Goal: Contribute content: Contribute content

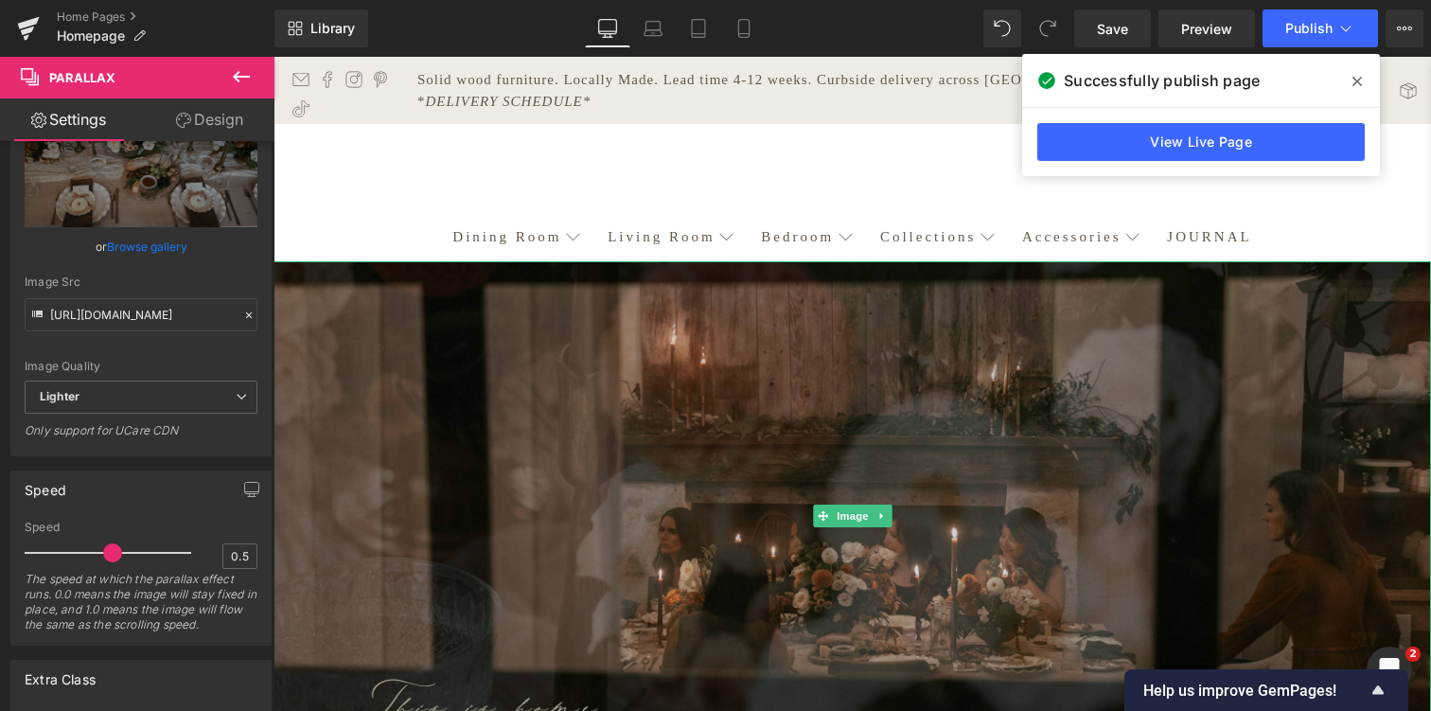
scroll to position [9159, 1157]
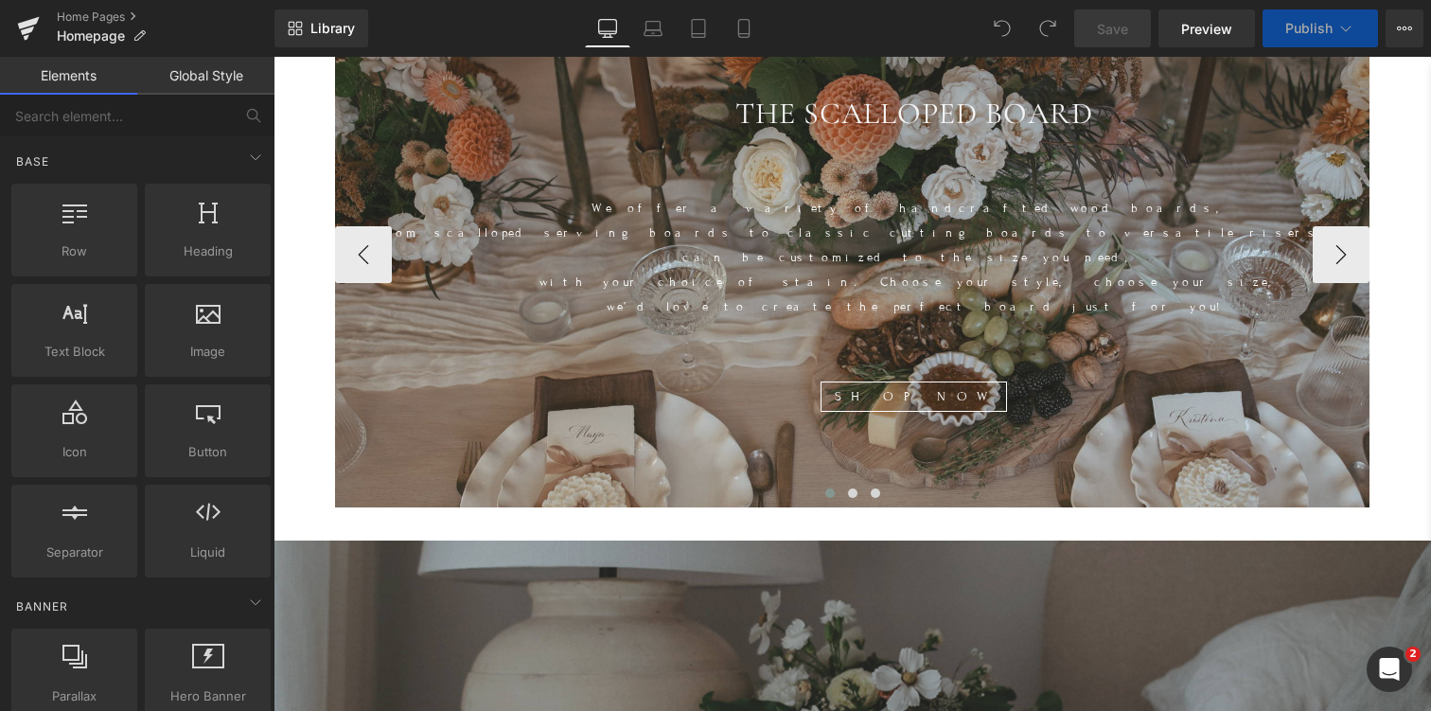
scroll to position [854, 0]
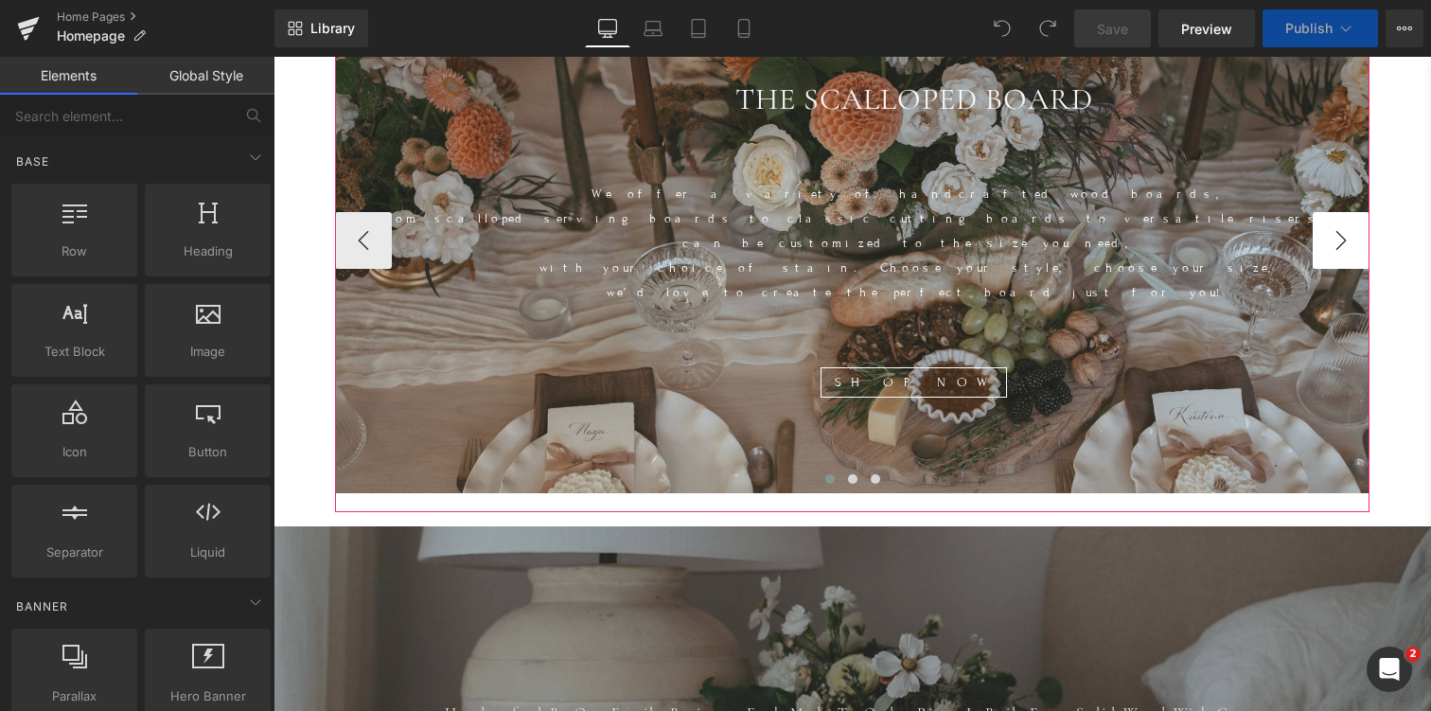
click at [1345, 233] on button "›" at bounding box center [1340, 240] width 57 height 57
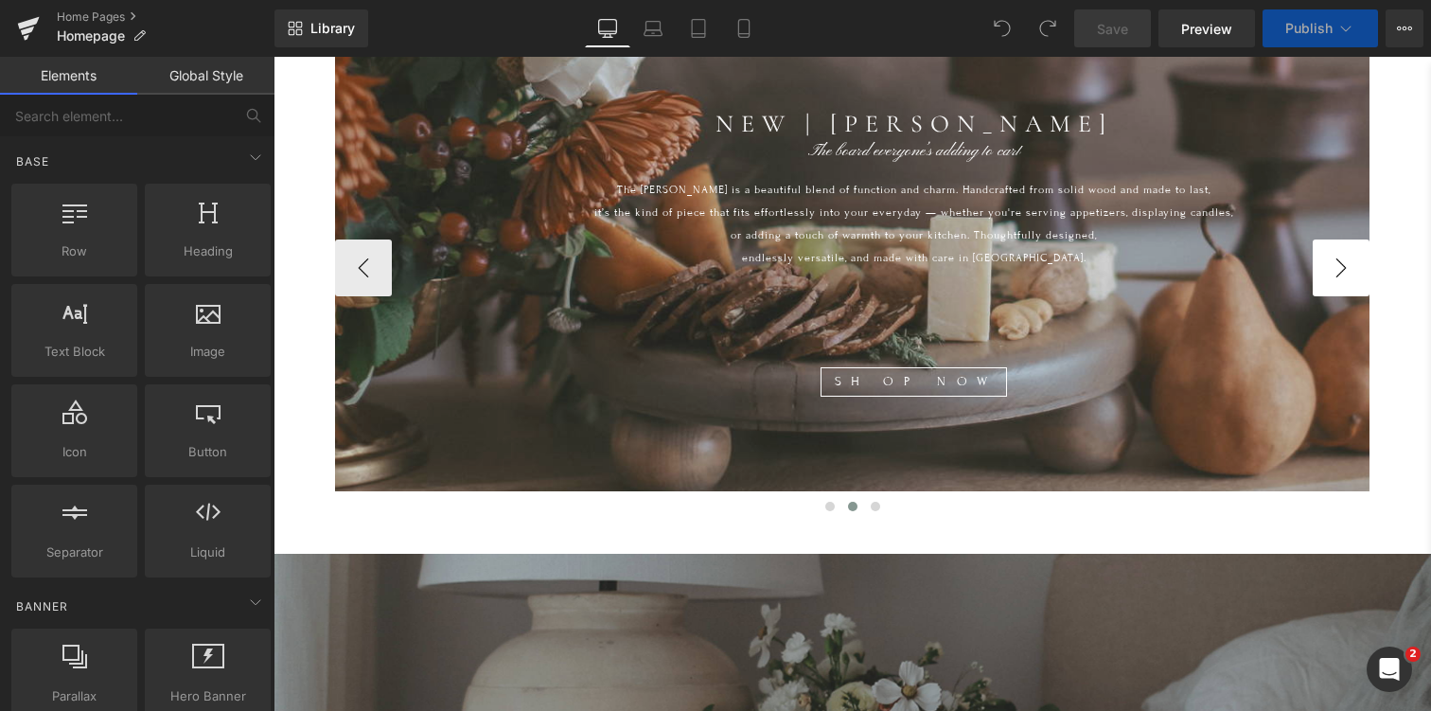
scroll to position [9005, 1157]
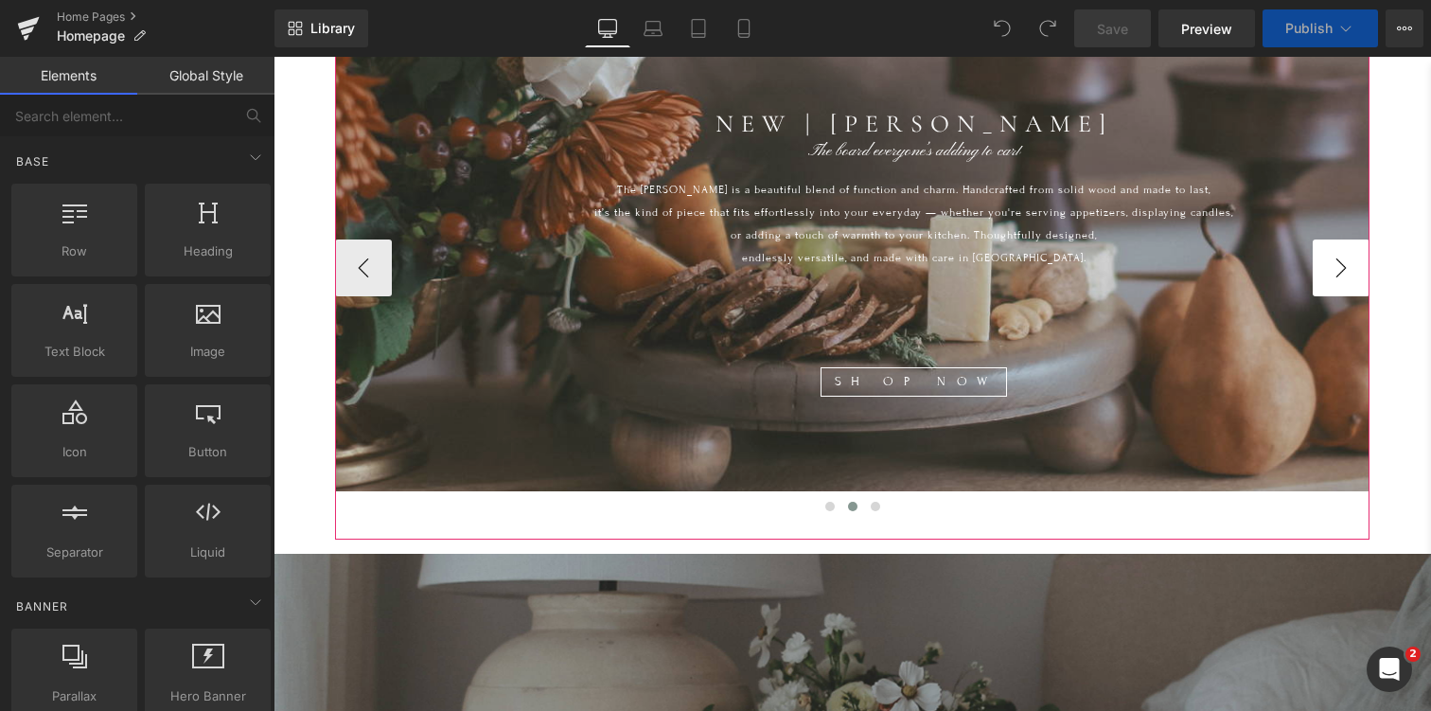
click at [1342, 256] on button "›" at bounding box center [1340, 267] width 57 height 57
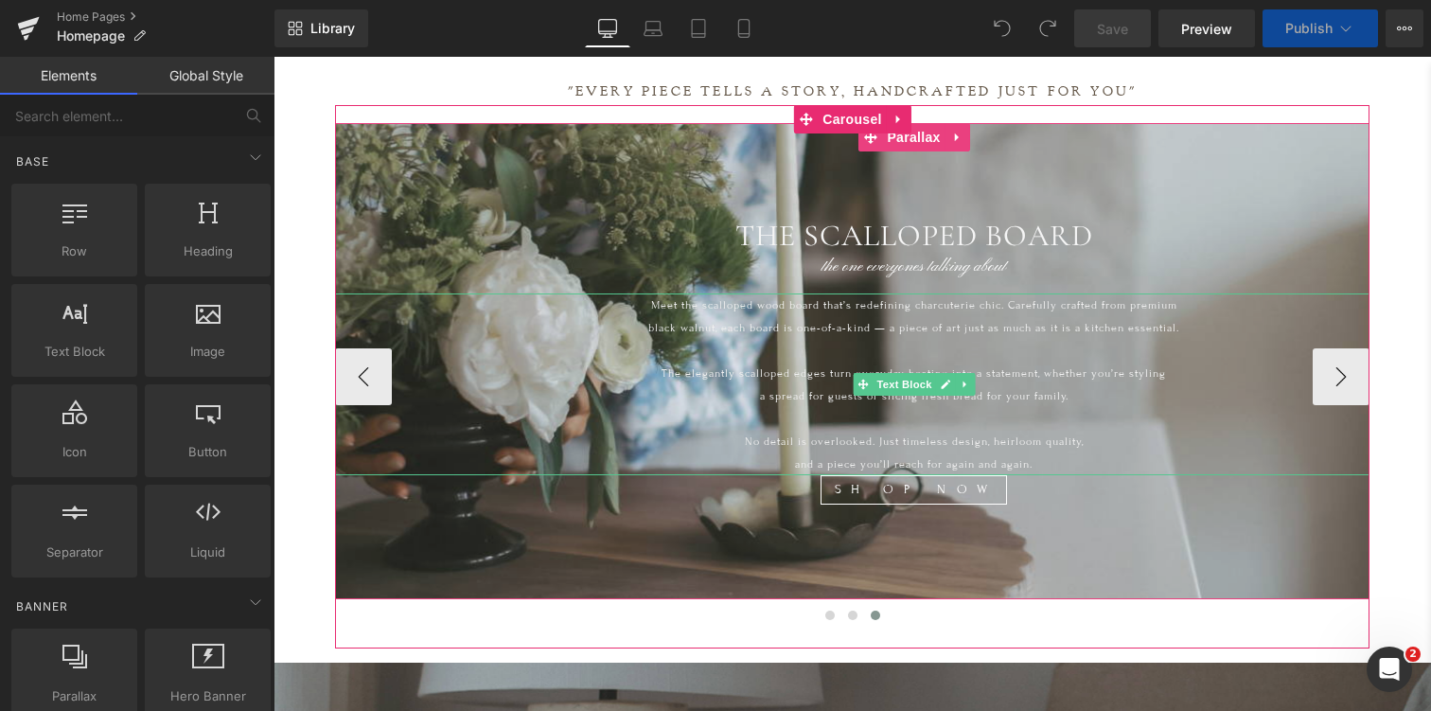
scroll to position [717, 0]
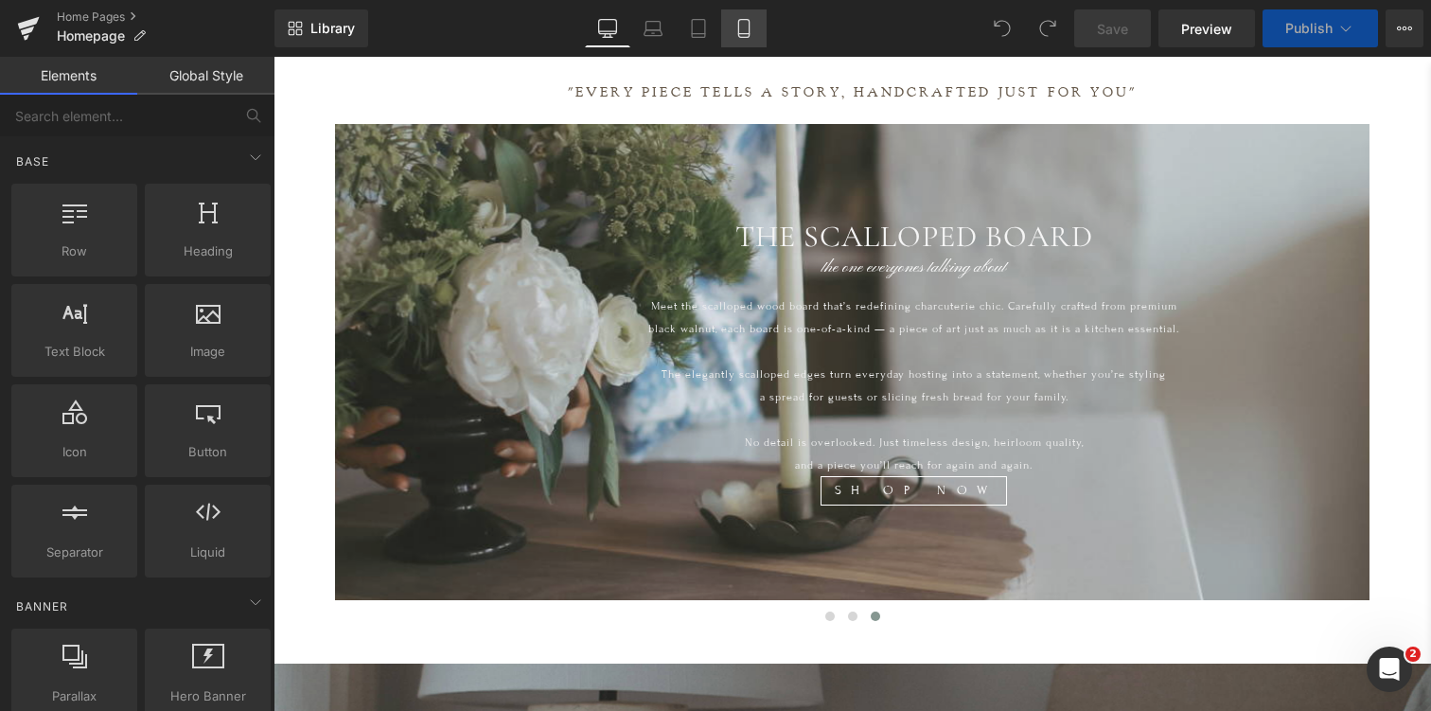
click at [748, 22] on icon at bounding box center [743, 28] width 19 height 19
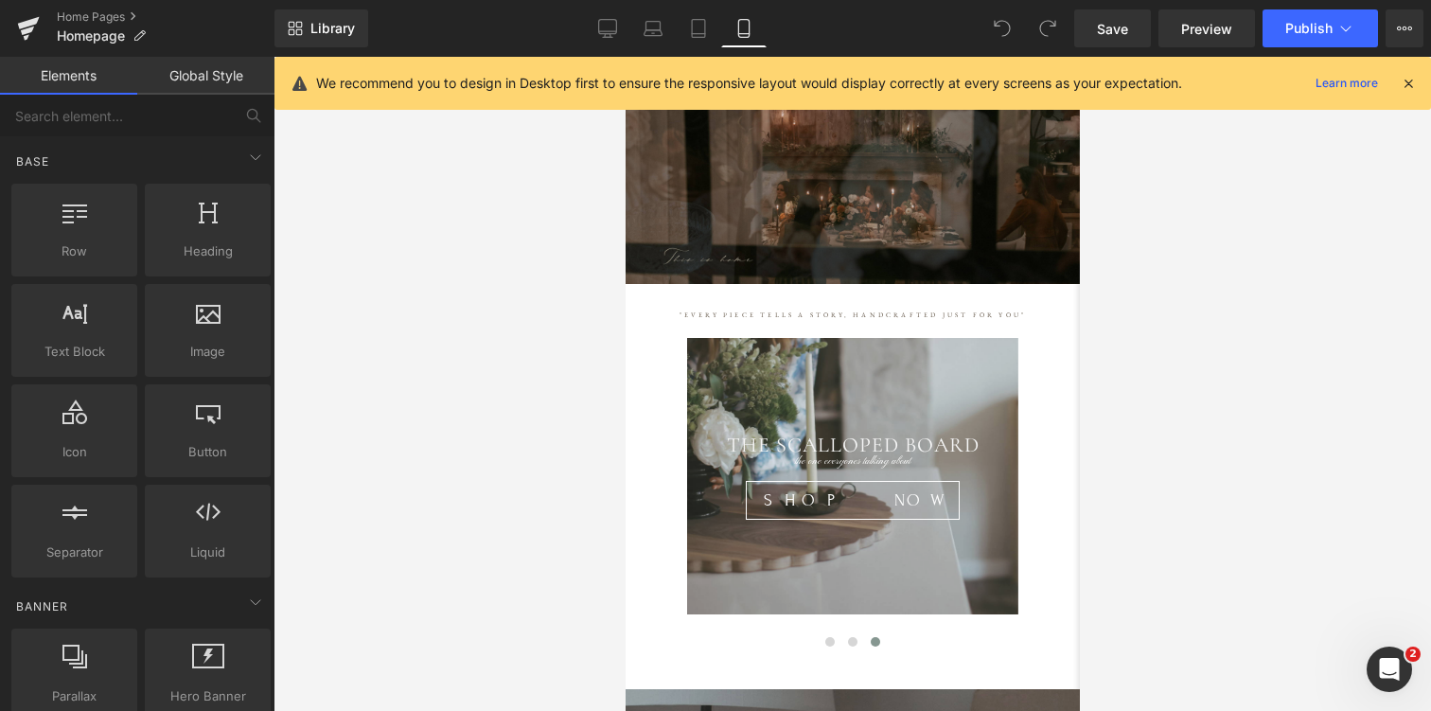
scroll to position [46, 0]
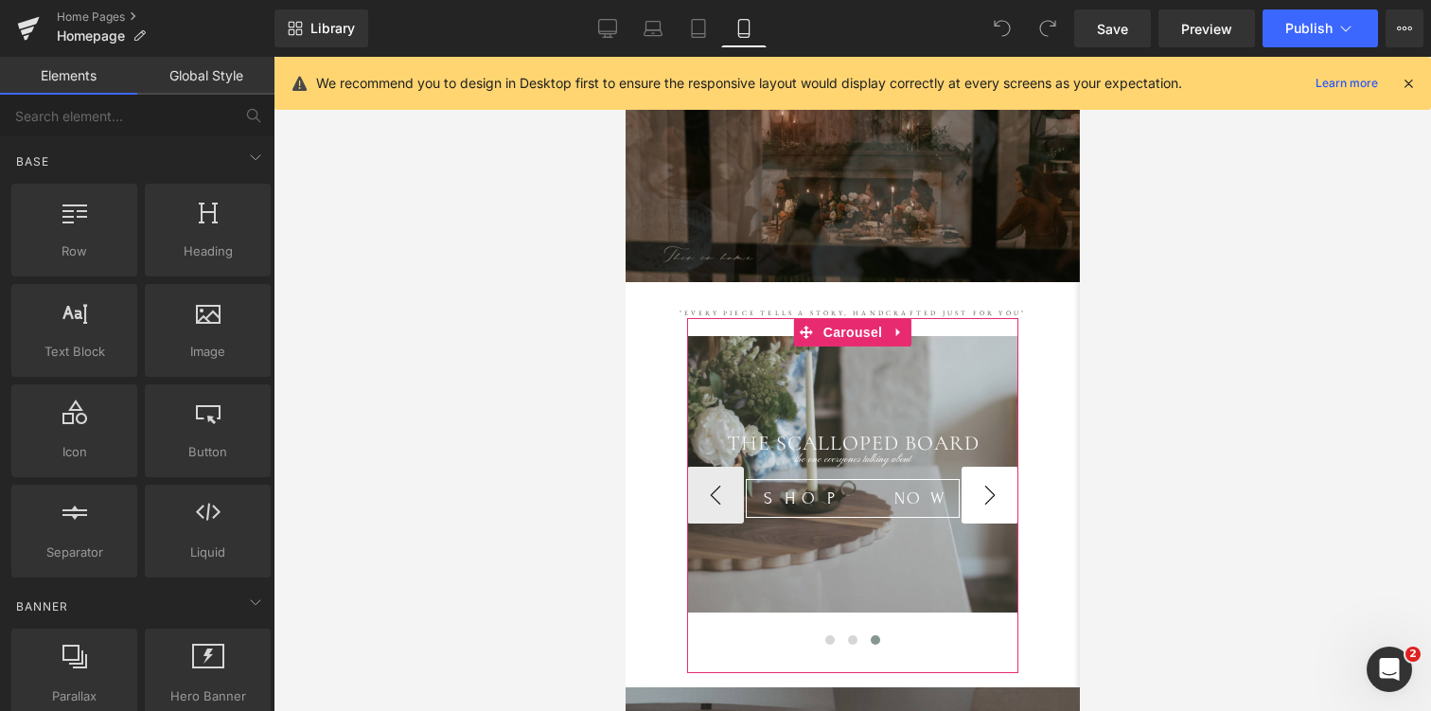
click at [993, 494] on button "›" at bounding box center [988, 494] width 57 height 57
click at [983, 494] on button "›" at bounding box center [988, 494] width 57 height 57
click at [717, 497] on button "‹" at bounding box center [714, 494] width 57 height 57
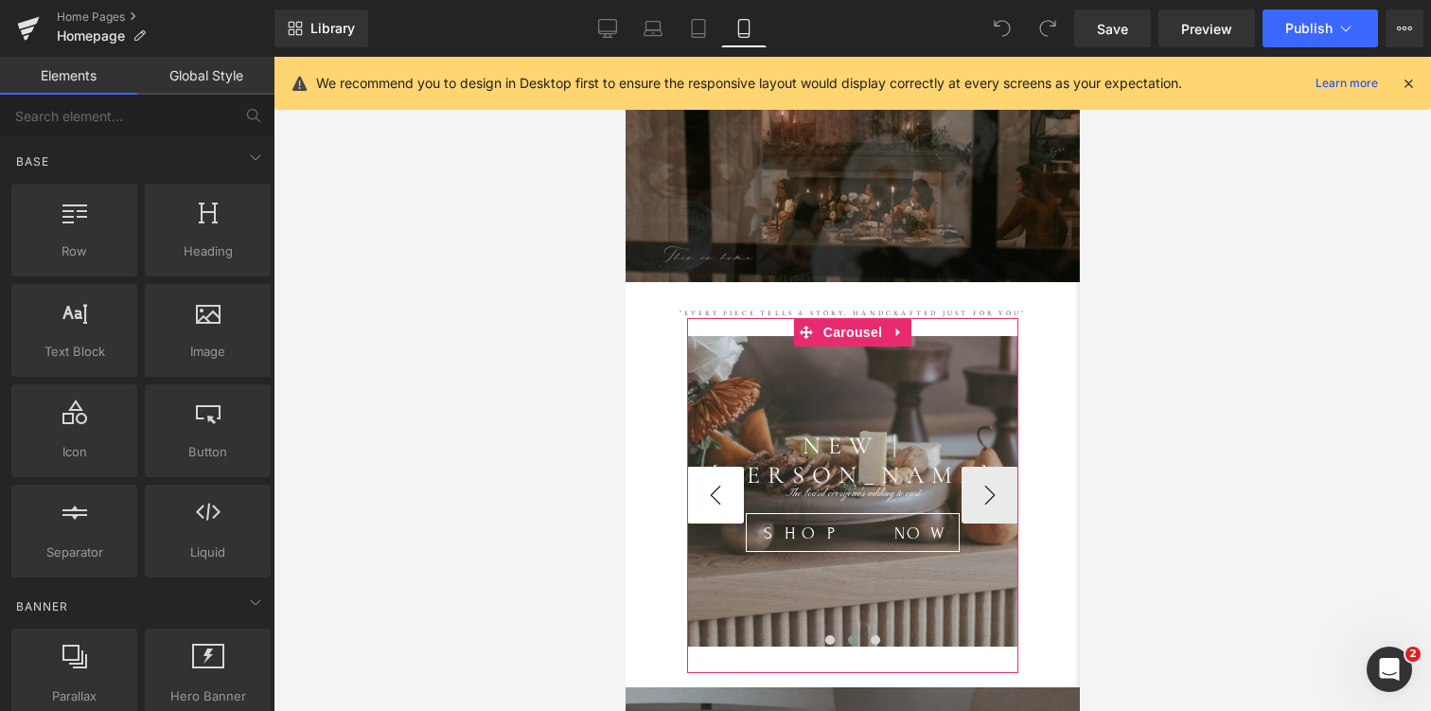
click at [717, 496] on button "‹" at bounding box center [714, 494] width 57 height 57
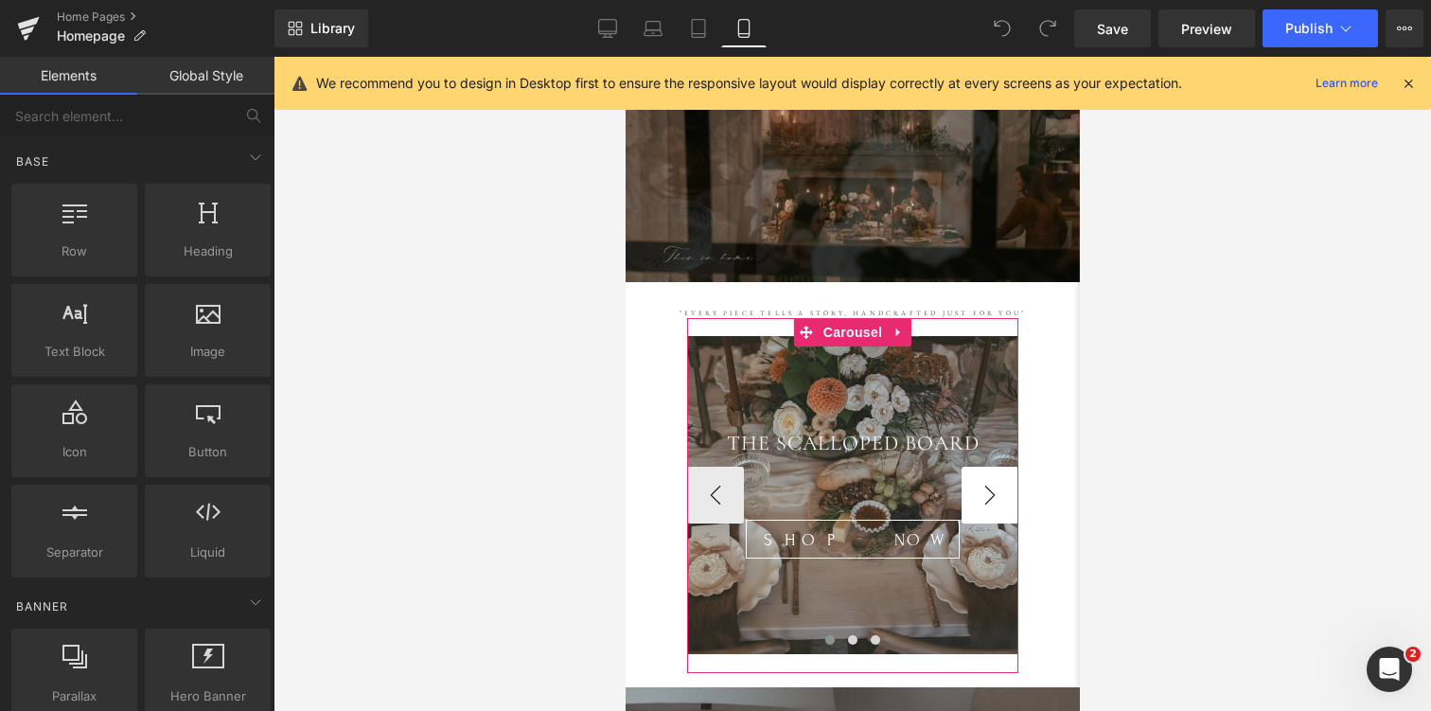
click at [996, 494] on button "›" at bounding box center [988, 494] width 57 height 57
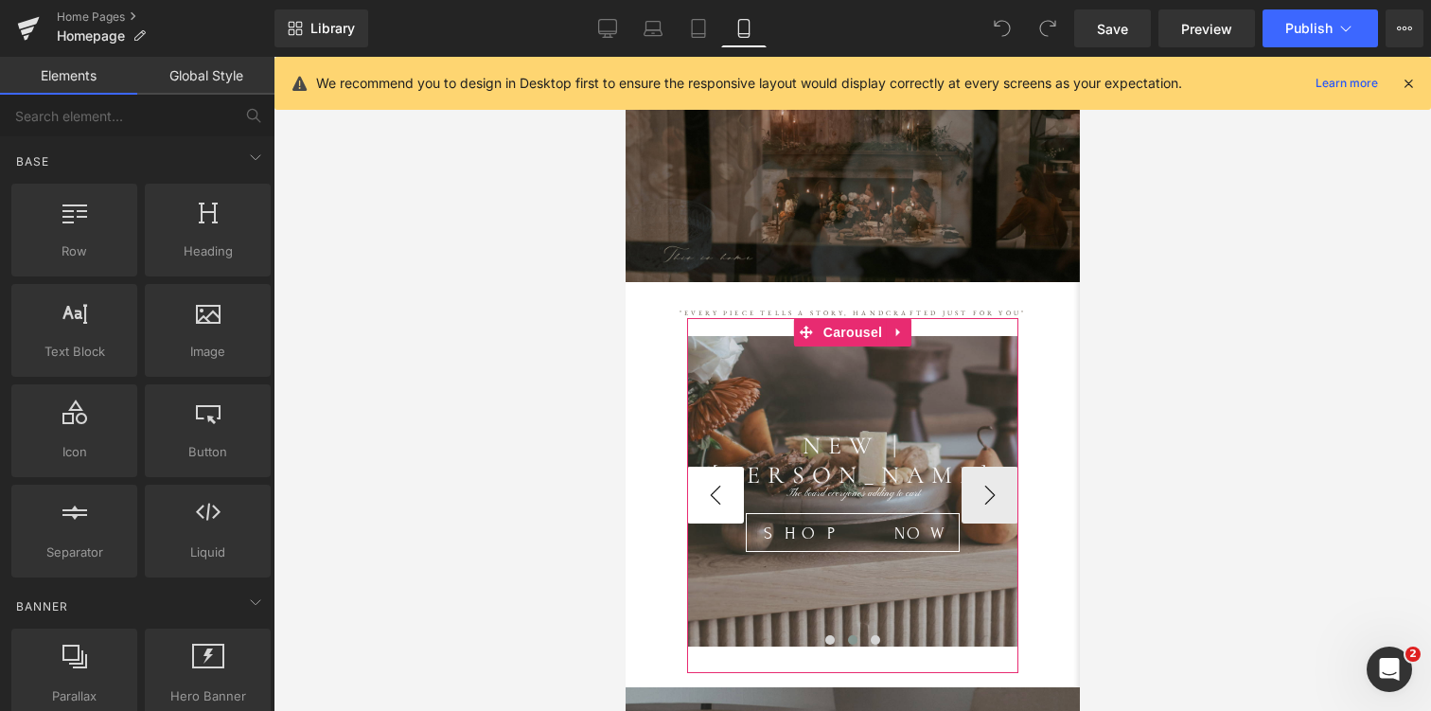
click at [711, 501] on button "‹" at bounding box center [714, 494] width 57 height 57
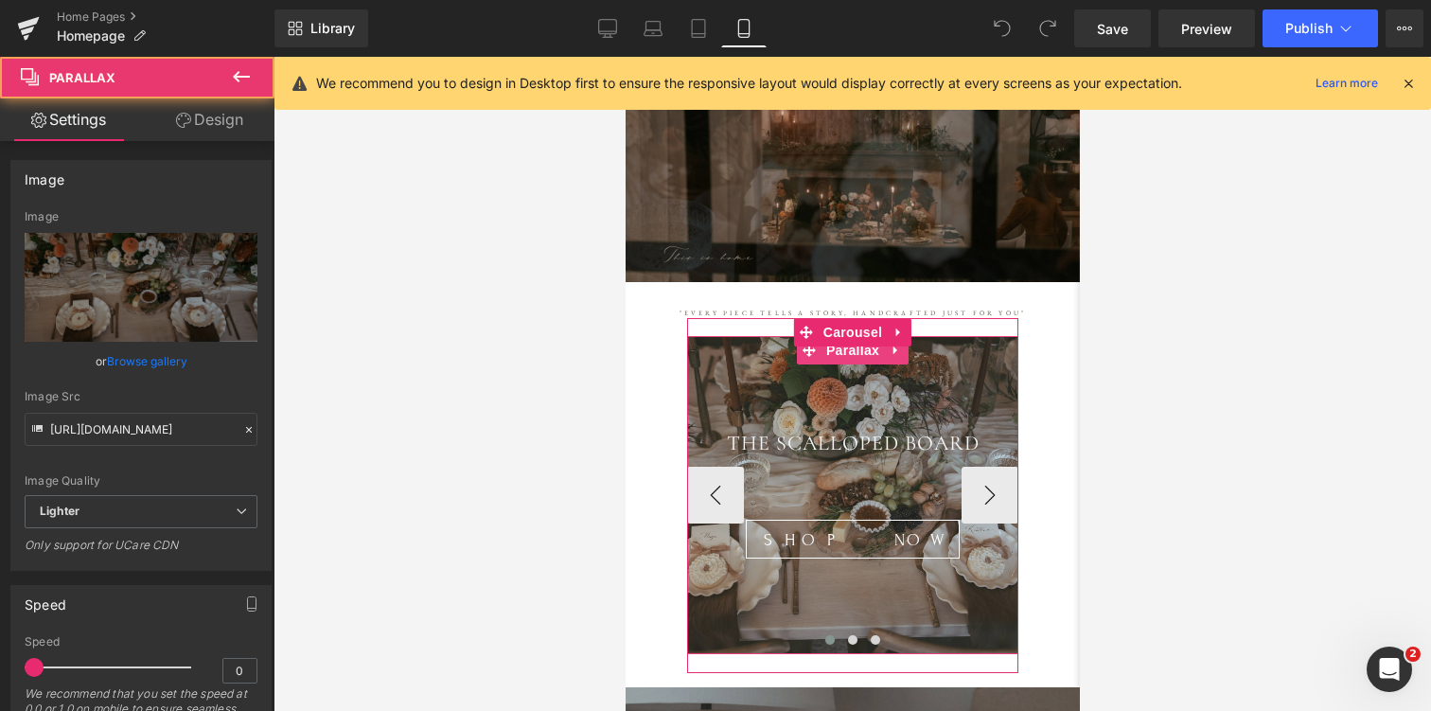
click at [738, 600] on div at bounding box center [851, 494] width 331 height 317
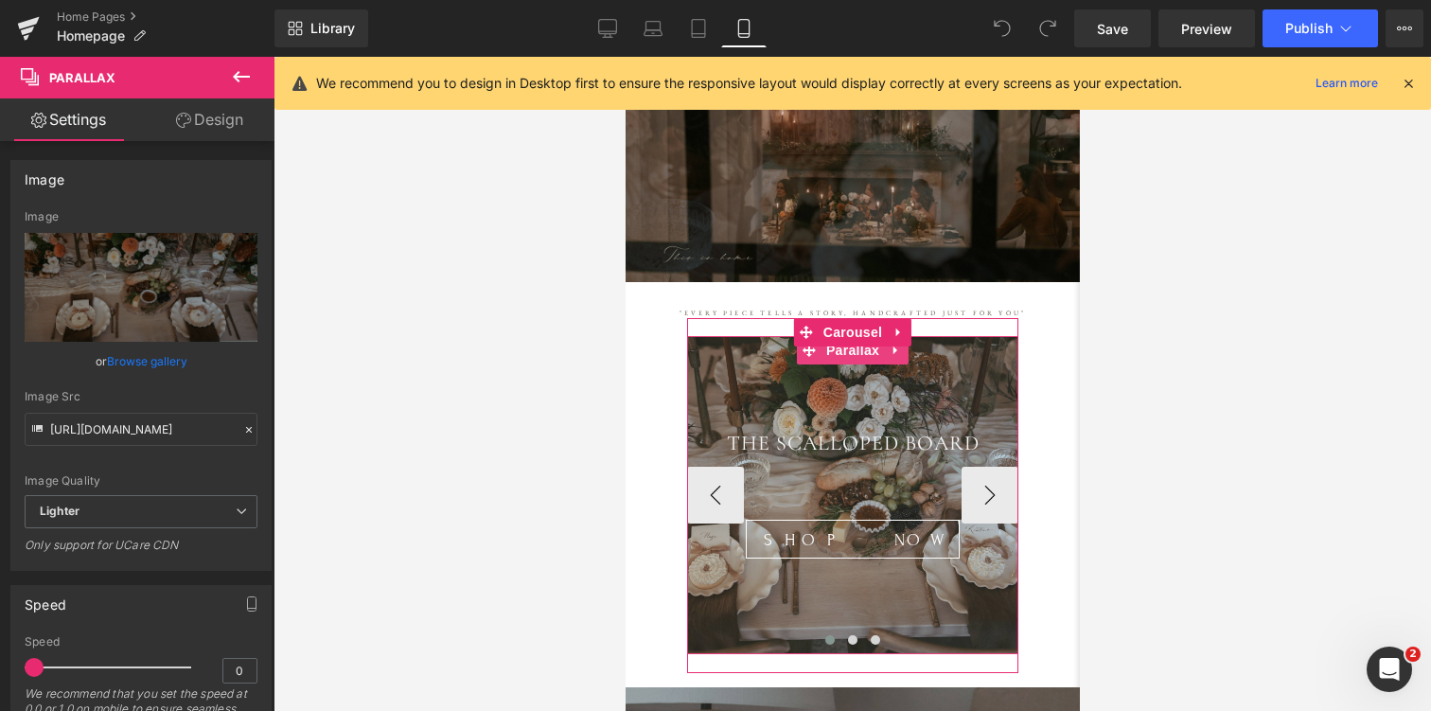
click at [739, 591] on div at bounding box center [851, 494] width 331 height 317
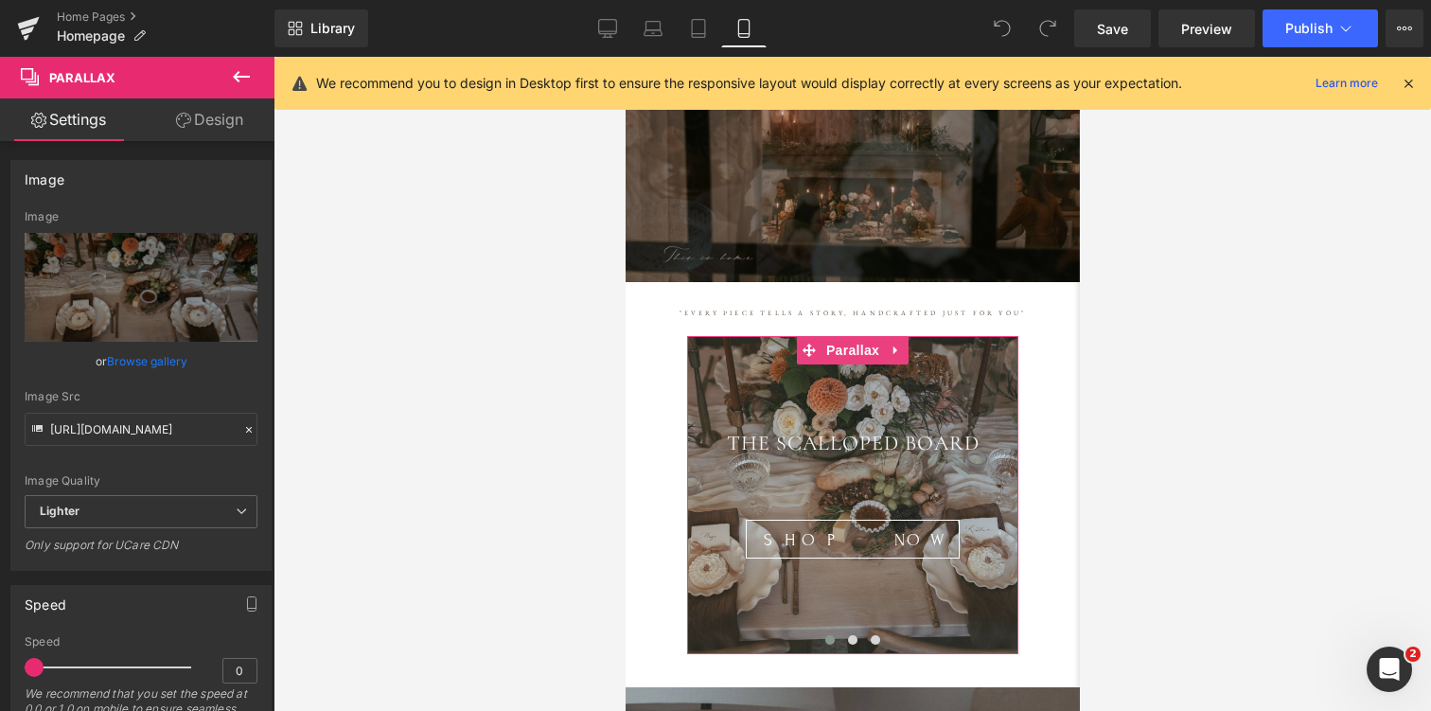
click at [211, 117] on link "Design" at bounding box center [209, 119] width 137 height 43
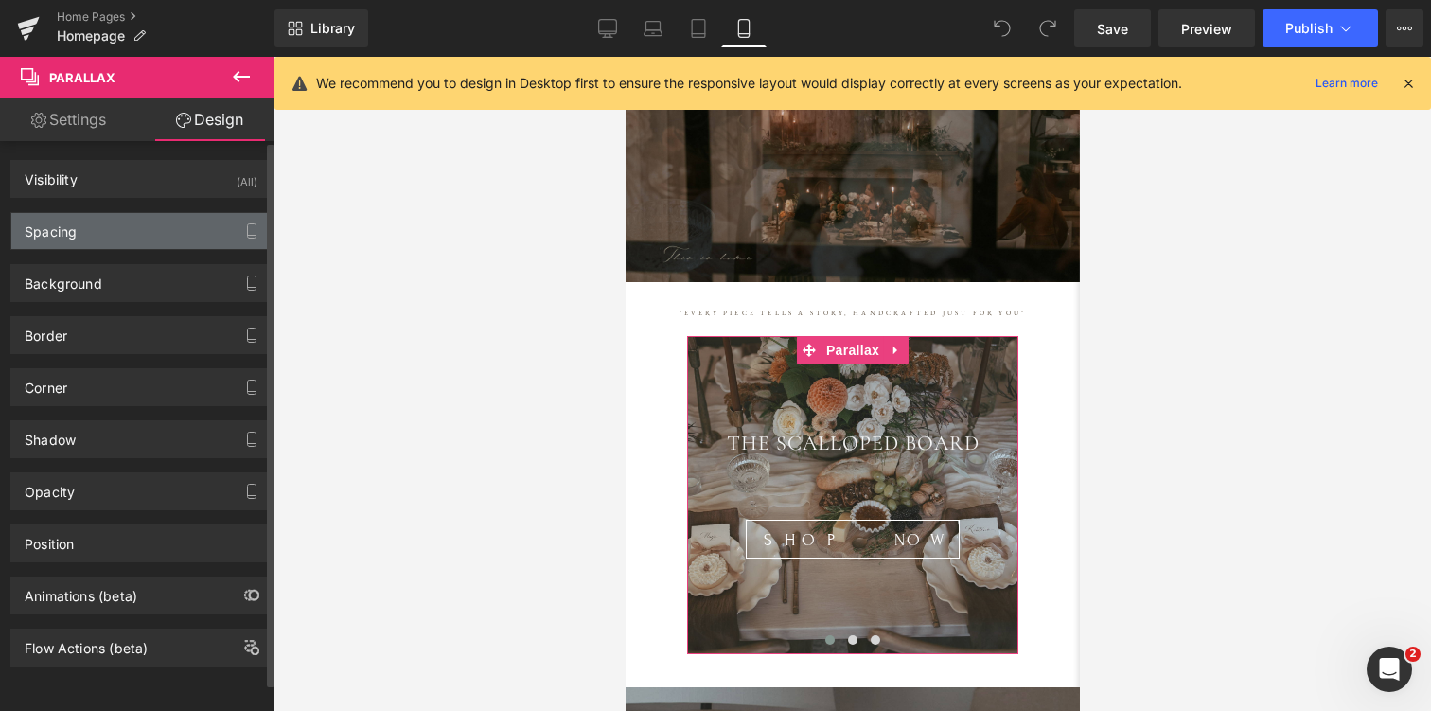
click at [91, 237] on div "Spacing" at bounding box center [140, 231] width 259 height 36
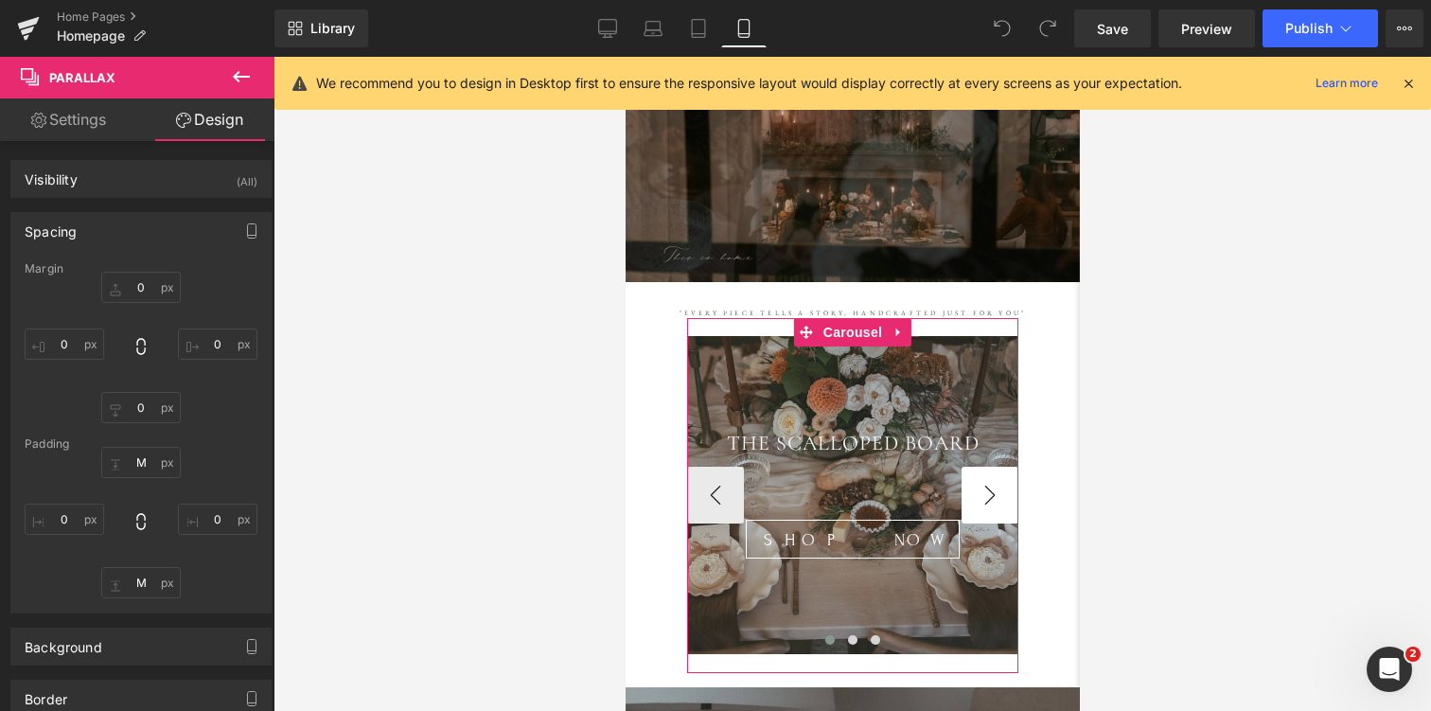
click at [988, 490] on button "›" at bounding box center [988, 494] width 57 height 57
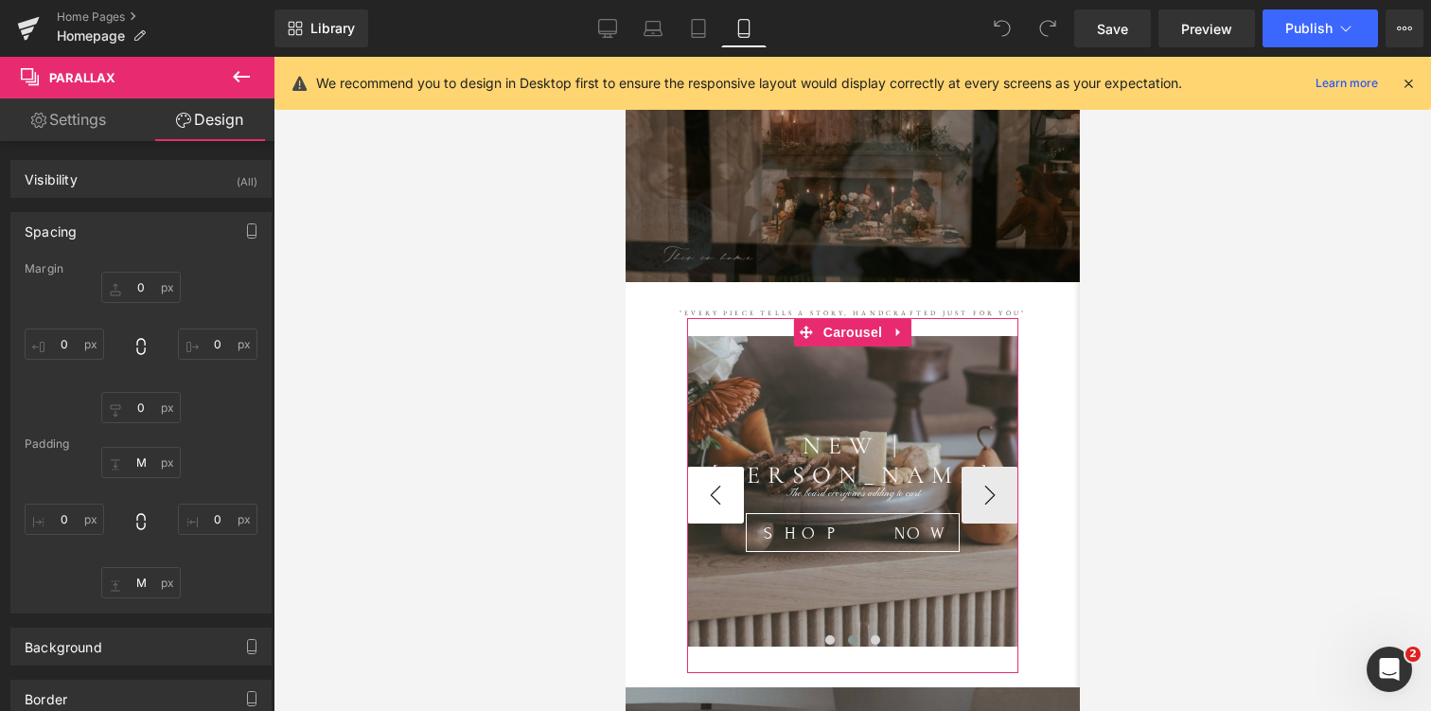
click at [712, 492] on button "‹" at bounding box center [714, 494] width 57 height 57
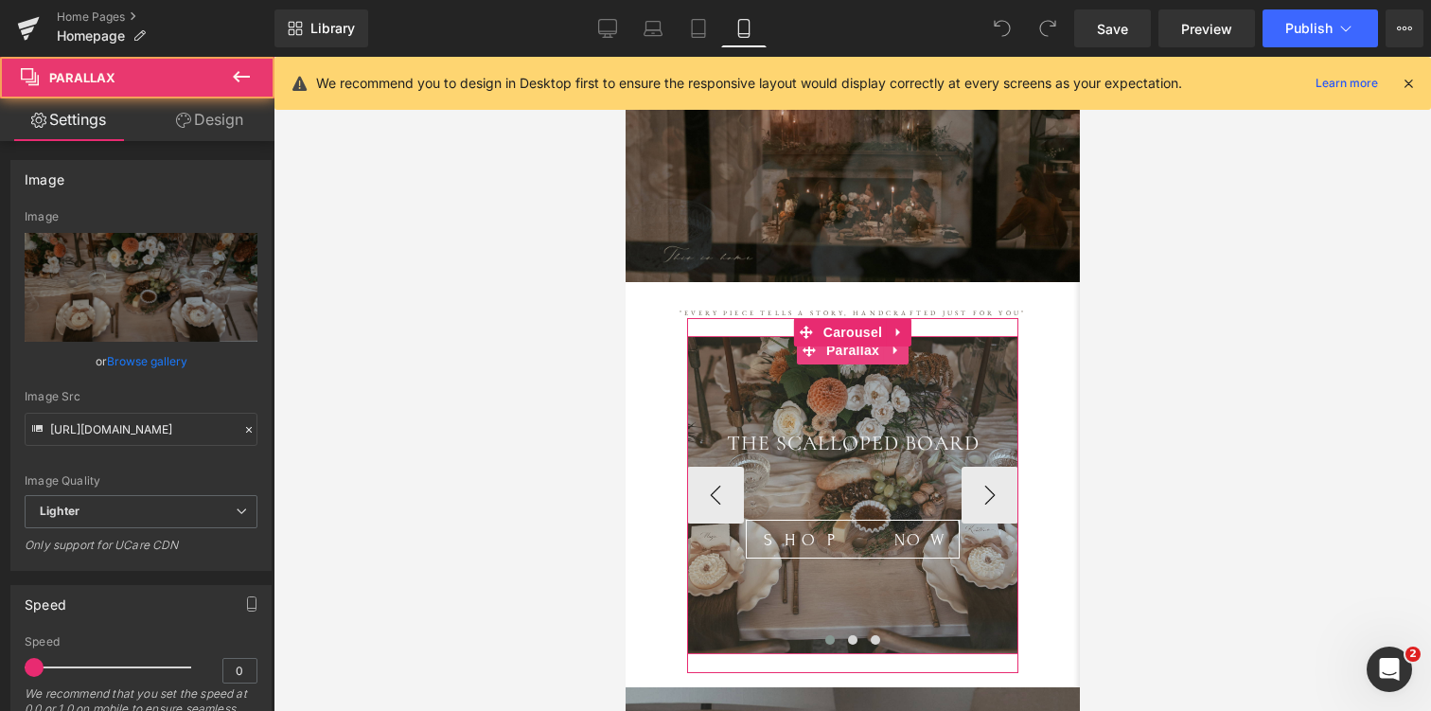
click at [724, 384] on div at bounding box center [851, 494] width 331 height 317
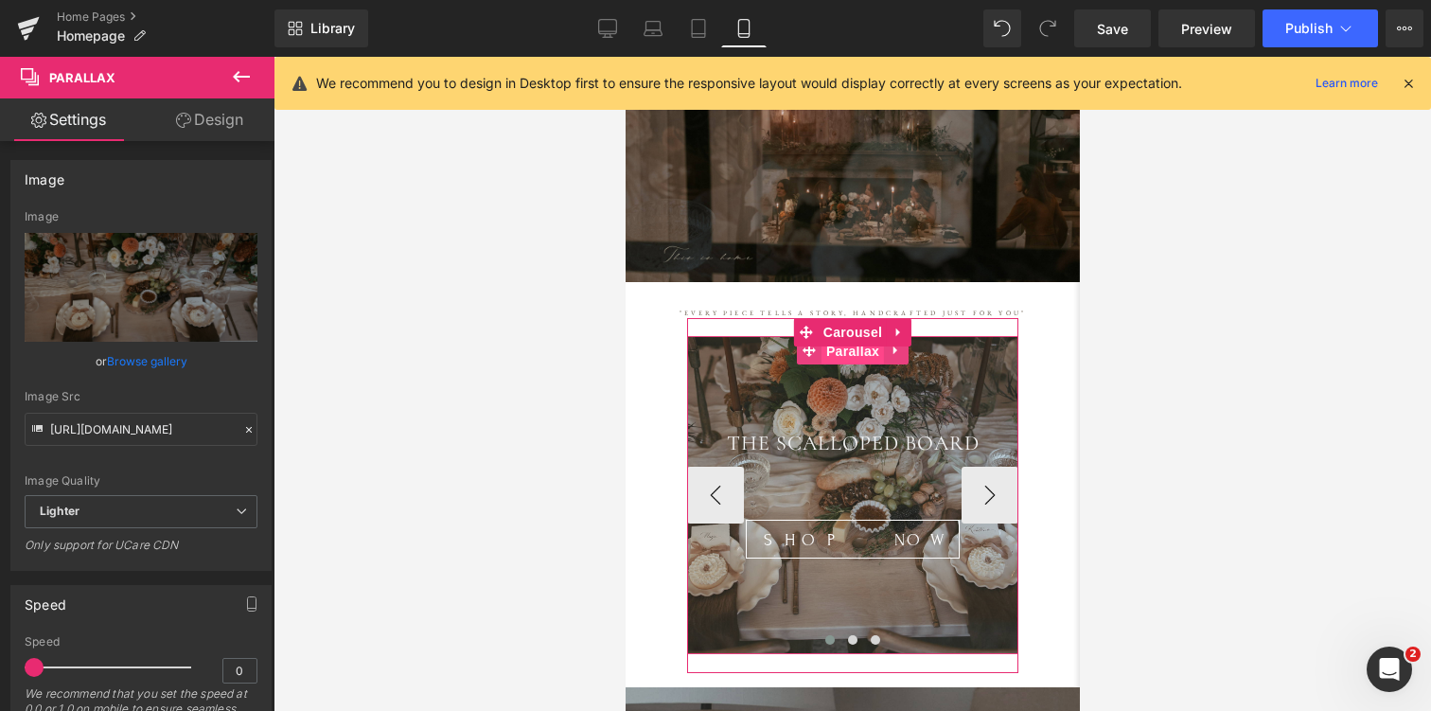
click at [851, 353] on span "Parallax" at bounding box center [851, 351] width 62 height 28
click at [864, 330] on span "Carousel" at bounding box center [852, 332] width 68 height 28
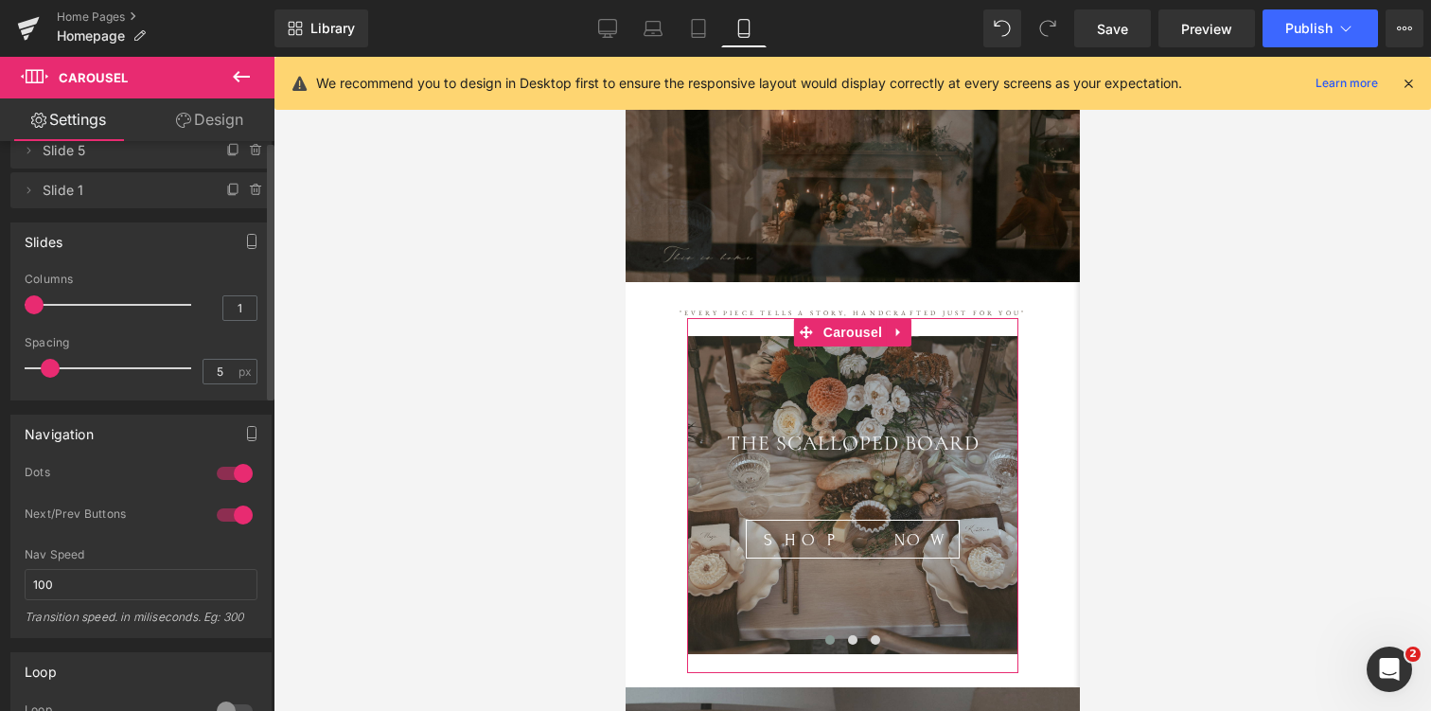
scroll to position [0, 0]
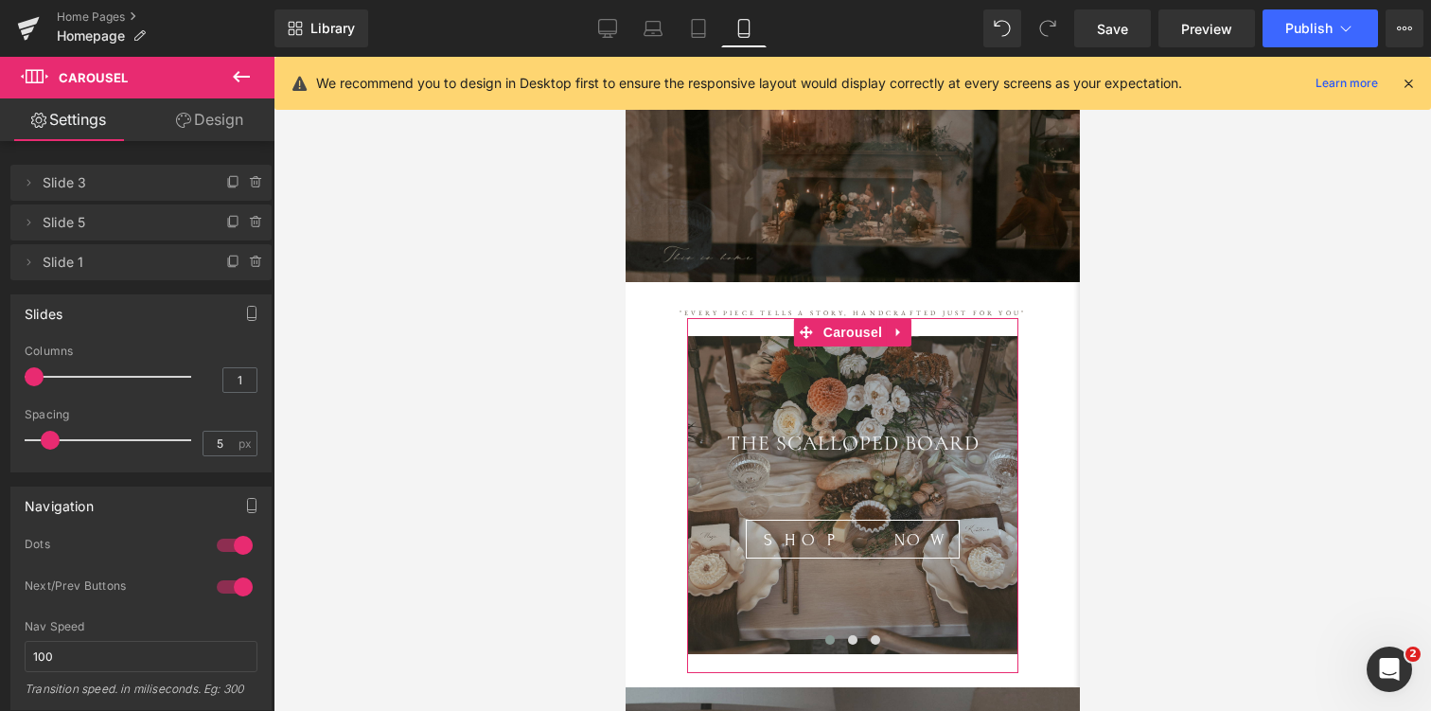
click at [217, 117] on link "Design" at bounding box center [209, 119] width 137 height 43
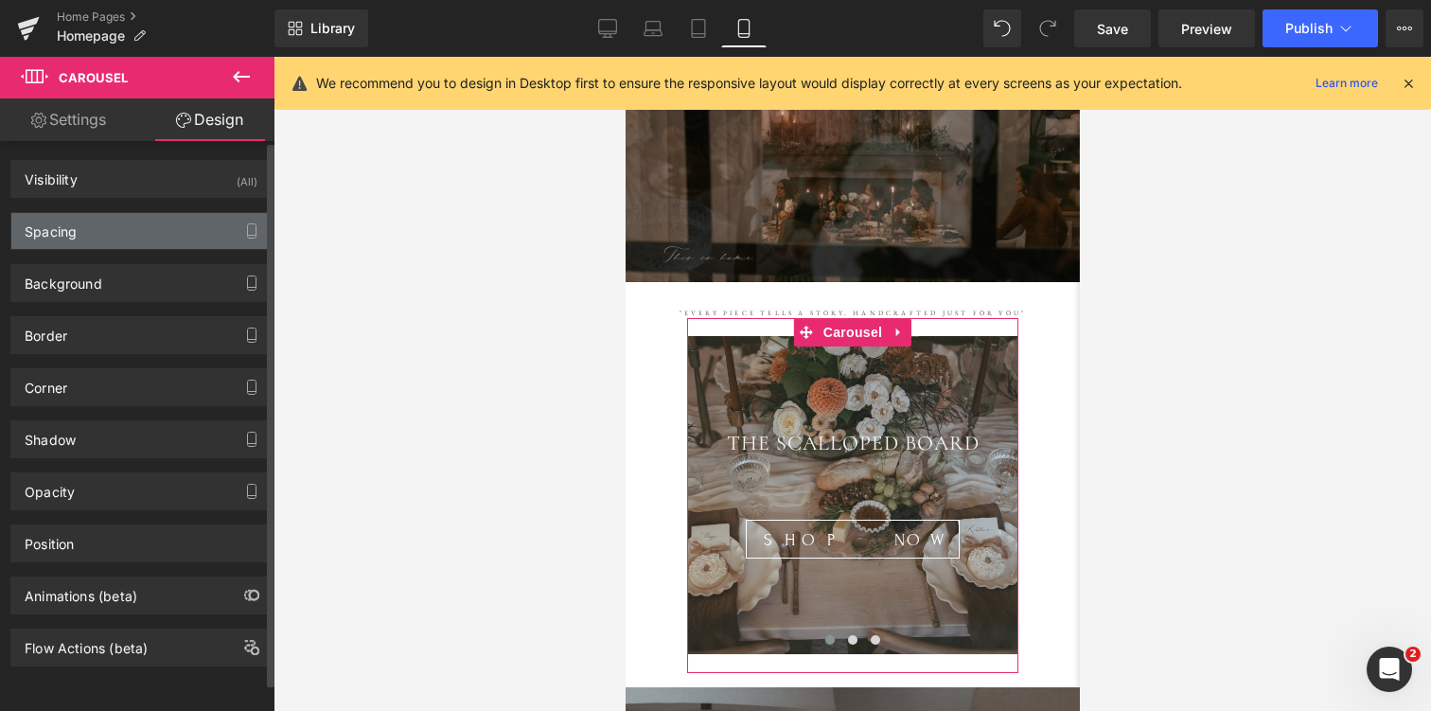
click at [117, 234] on div "Spacing" at bounding box center [140, 231] width 259 height 36
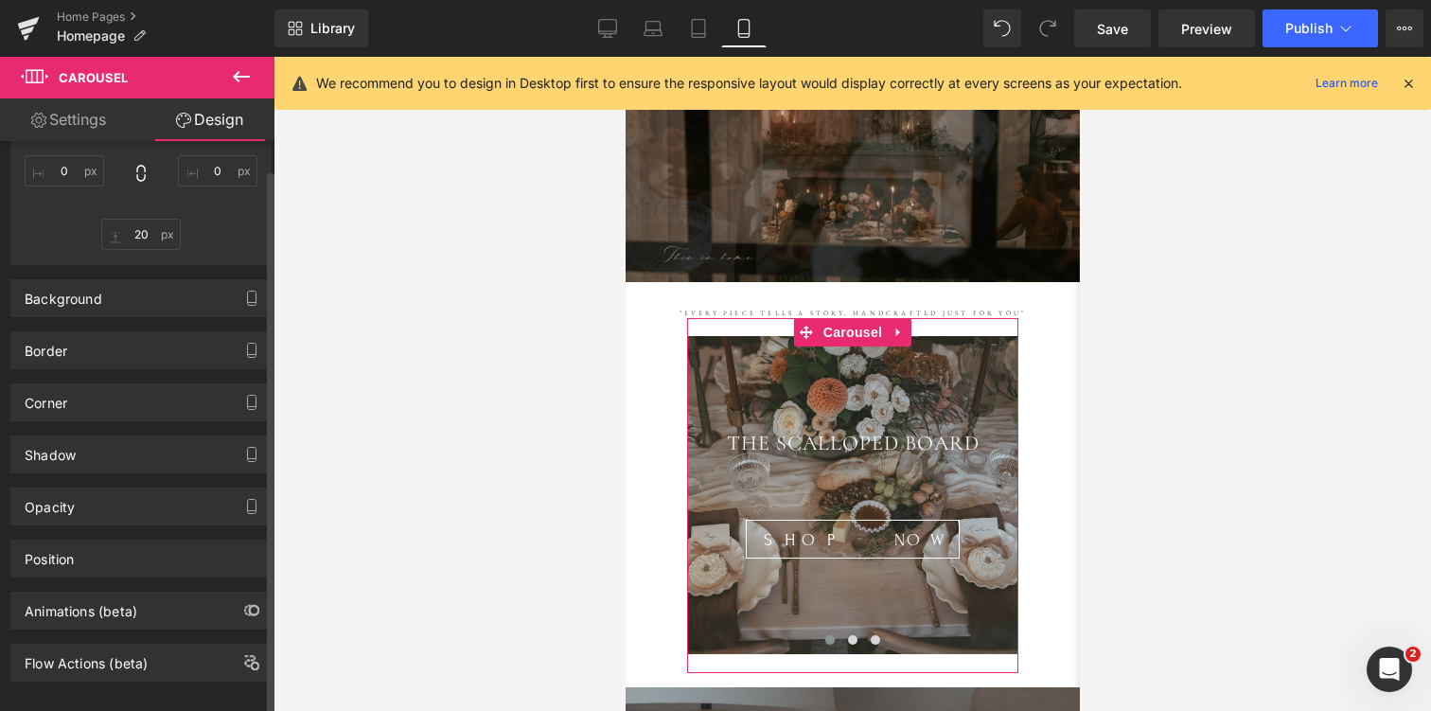
scroll to position [350, 0]
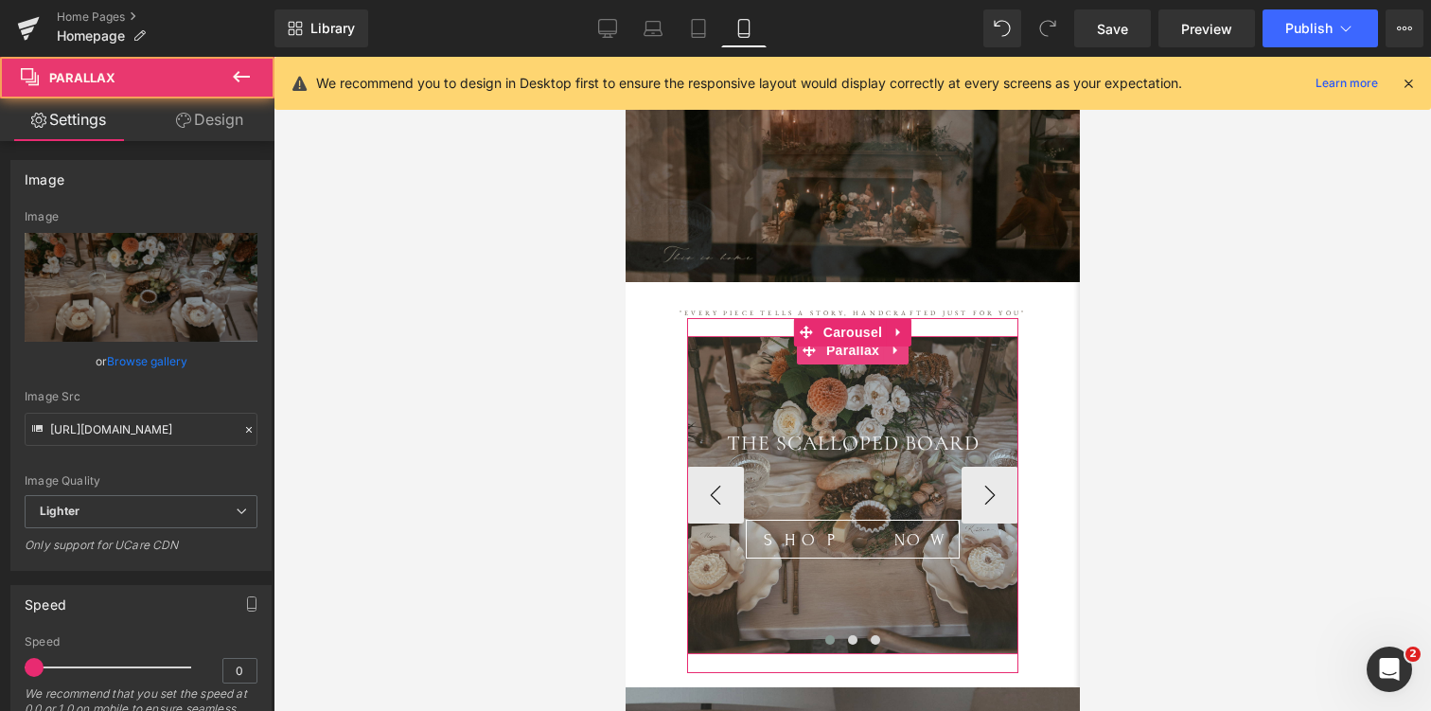
click at [702, 385] on div at bounding box center [851, 494] width 331 height 317
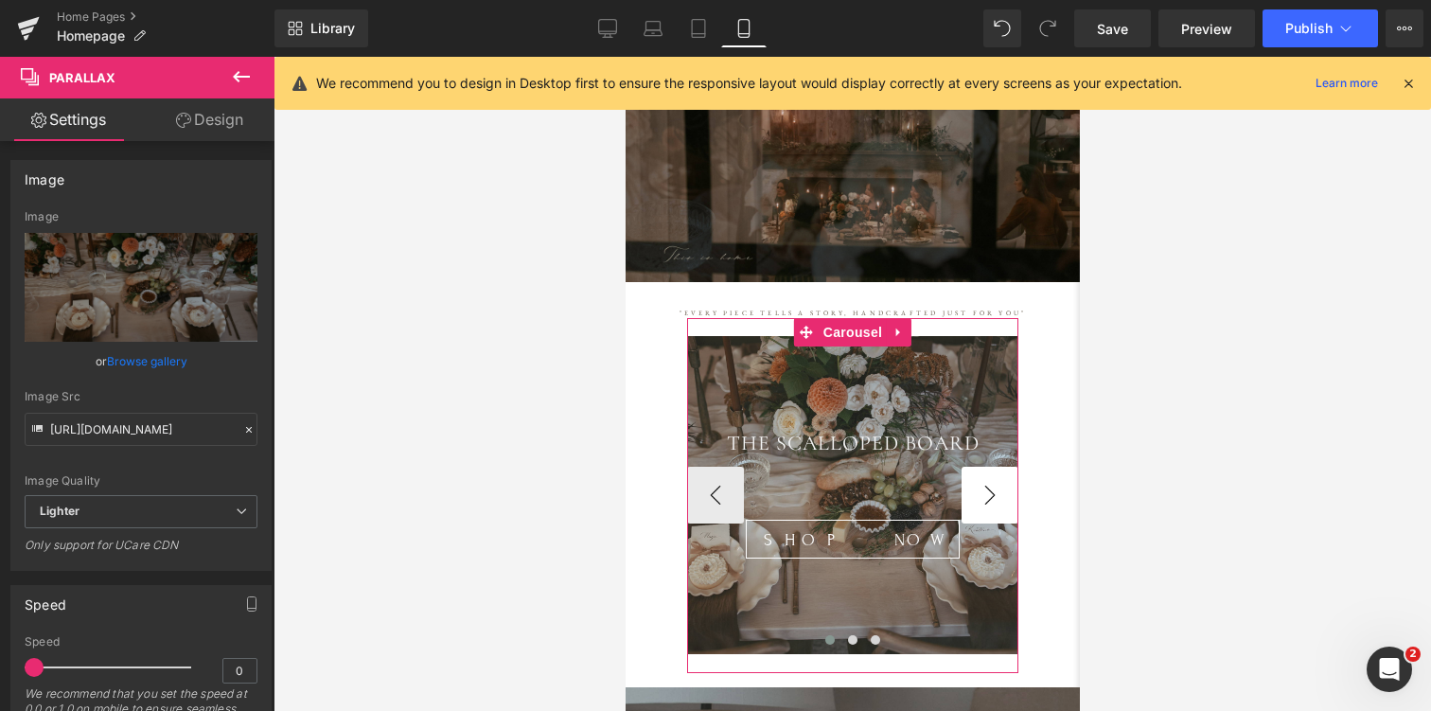
click at [989, 499] on button "›" at bounding box center [988, 494] width 57 height 57
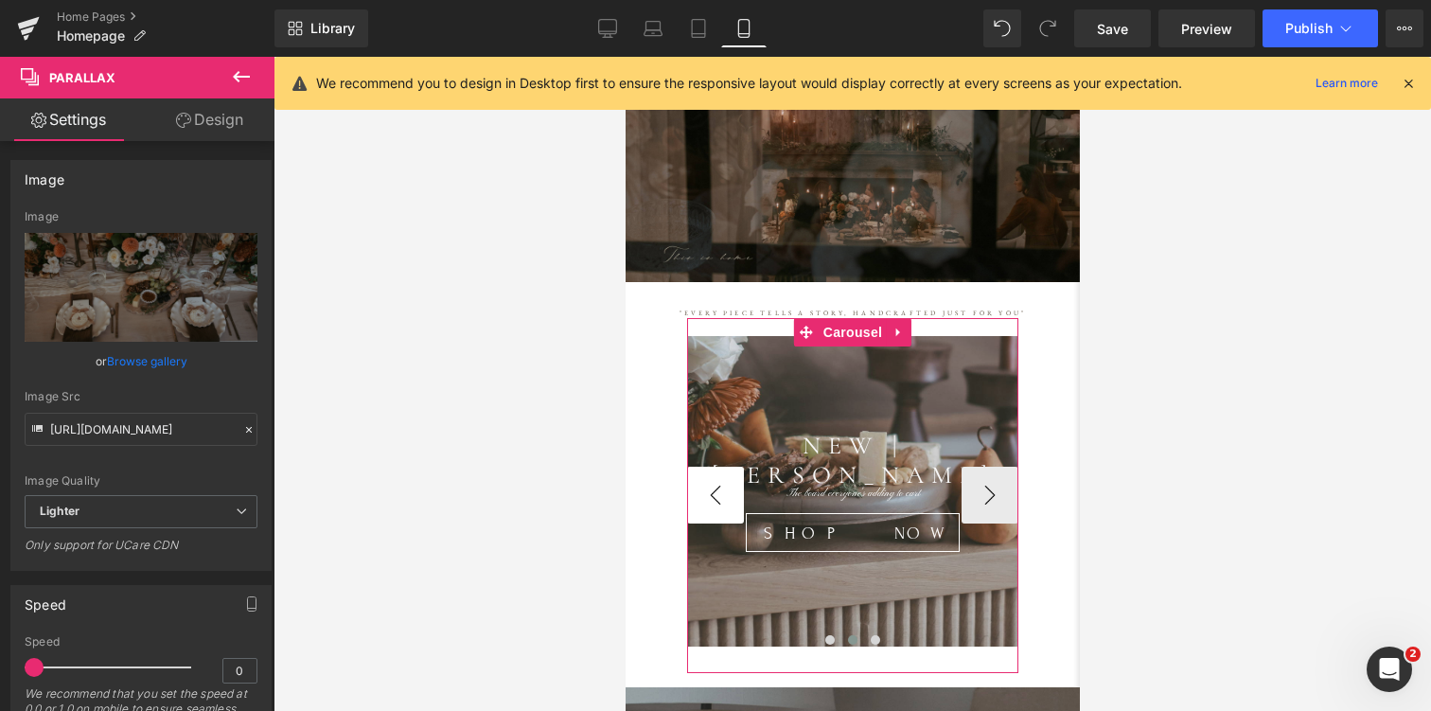
click at [723, 507] on button "‹" at bounding box center [714, 494] width 57 height 57
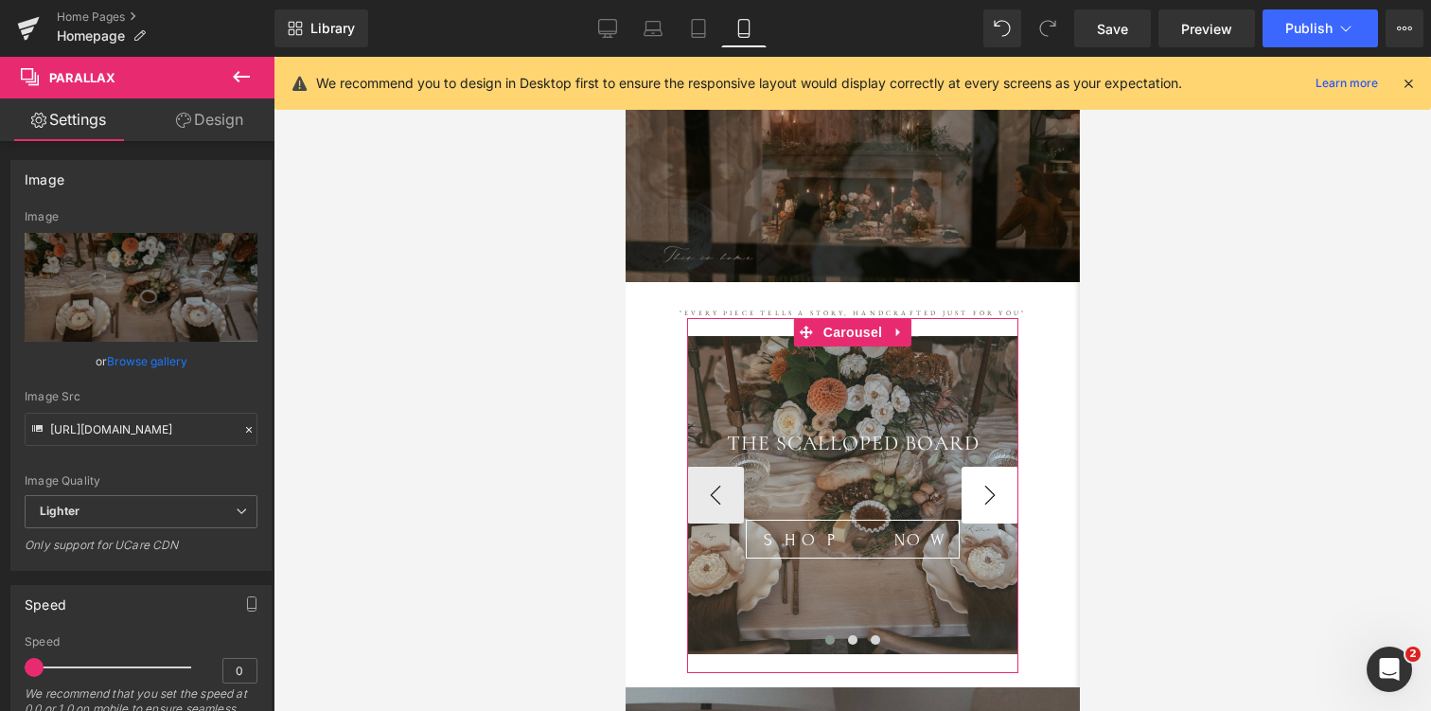
click at [997, 488] on button "›" at bounding box center [988, 494] width 57 height 57
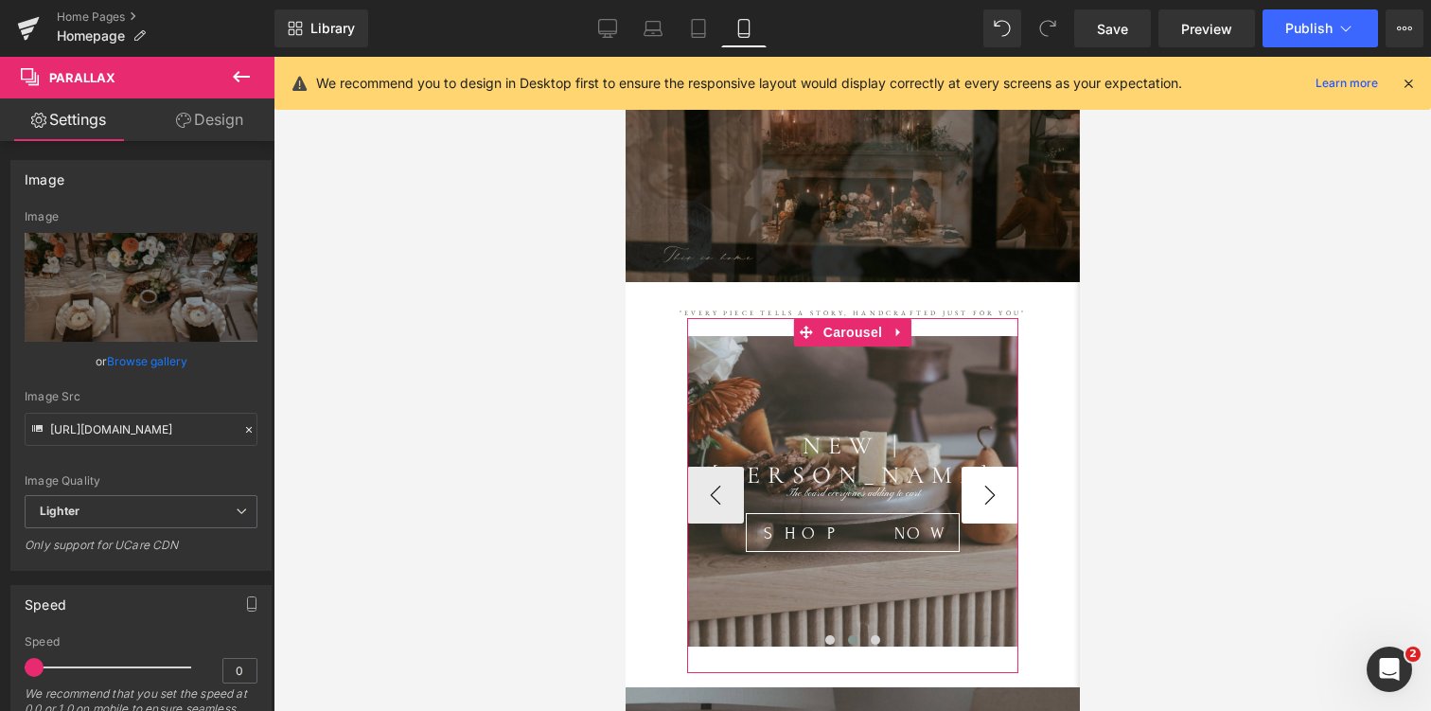
click at [997, 488] on button "›" at bounding box center [988, 494] width 57 height 57
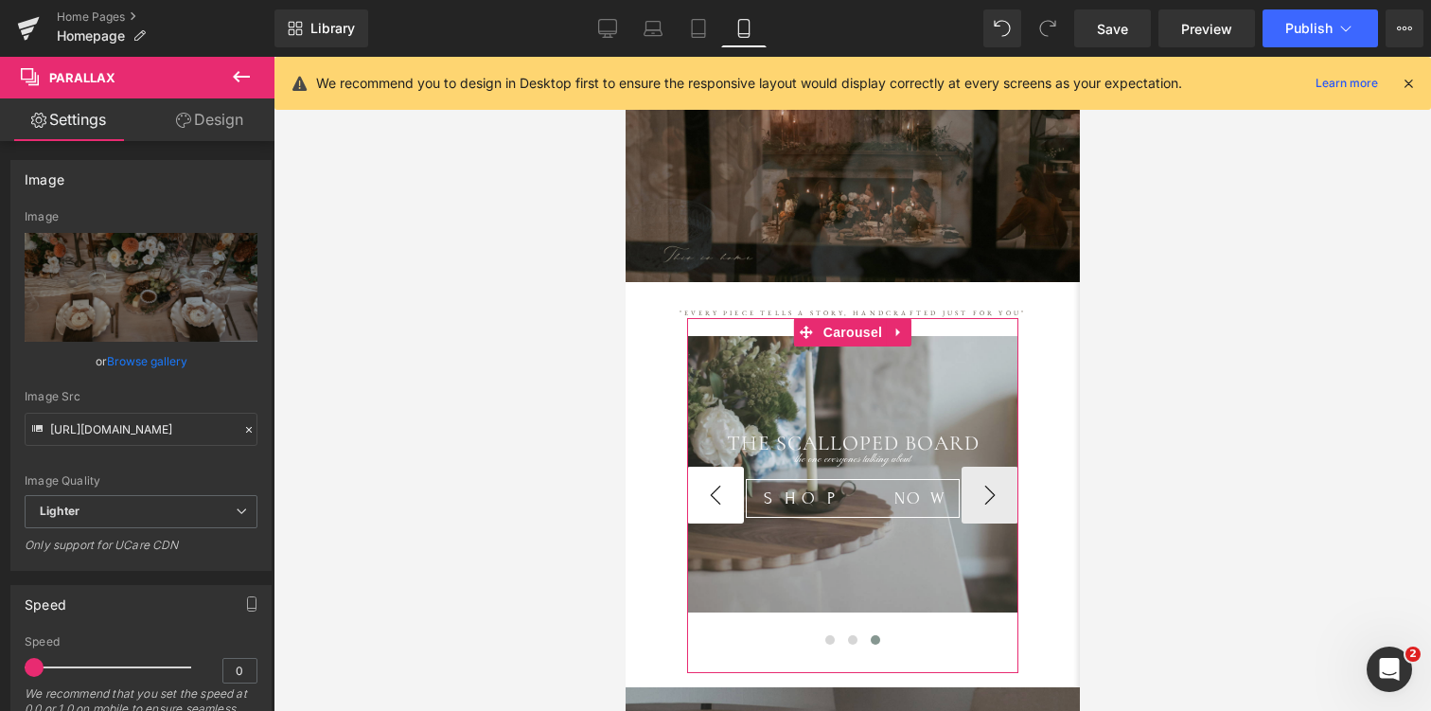
click at [721, 497] on button "‹" at bounding box center [714, 494] width 57 height 57
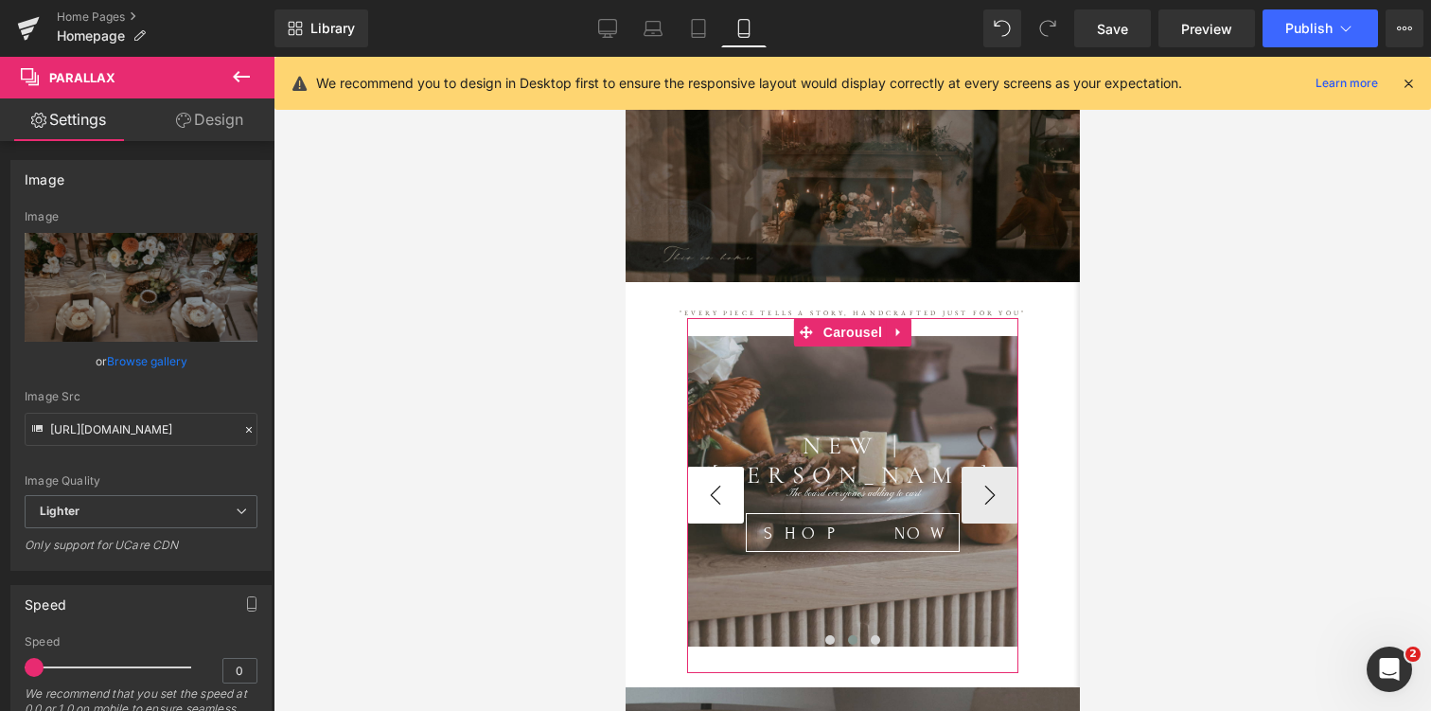
click at [721, 497] on button "‹" at bounding box center [714, 494] width 57 height 57
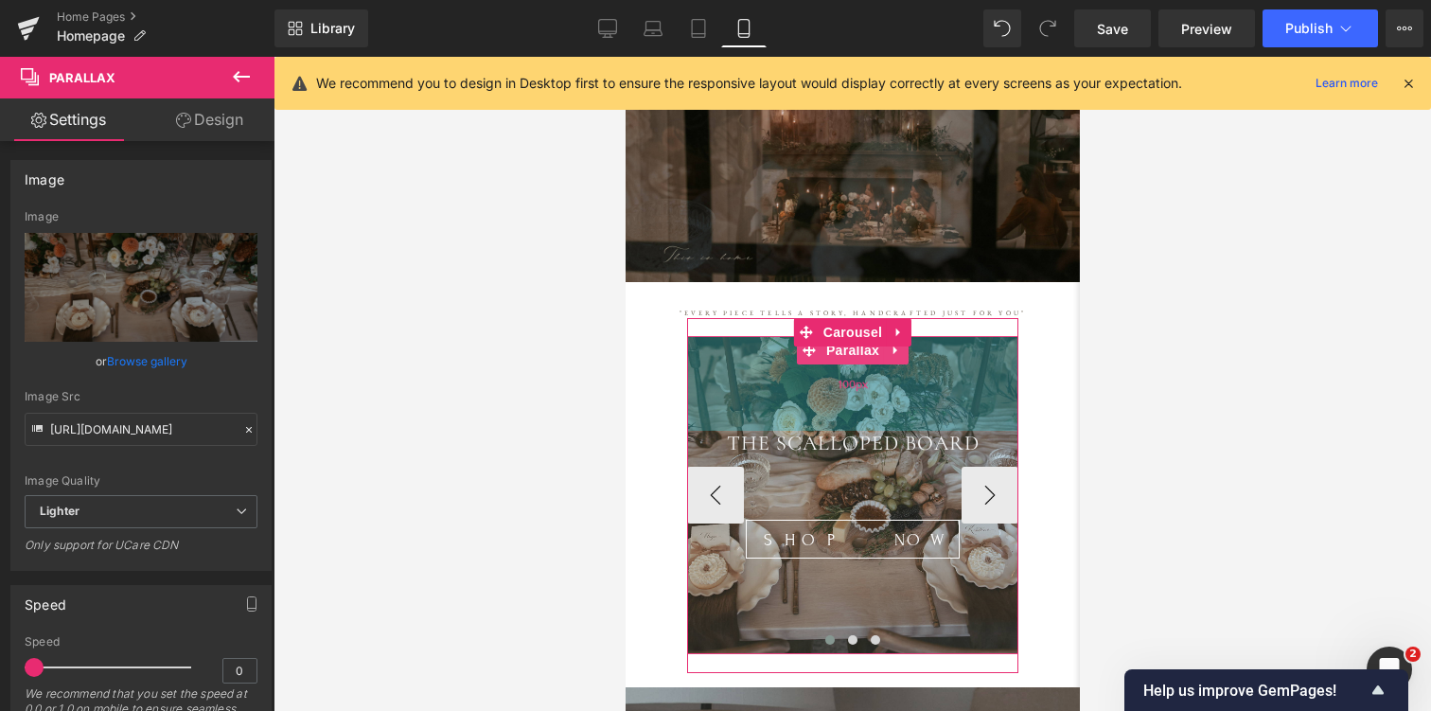
click at [739, 385] on div "100px" at bounding box center [851, 383] width 331 height 95
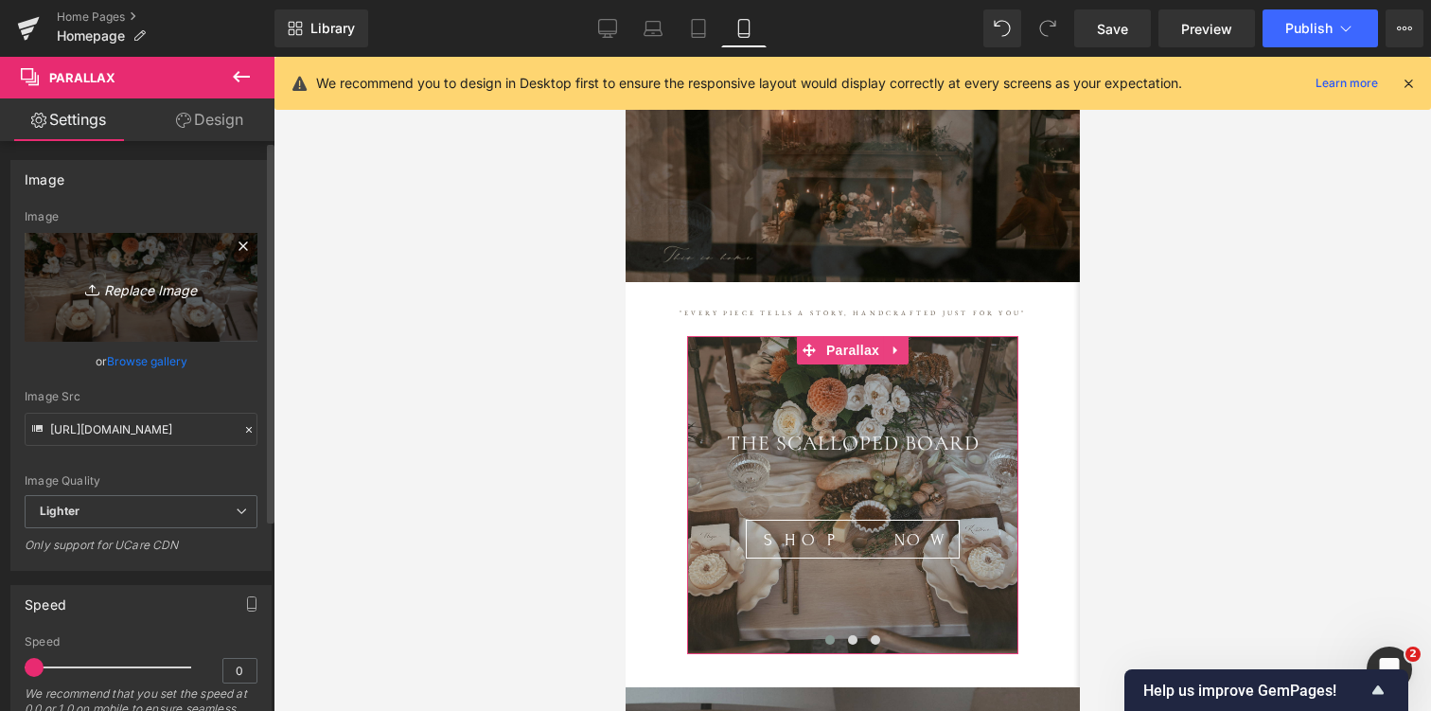
click at [180, 288] on icon "Replace Image" at bounding box center [140, 287] width 151 height 24
type input "C:\fakepath\scallopedovalboard.jpg"
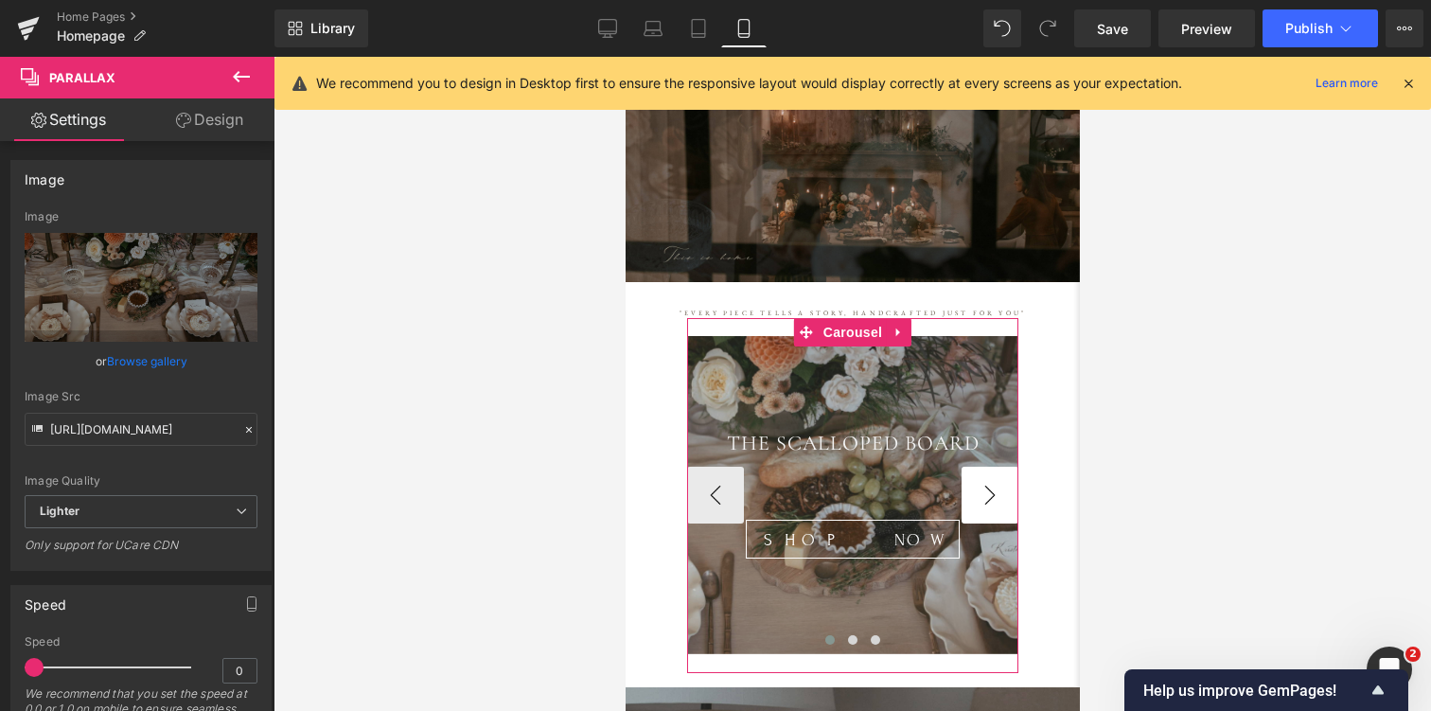
click at [995, 484] on button "›" at bounding box center [988, 494] width 57 height 57
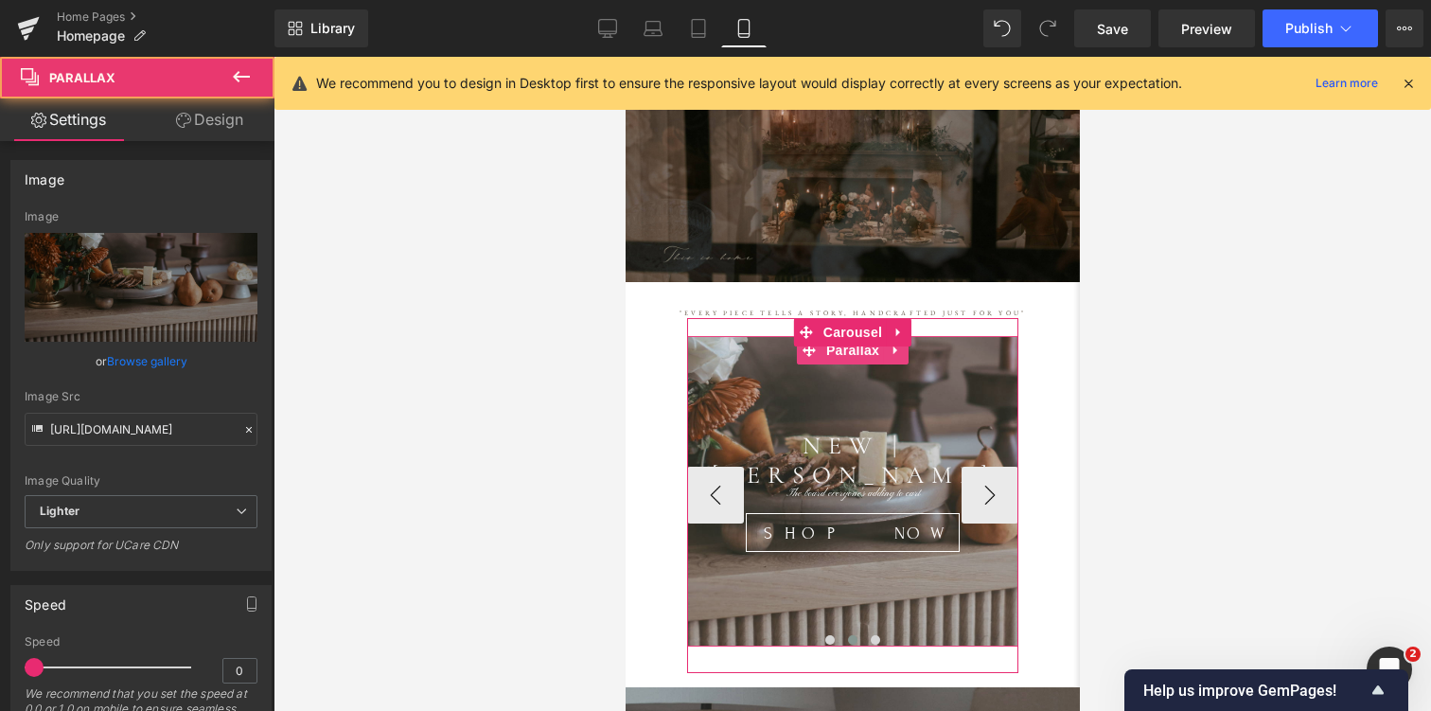
click at [911, 396] on div at bounding box center [851, 491] width 331 height 310
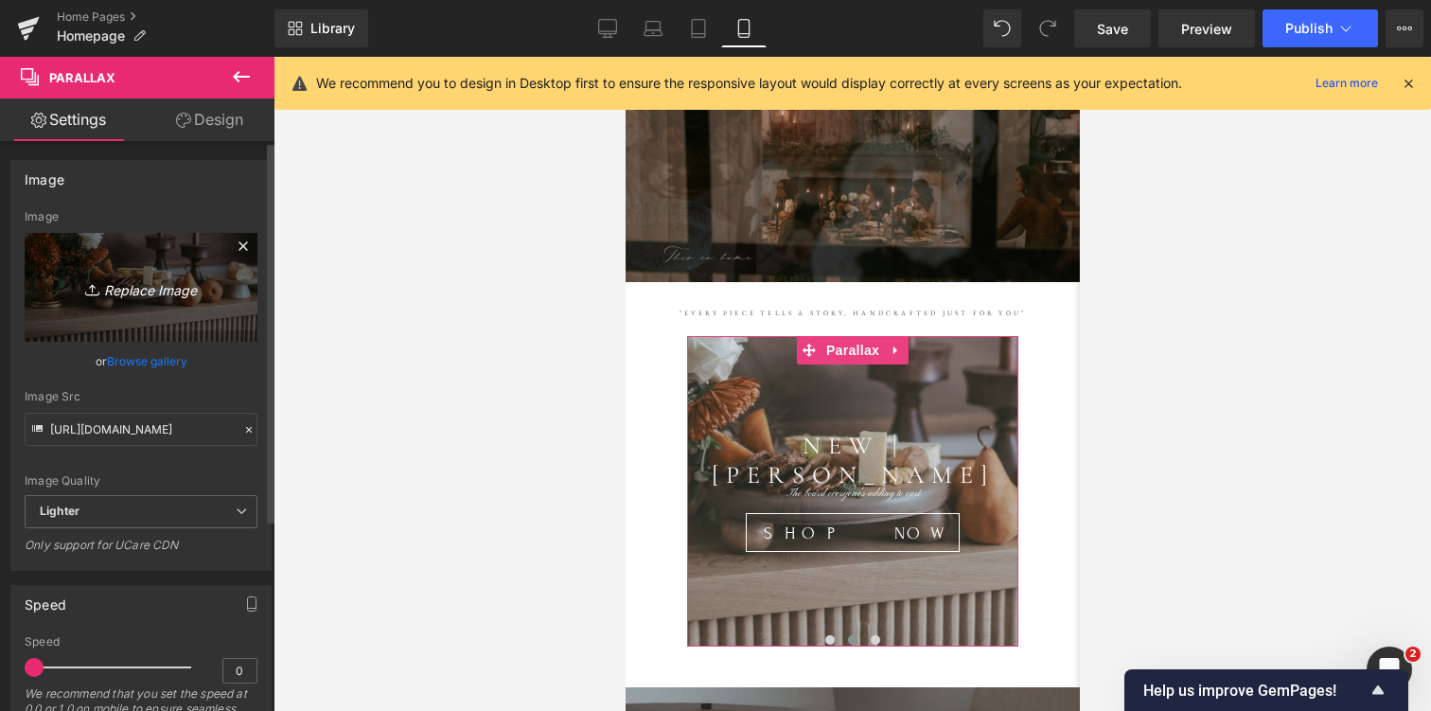
click at [150, 300] on link "Replace Image" at bounding box center [141, 287] width 233 height 109
type input "C:\fakepath\weston2.jpg"
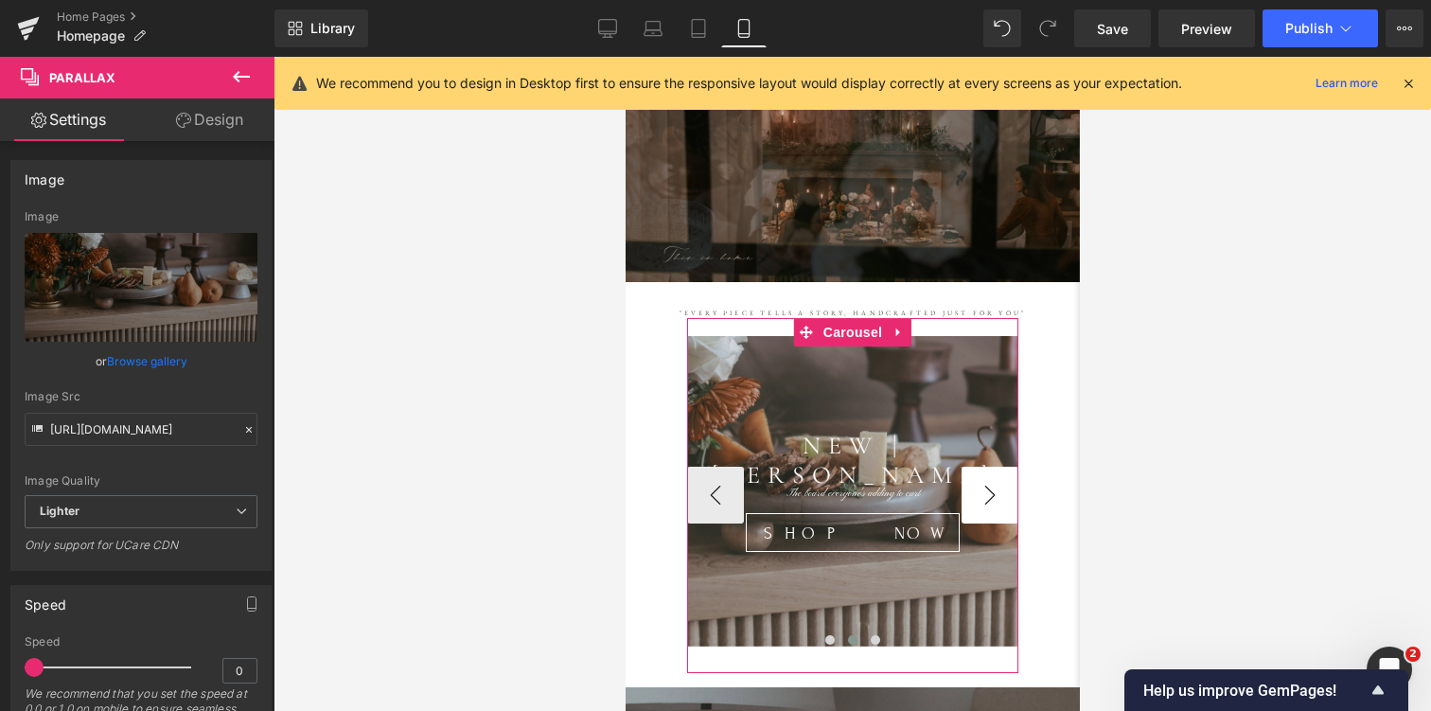
click at [986, 494] on button "›" at bounding box center [988, 494] width 57 height 57
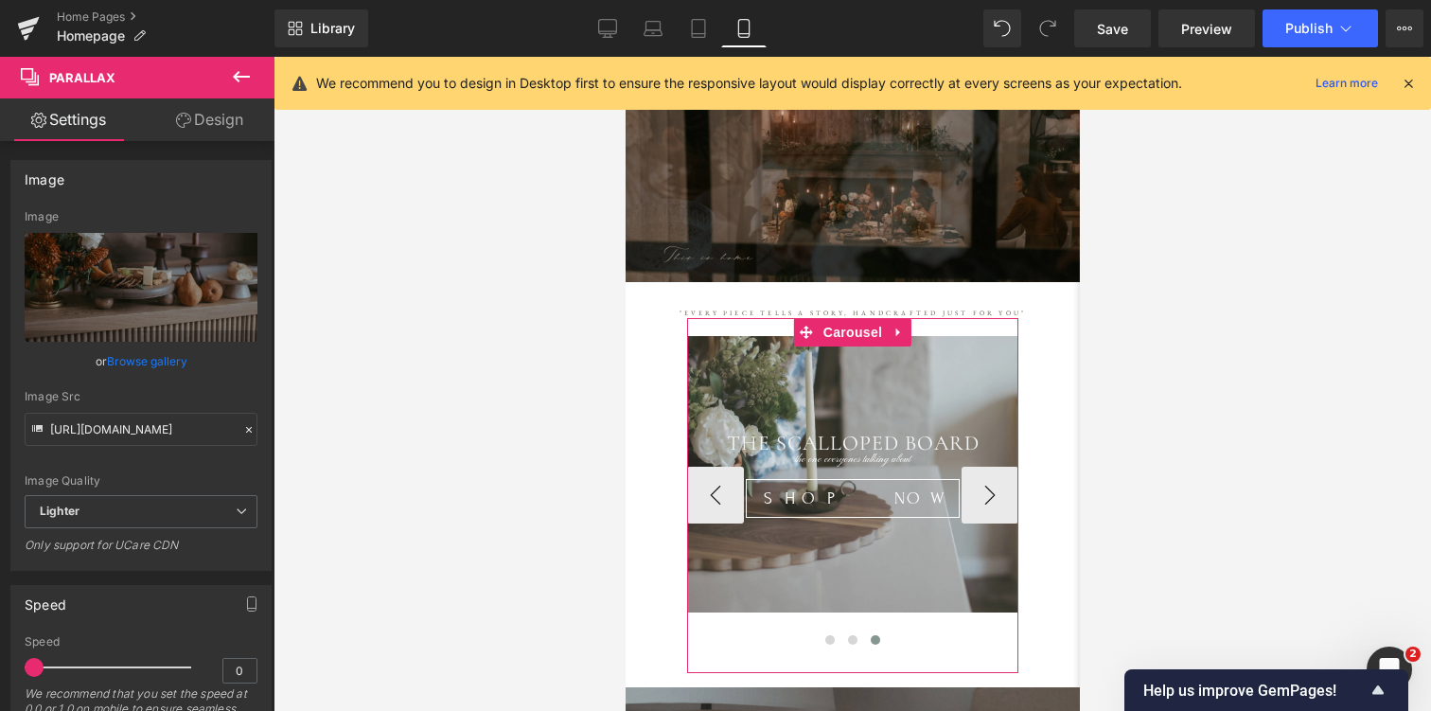
click at [968, 415] on div at bounding box center [851, 474] width 331 height 276
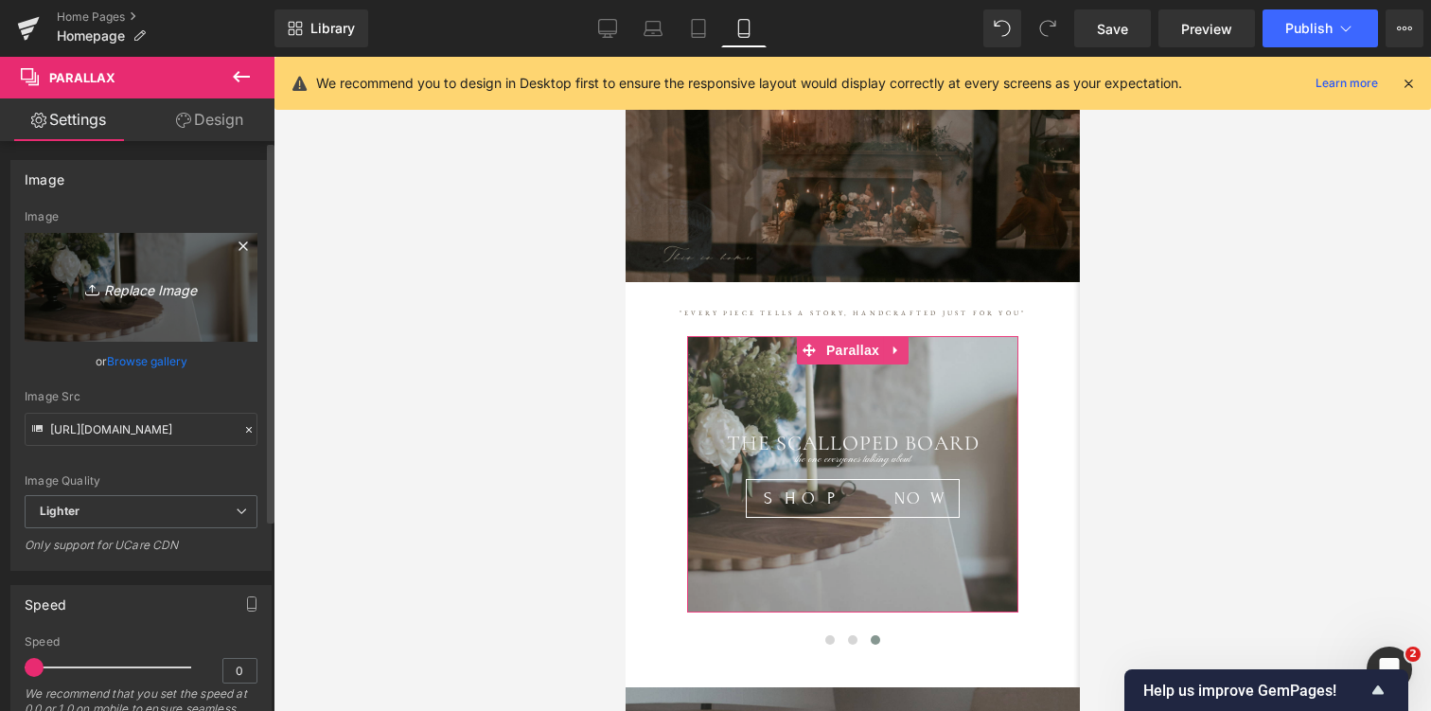
click at [132, 291] on icon "Replace Image" at bounding box center [140, 287] width 151 height 24
type input "C:\fakepath\scalloped.jpg"
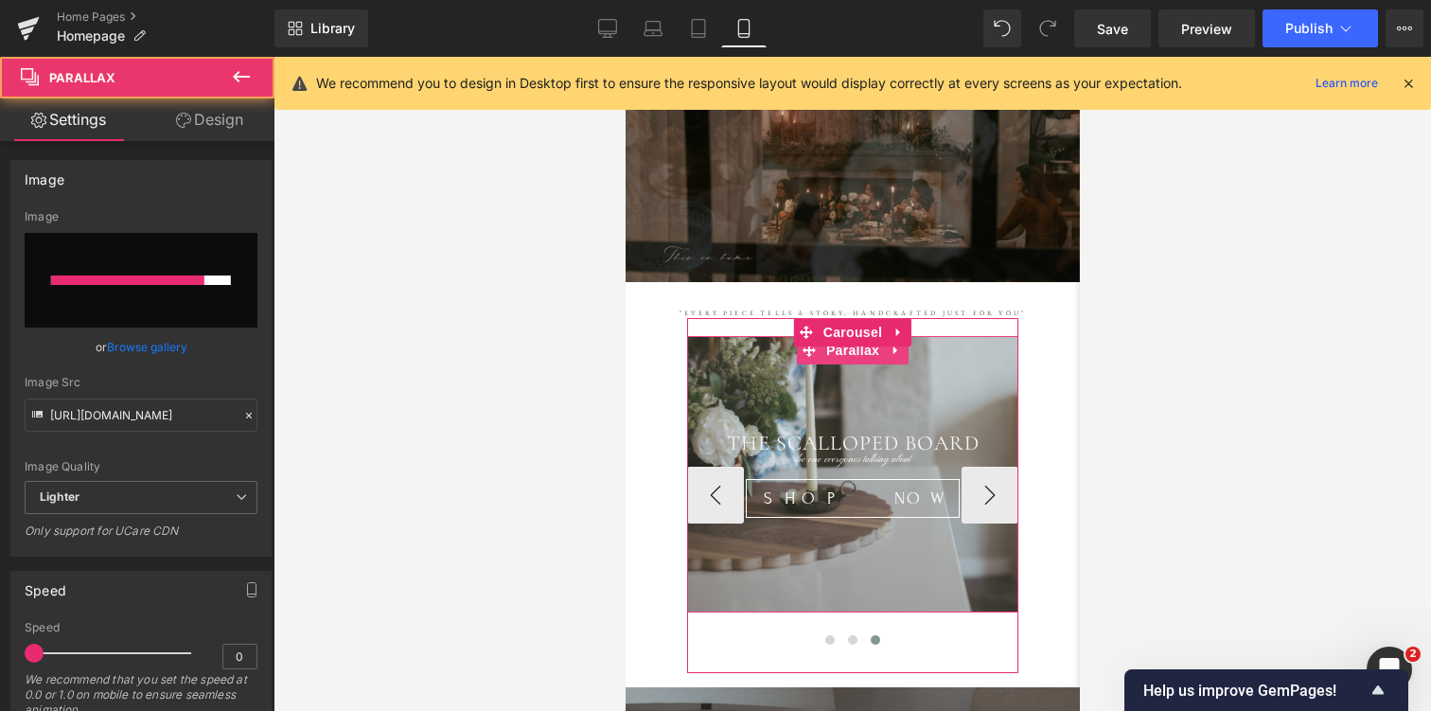
click at [752, 411] on div at bounding box center [851, 474] width 331 height 276
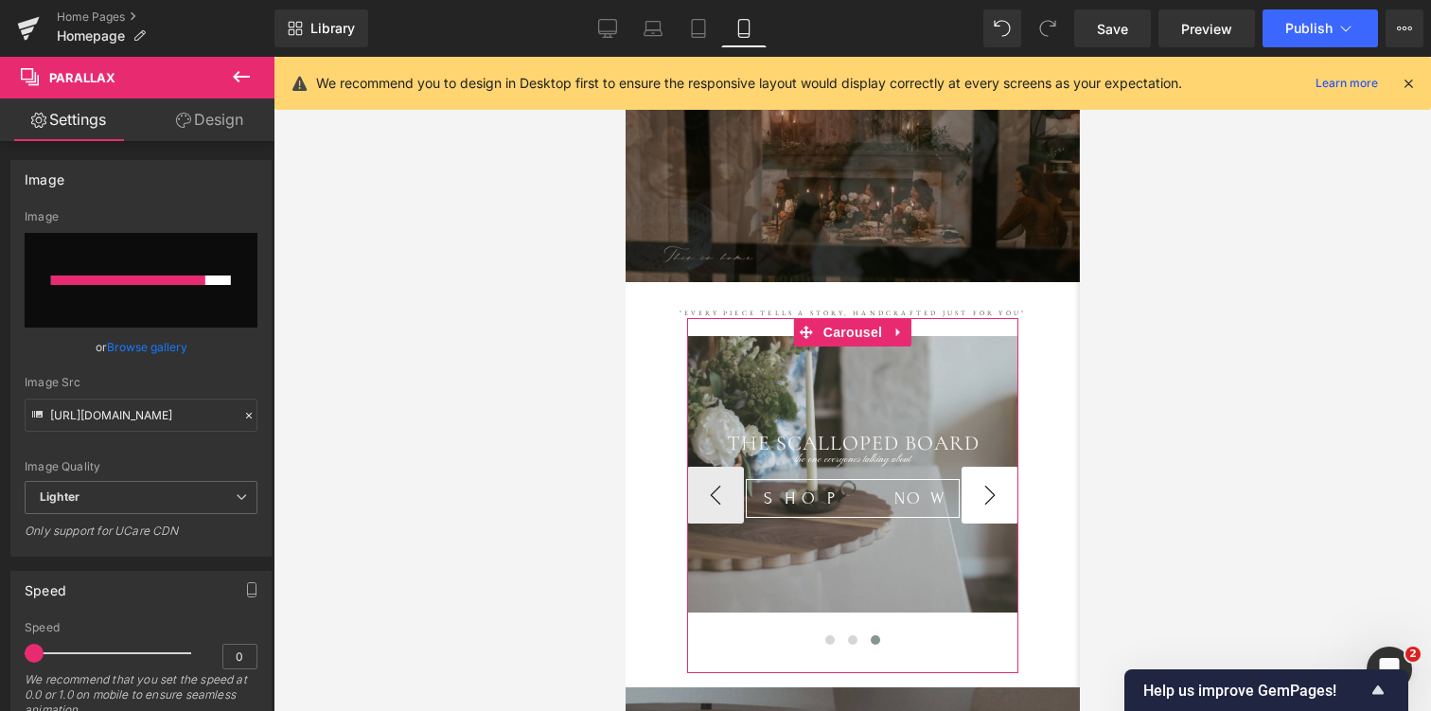
click at [993, 490] on button "›" at bounding box center [988, 494] width 57 height 57
click at [747, 493] on div "SHOP NOW" at bounding box center [851, 498] width 331 height 39
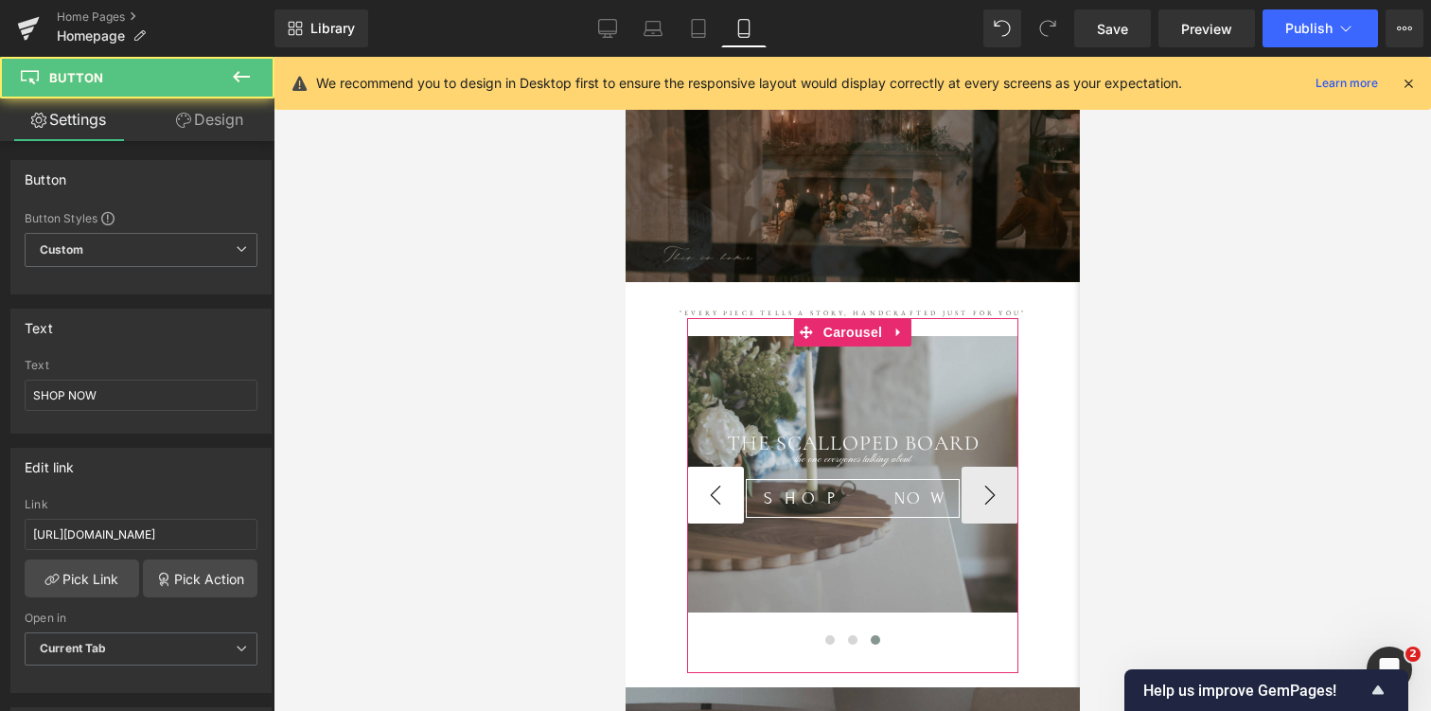
click at [712, 495] on button "‹" at bounding box center [714, 494] width 57 height 57
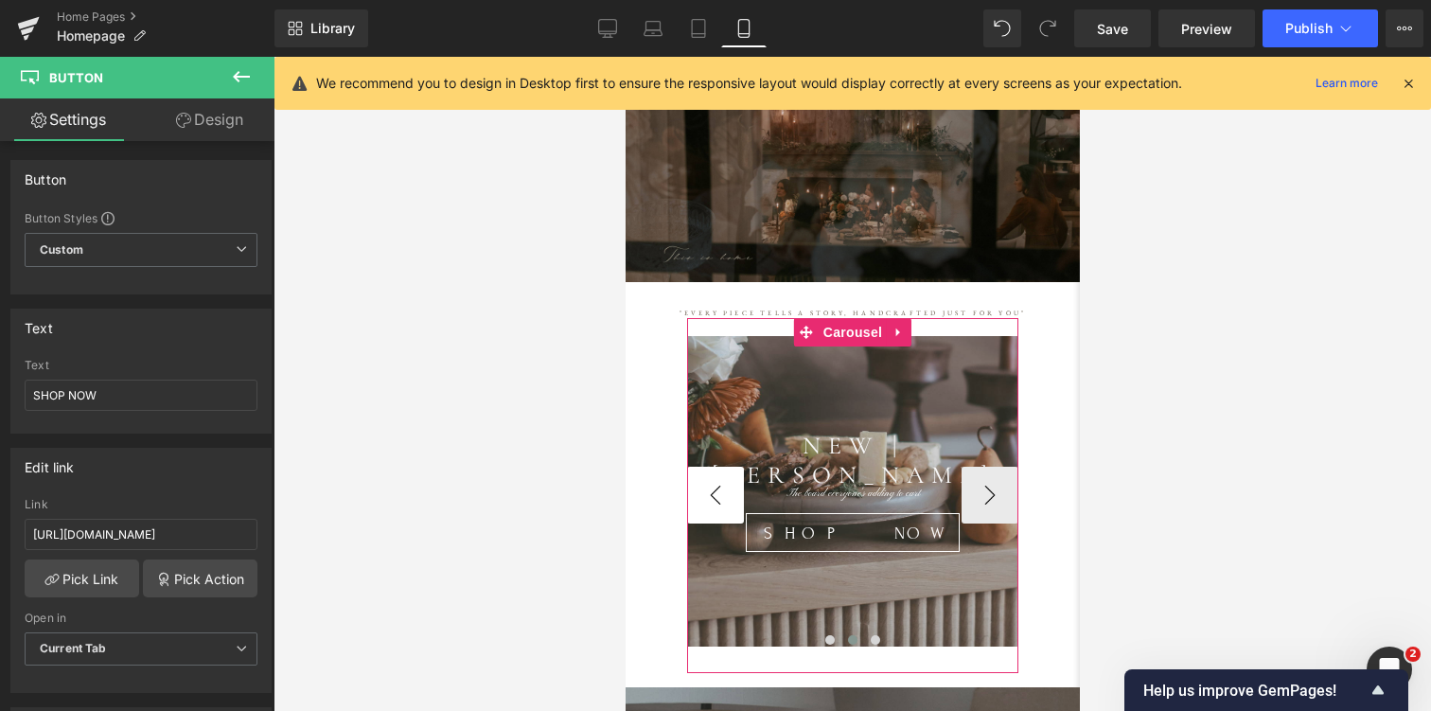
click at [712, 501] on button "‹" at bounding box center [714, 494] width 57 height 57
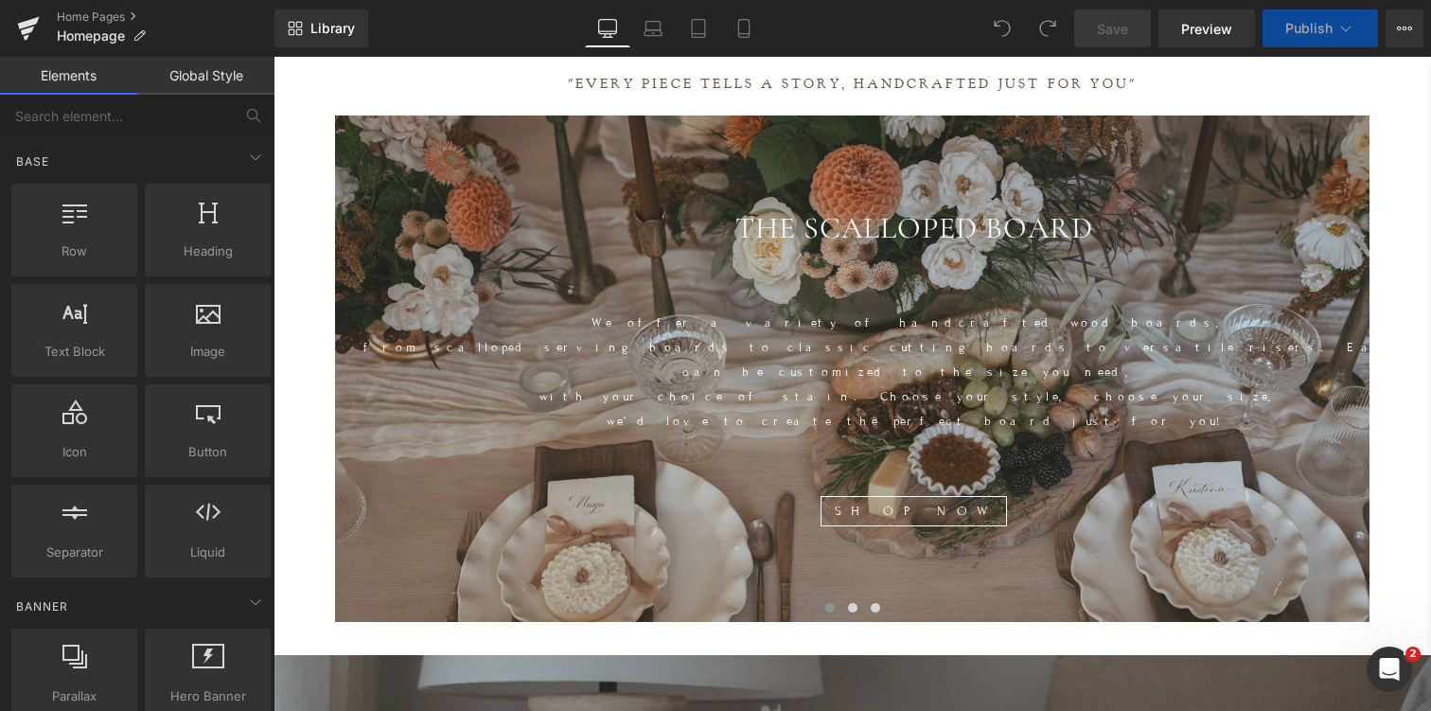
scroll to position [728, 0]
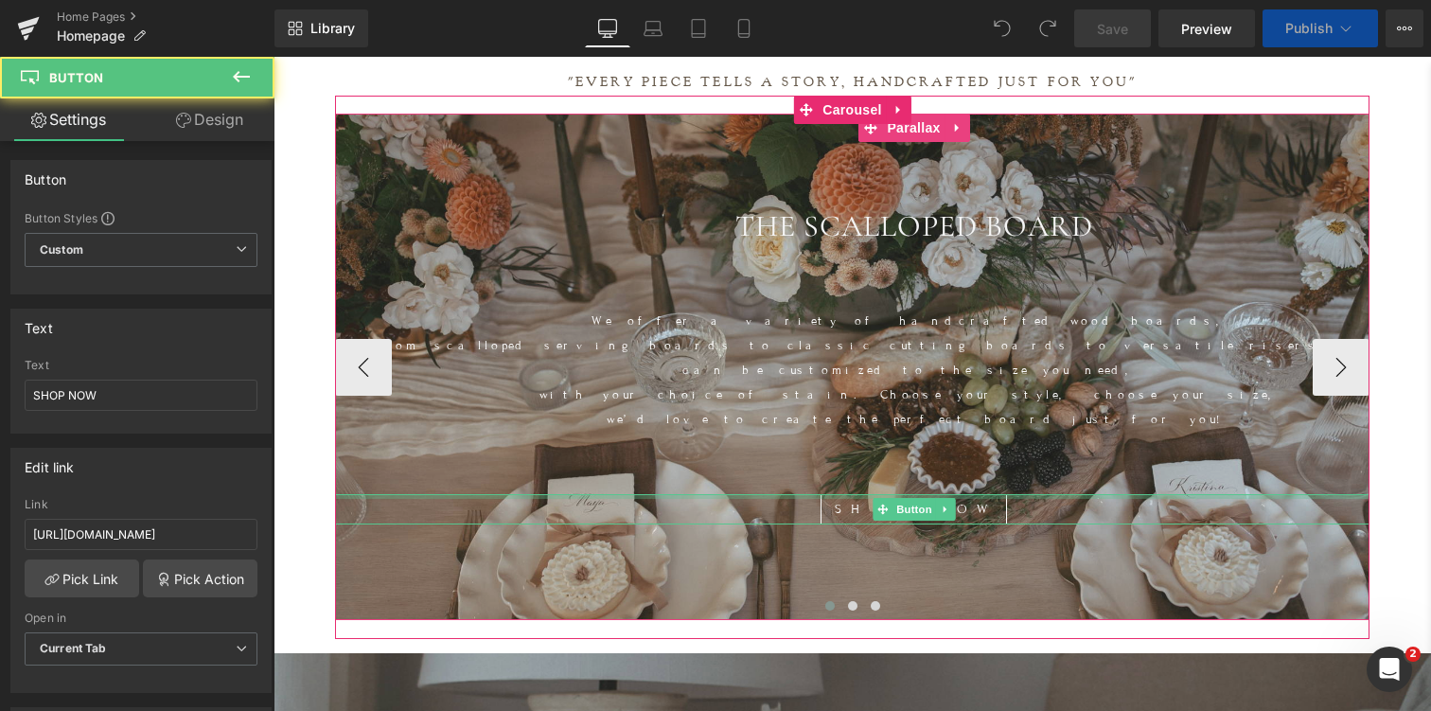
click at [561, 494] on div "SHOP NOW Button" at bounding box center [913, 509] width 1157 height 30
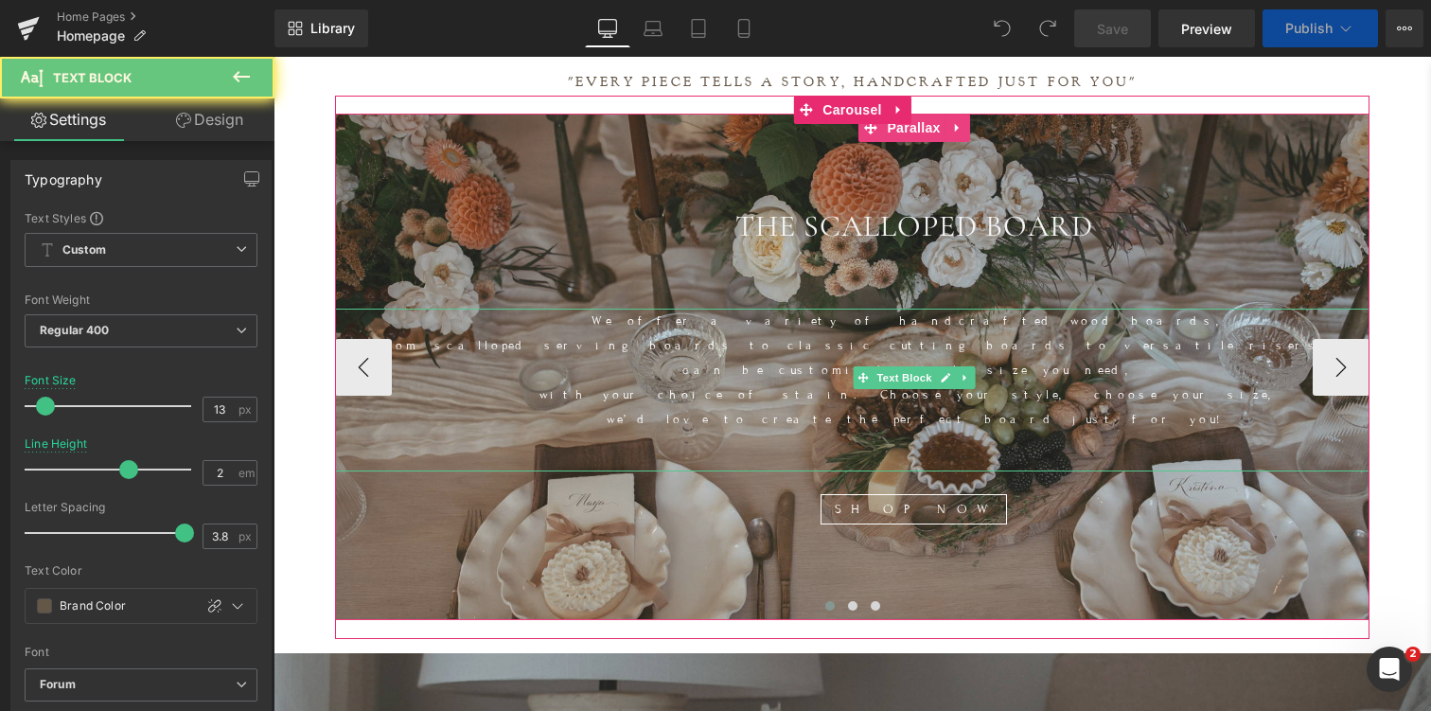
click at [503, 382] on p "with your choice of stain. Choose your style, choose your size," at bounding box center [913, 394] width 1157 height 25
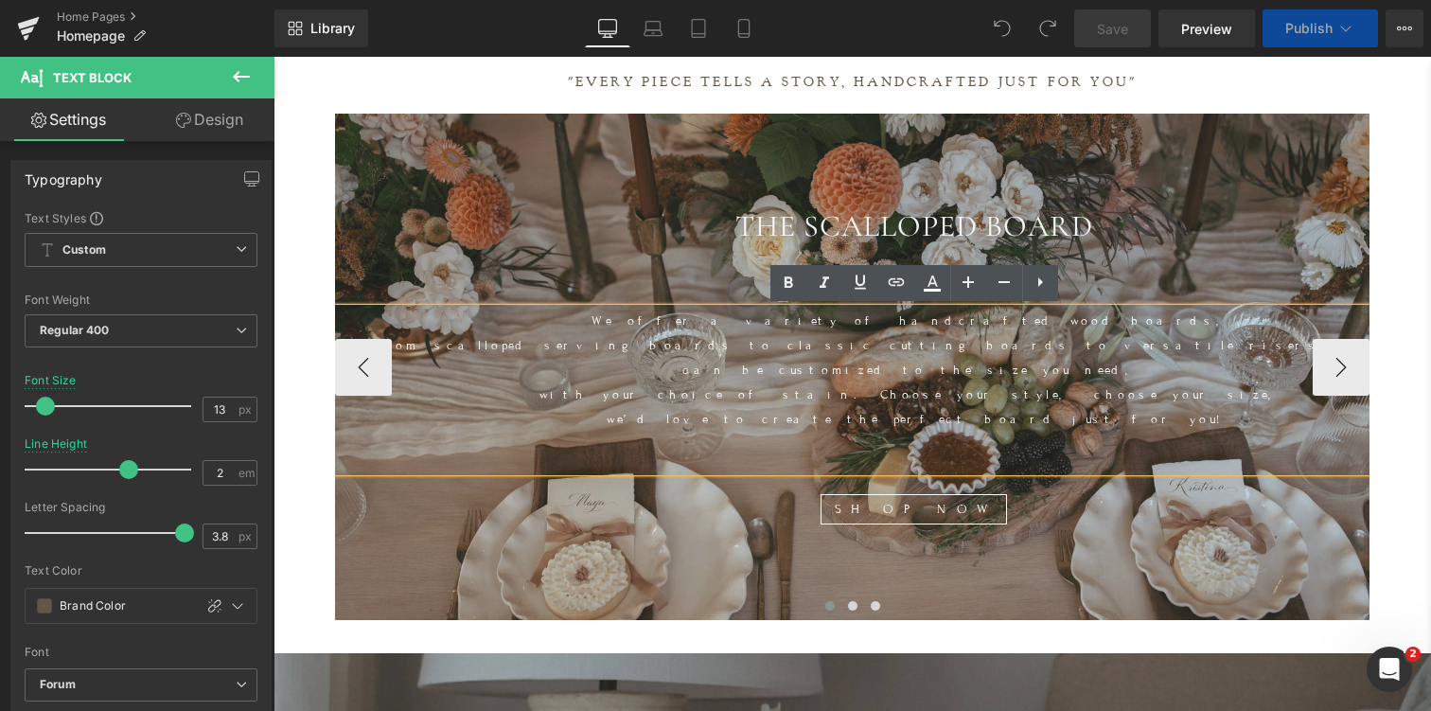
scroll to position [9005, 1157]
click at [425, 523] on div at bounding box center [913, 408] width 1157 height 721
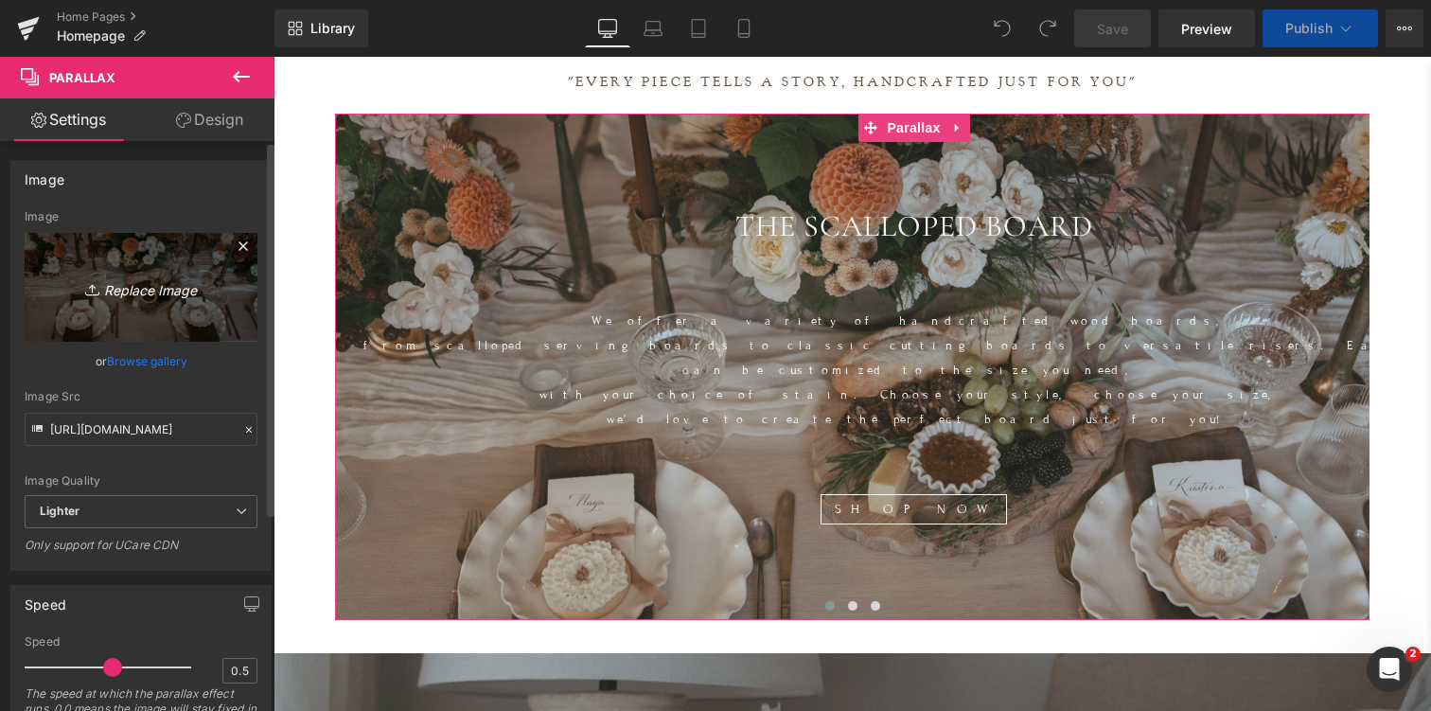
scroll to position [9085, 1157]
click at [144, 288] on icon "Replace Image" at bounding box center [140, 287] width 151 height 24
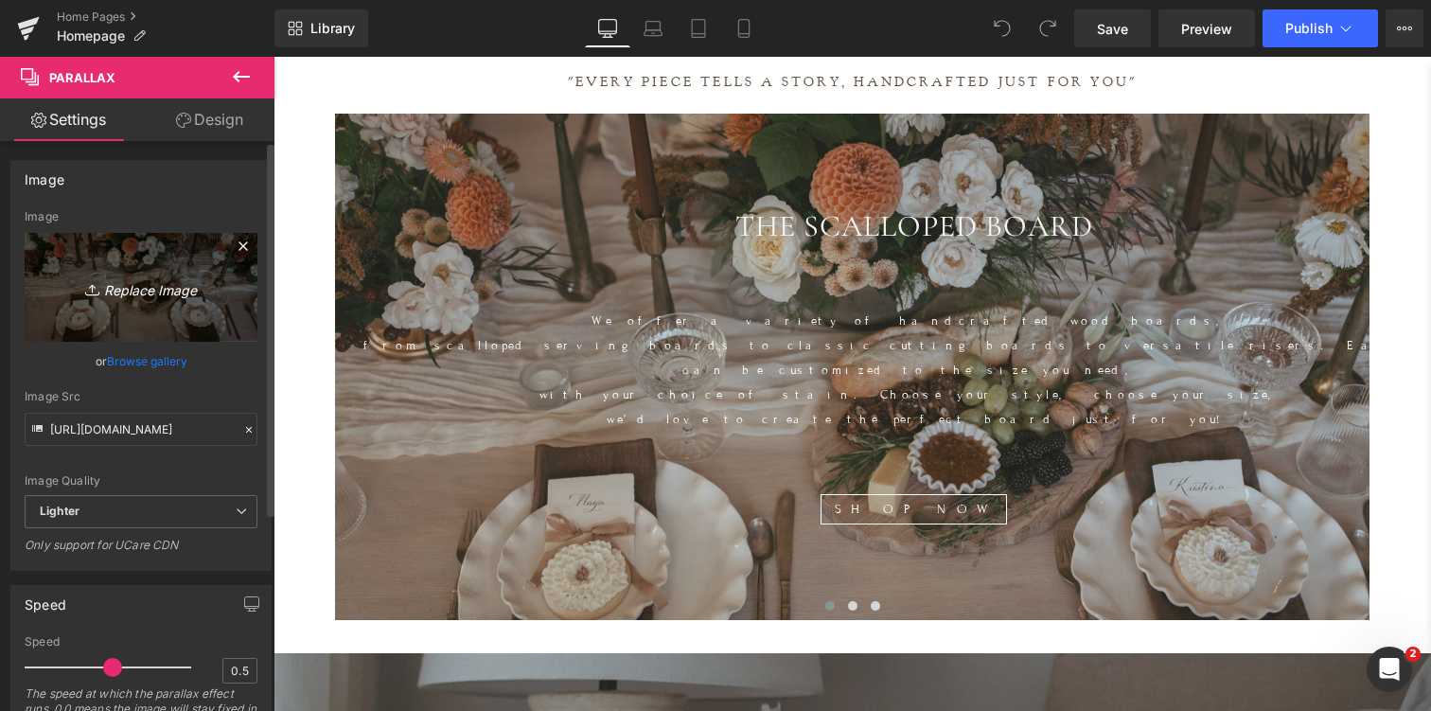
type input "C:\fakepath\scallopedovalboard.jpg"
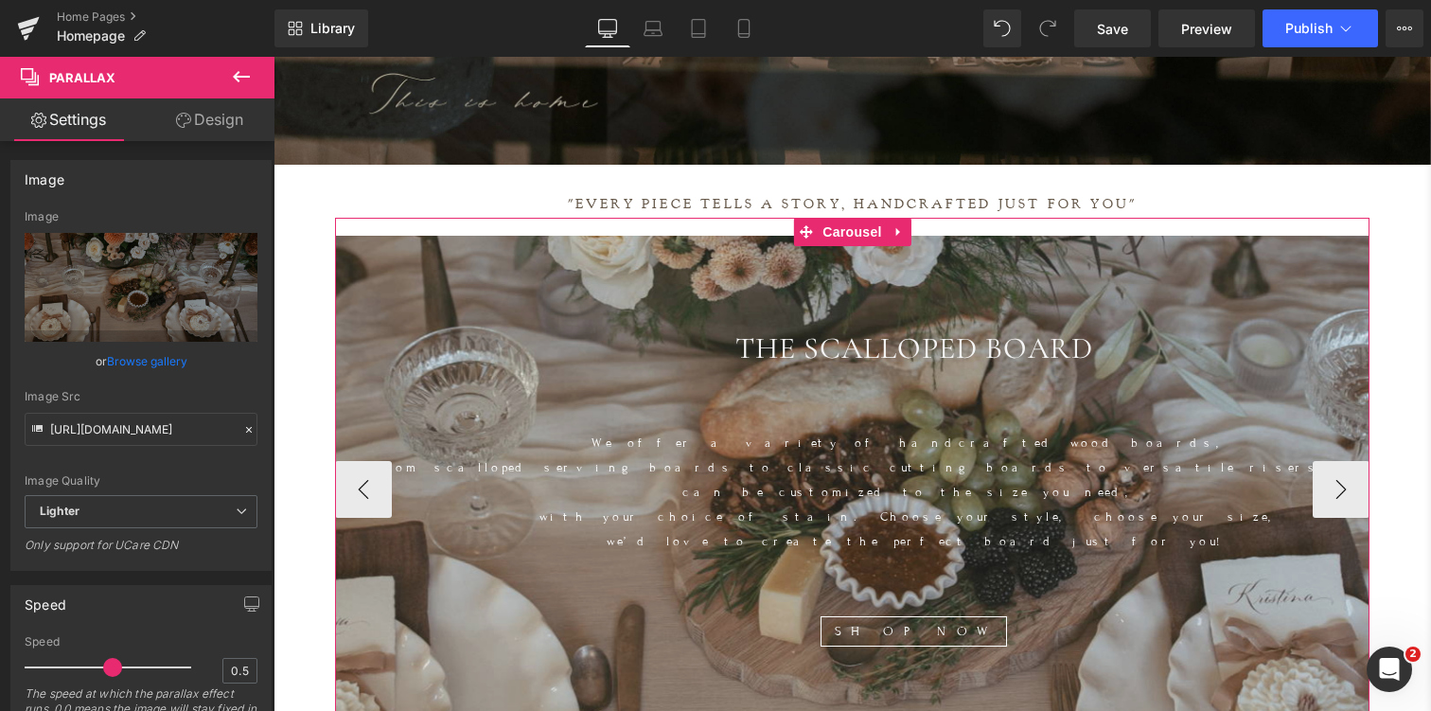
scroll to position [603, 0]
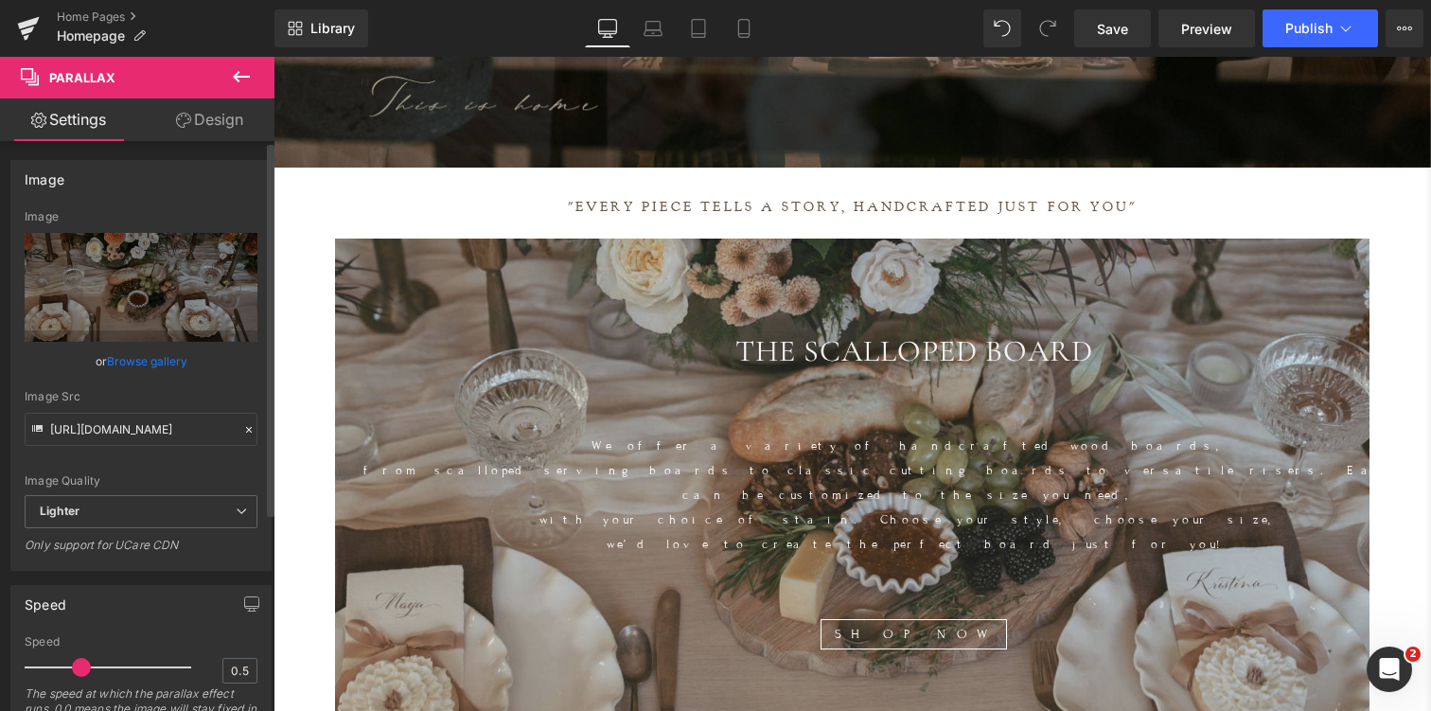
drag, startPoint x: 105, startPoint y: 667, endPoint x: 67, endPoint y: 677, distance: 39.0
click at [68, 677] on div at bounding box center [112, 667] width 157 height 38
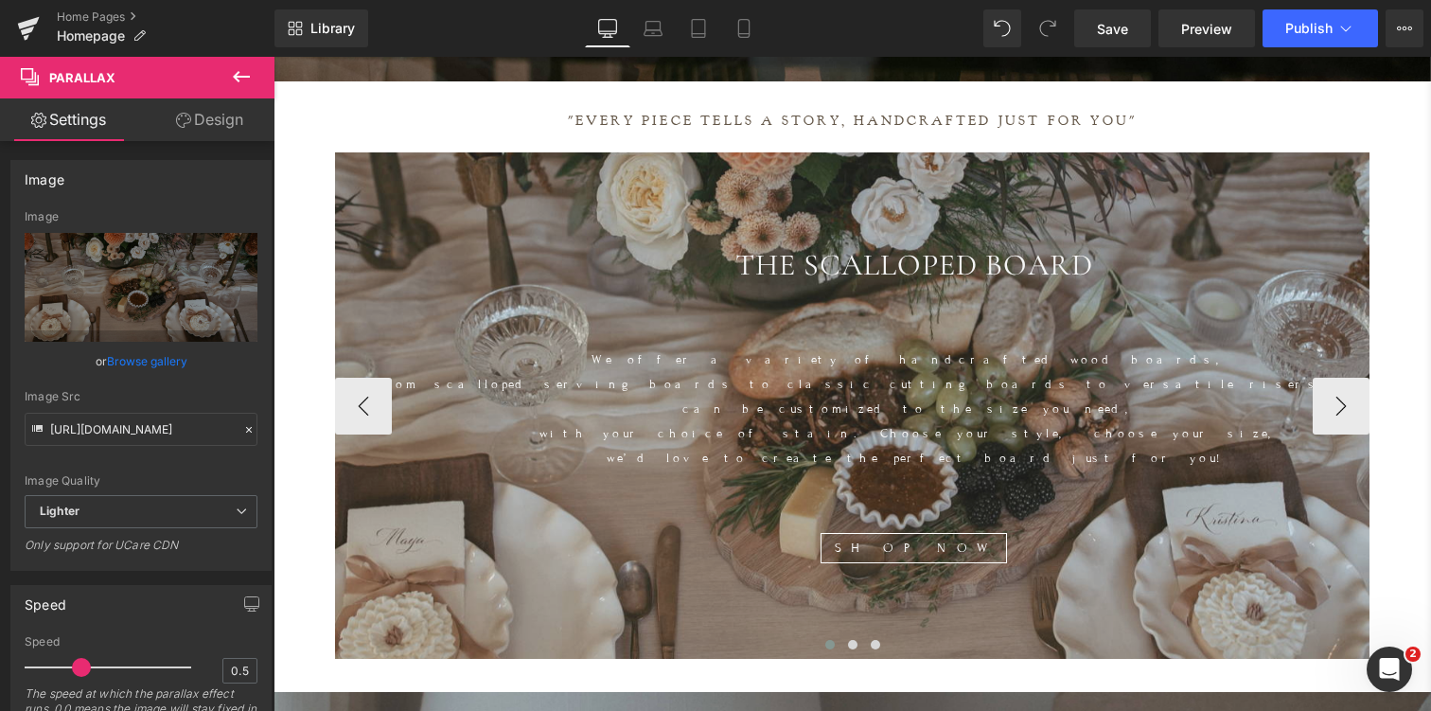
scroll to position [683, 0]
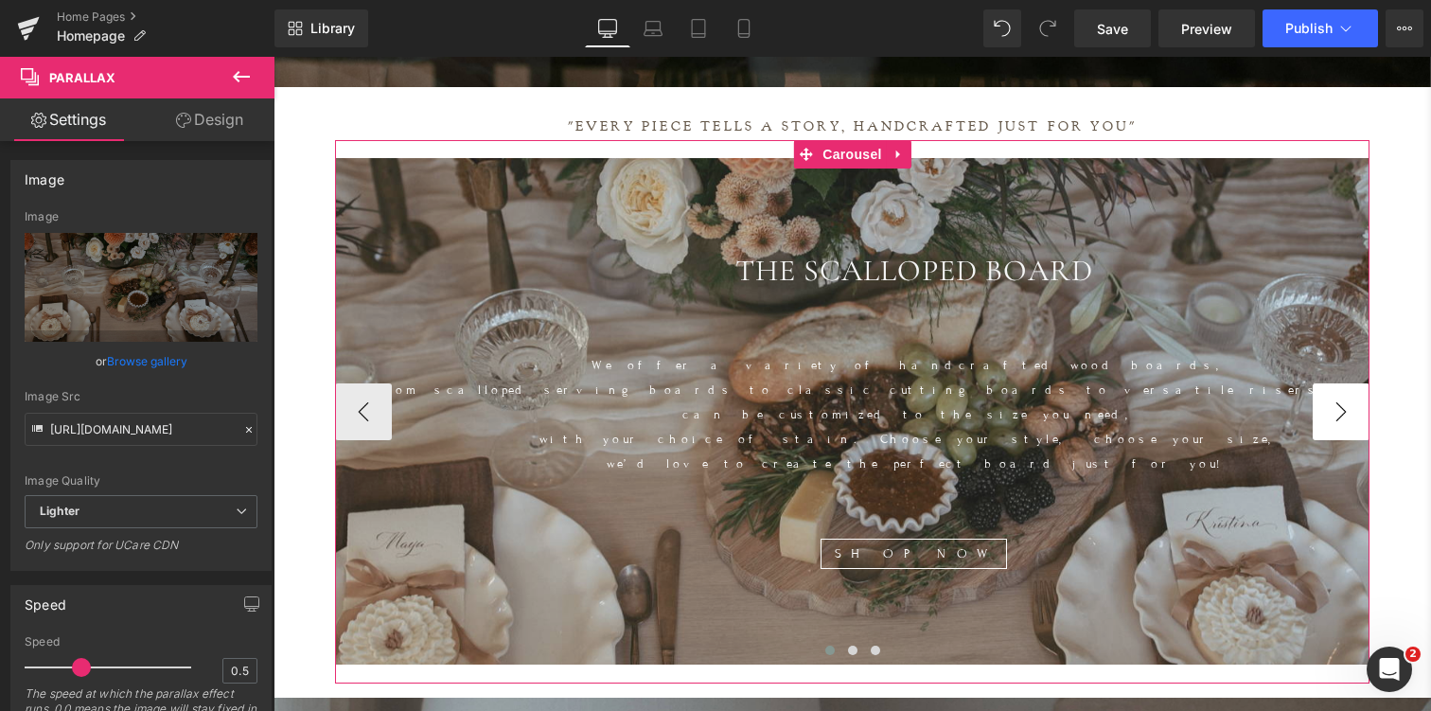
click at [1354, 396] on button "›" at bounding box center [1340, 411] width 57 height 57
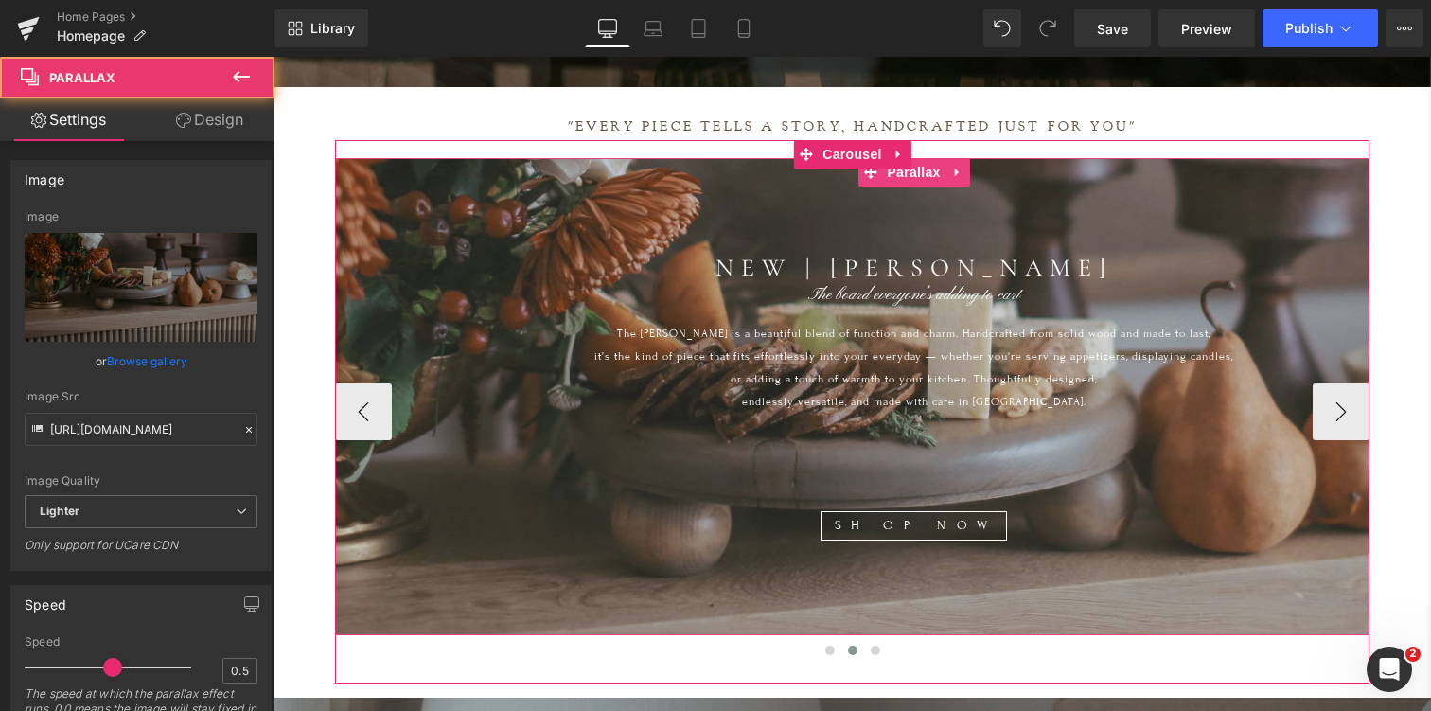
click at [618, 596] on div at bounding box center [913, 431] width 1157 height 715
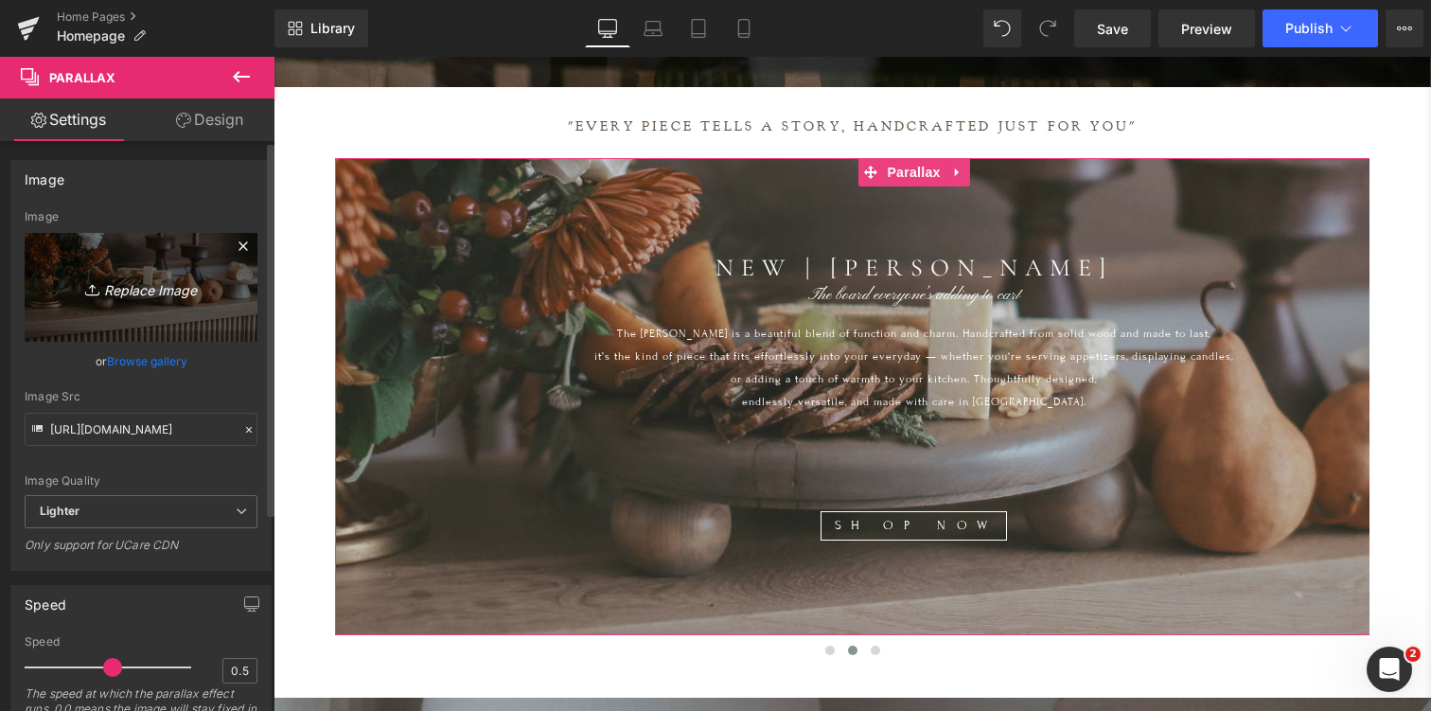
click at [138, 296] on icon "Replace Image" at bounding box center [140, 287] width 151 height 24
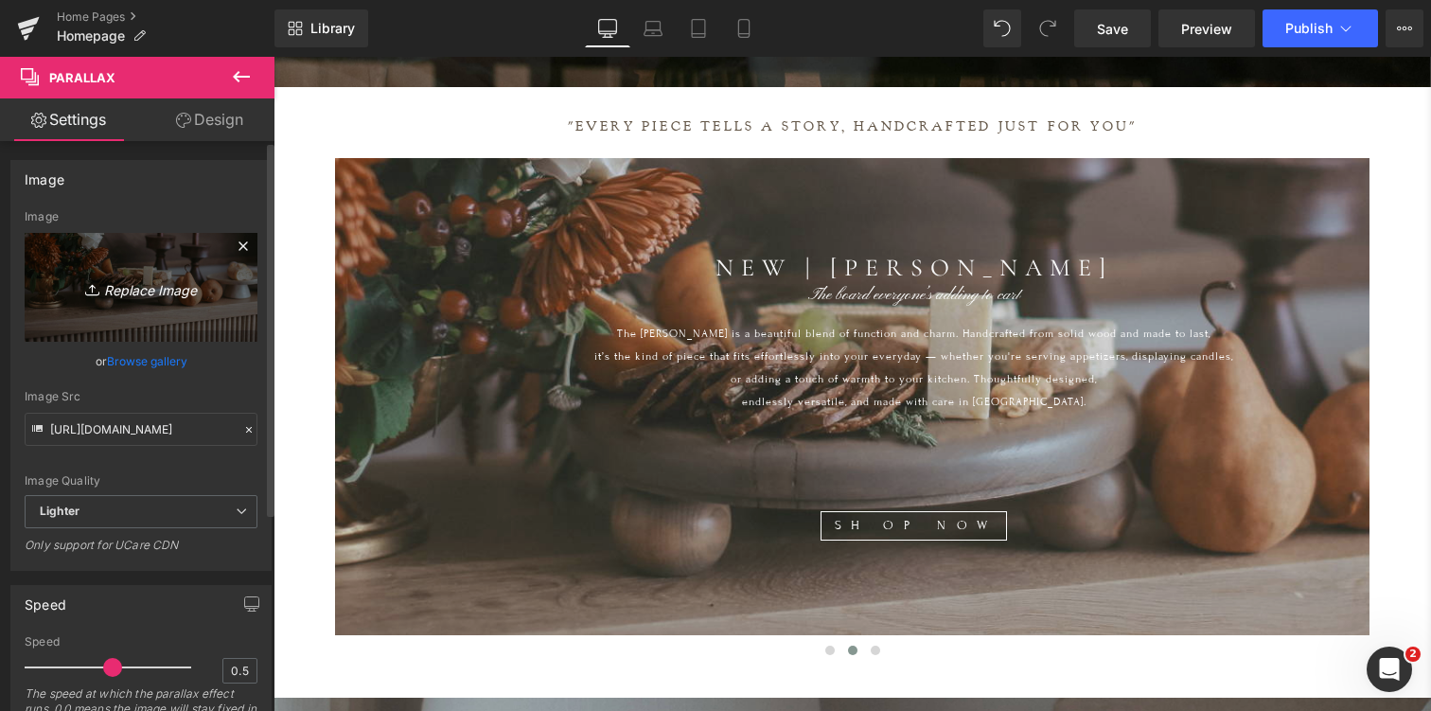
type input "C:\fakepath\weston2.jpg"
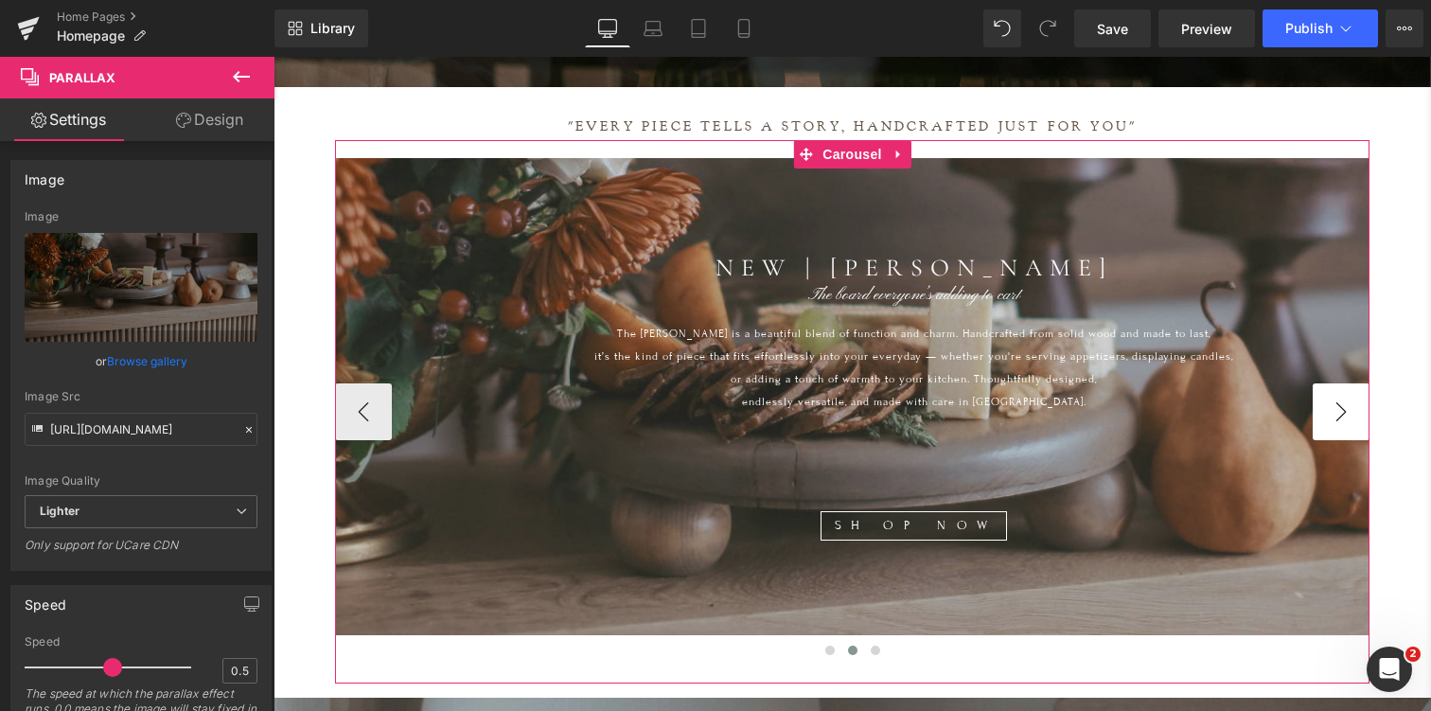
click at [1341, 398] on button "›" at bounding box center [1340, 411] width 57 height 57
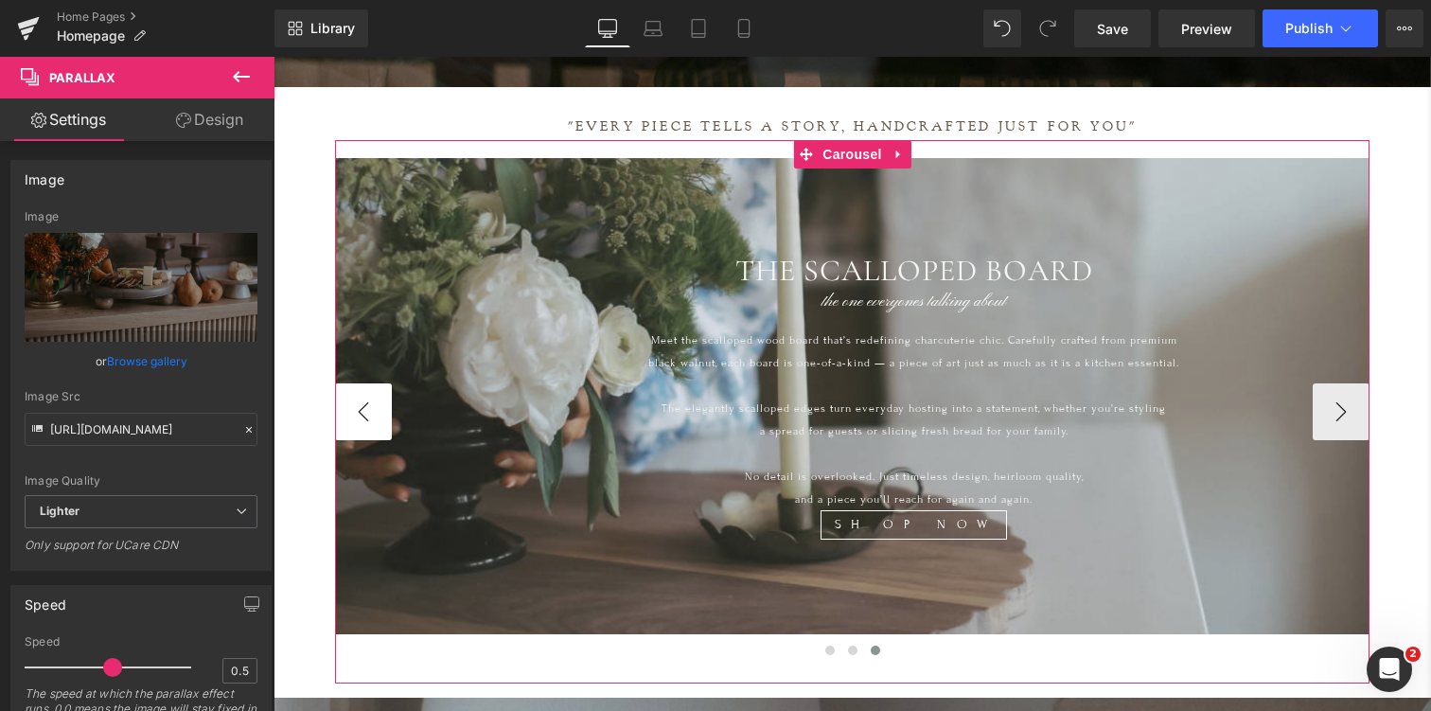
click at [357, 403] on button "‹" at bounding box center [363, 411] width 57 height 57
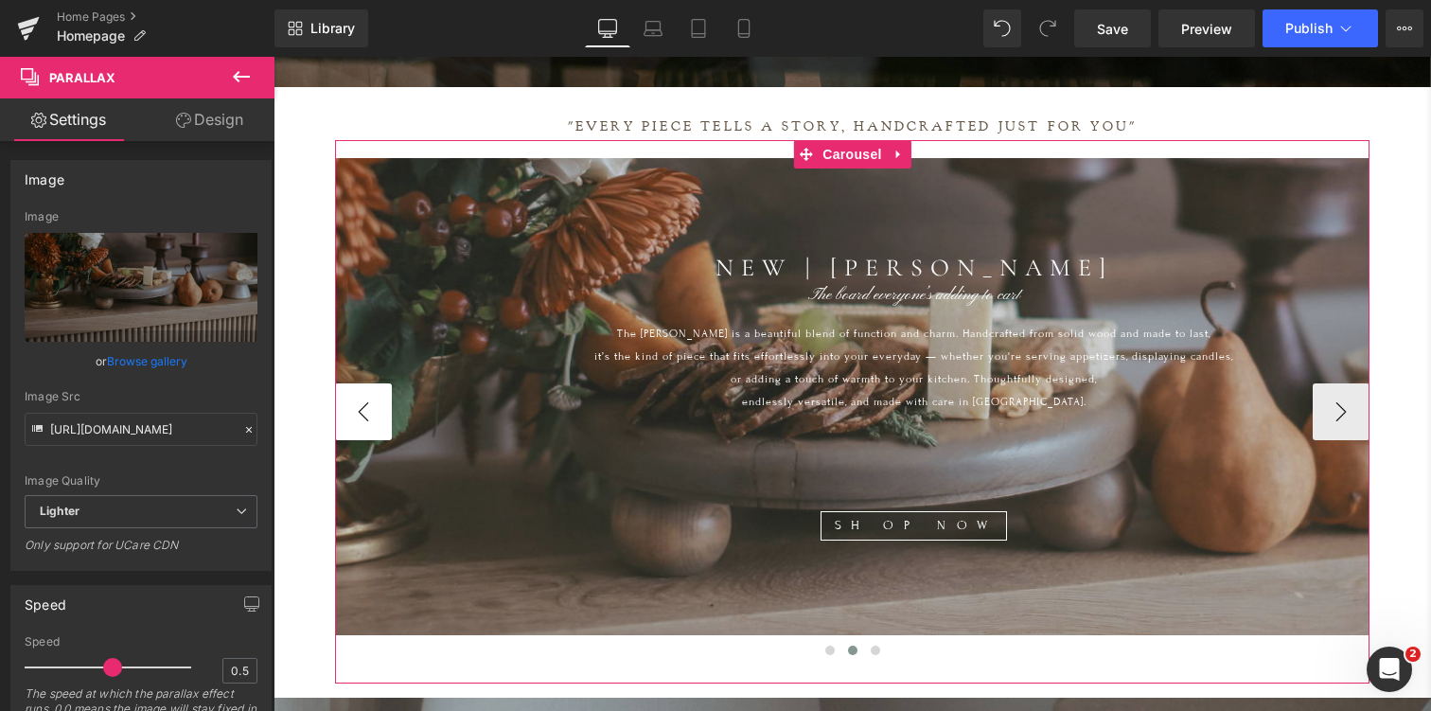
click at [357, 402] on button "‹" at bounding box center [363, 411] width 57 height 57
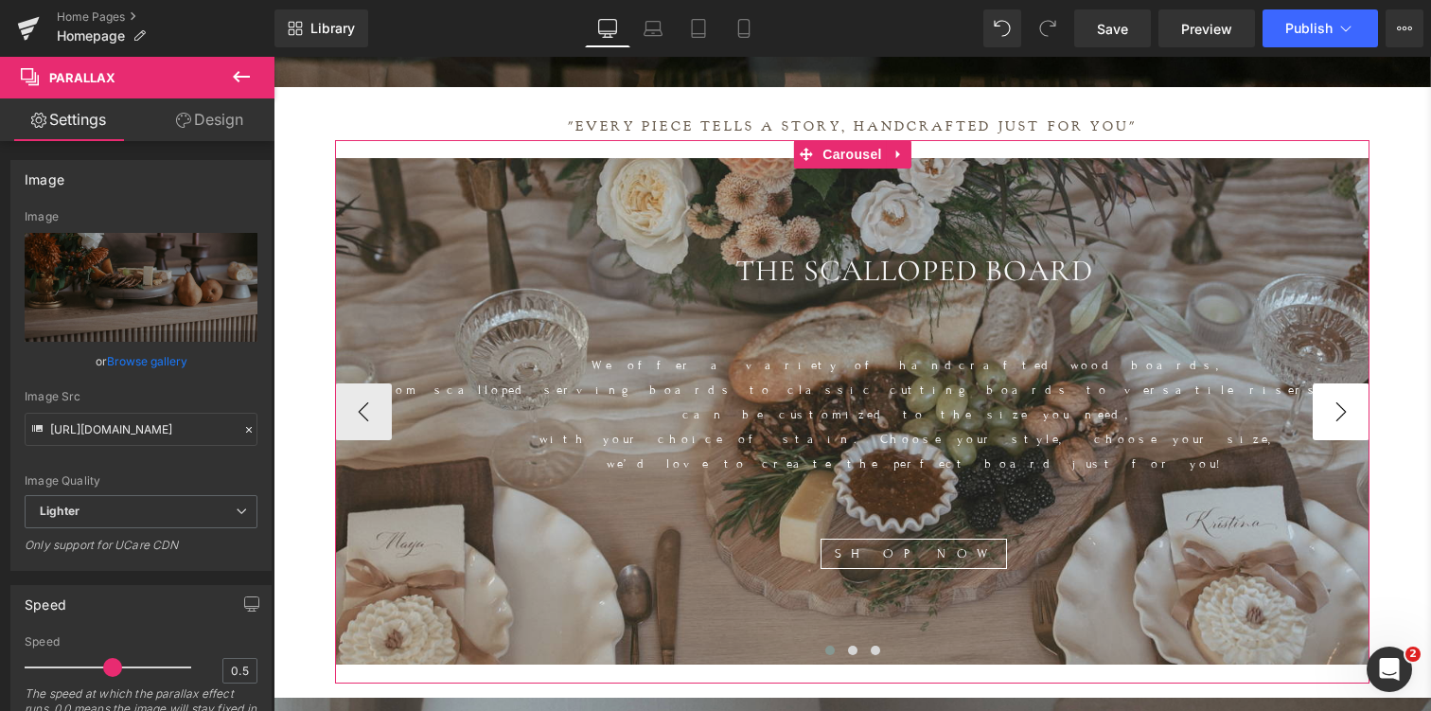
click at [1336, 396] on button "›" at bounding box center [1340, 411] width 57 height 57
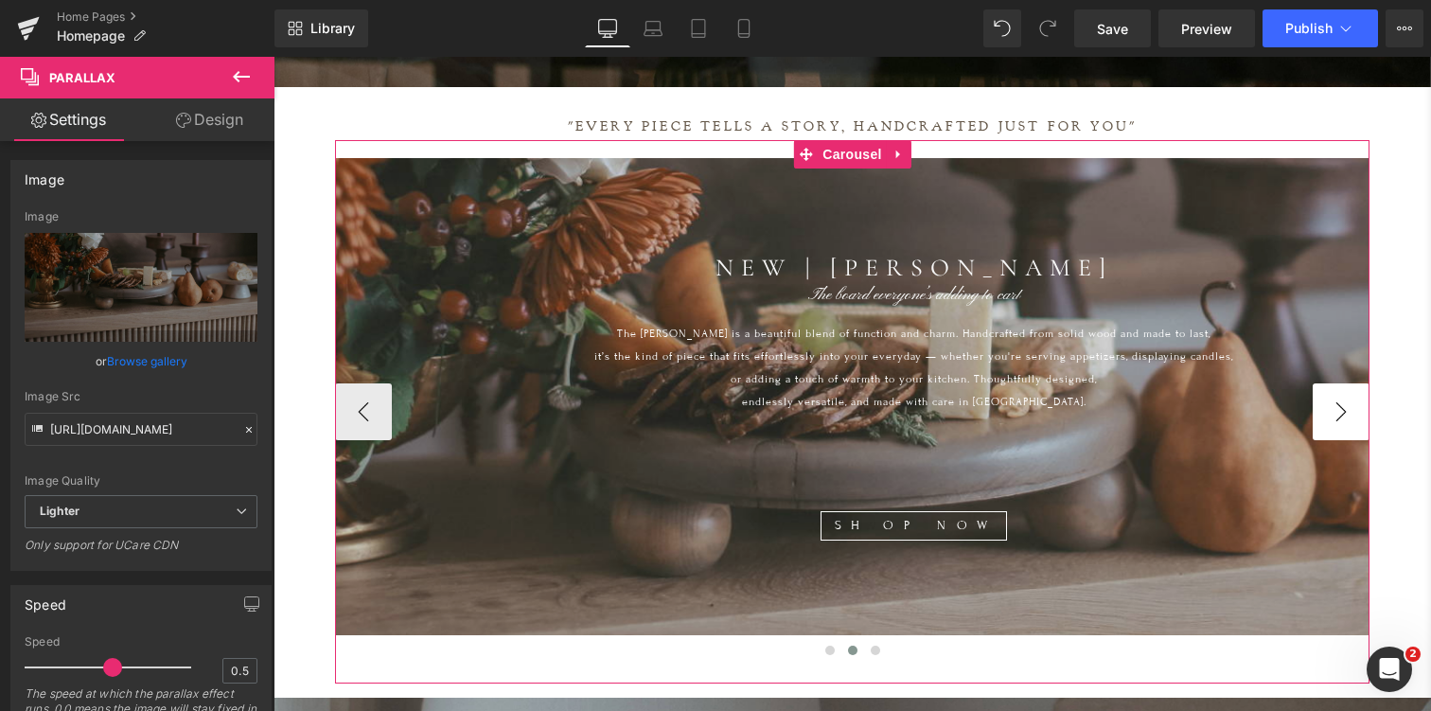
click at [1336, 396] on button "›" at bounding box center [1340, 411] width 57 height 57
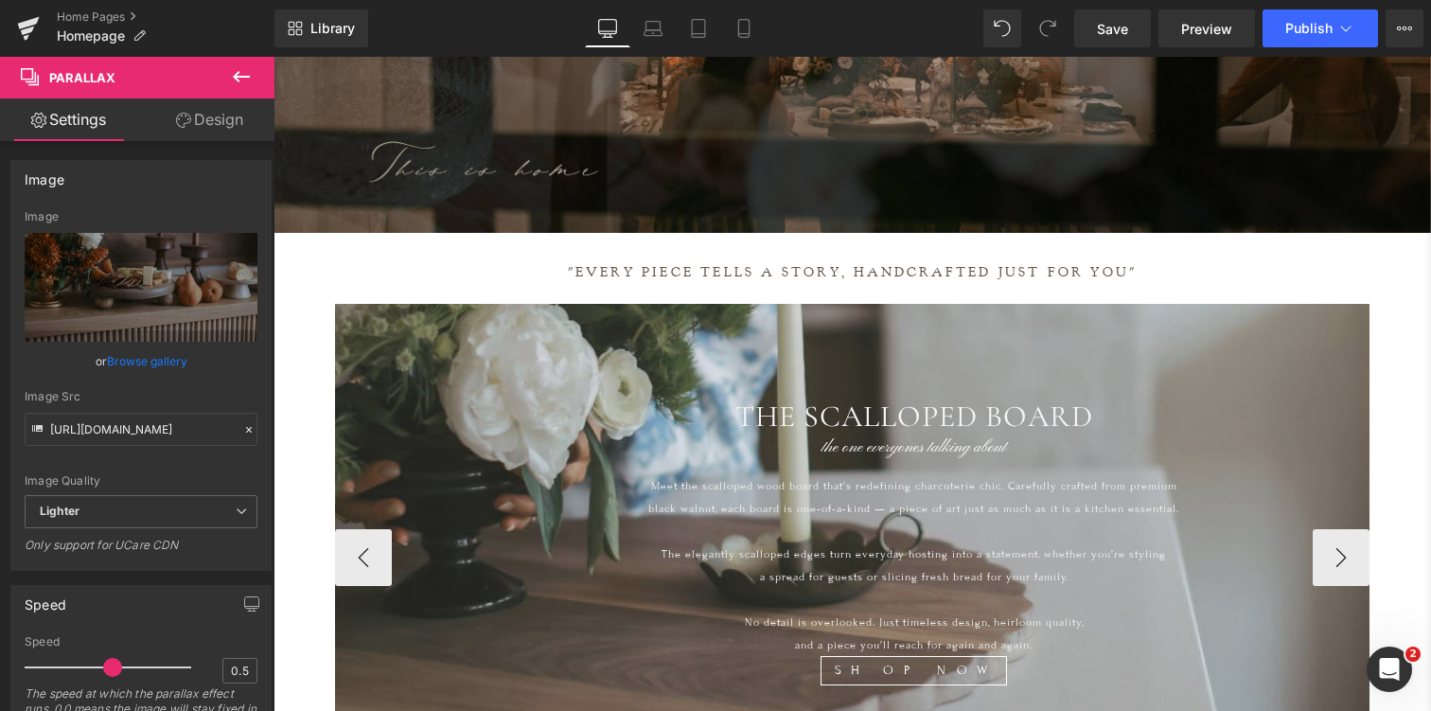
scroll to position [535, 0]
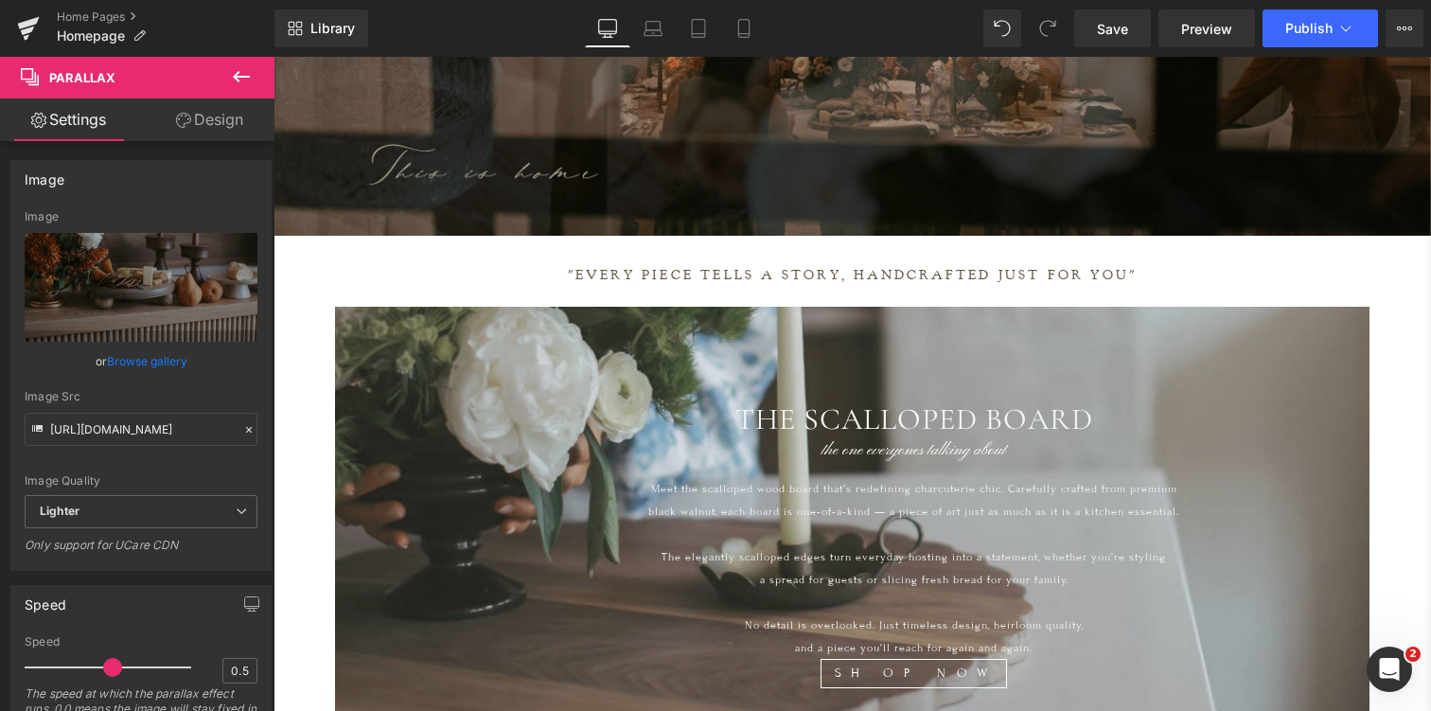
click at [742, 7] on div "Library Desktop Desktop Laptop Tablet Mobile Save Preview Publish Scheduled Vie…" at bounding box center [852, 28] width 1156 height 57
click at [741, 34] on icon at bounding box center [743, 34] width 10 height 0
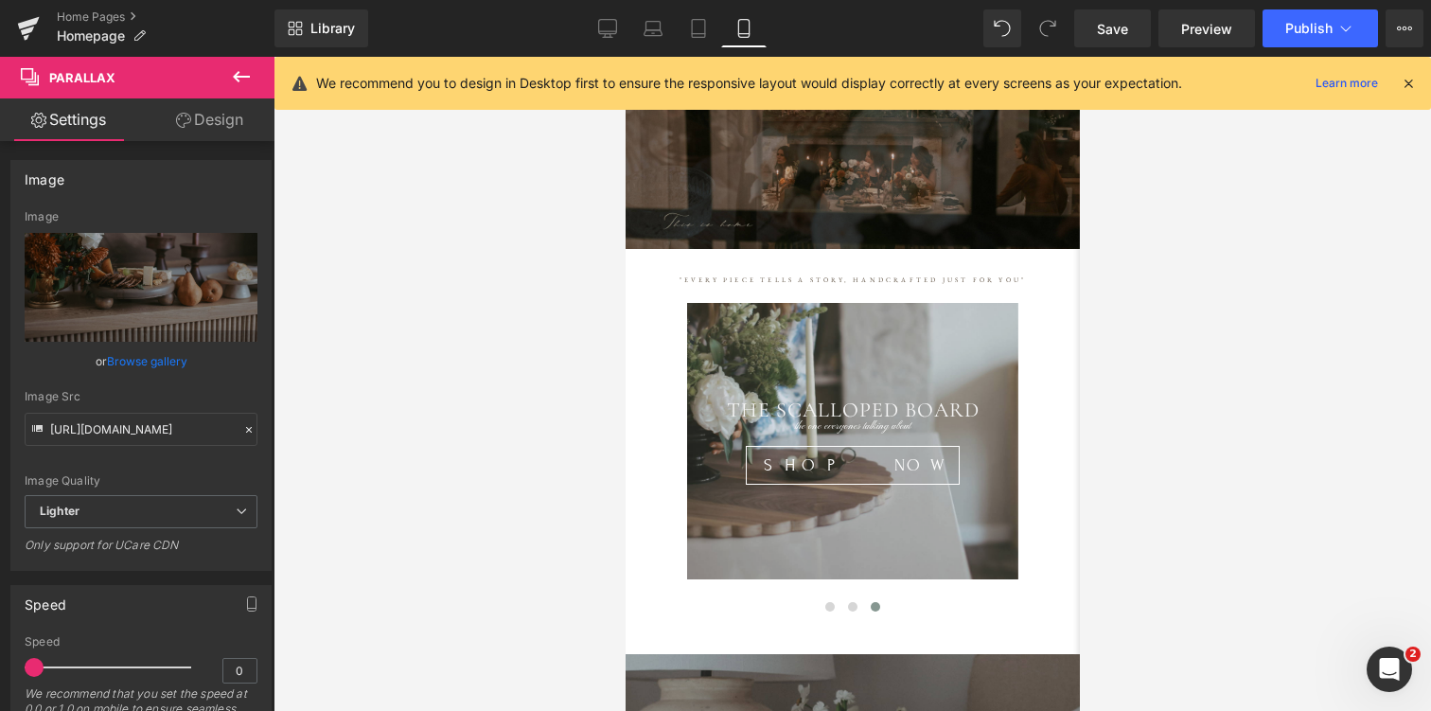
scroll to position [0, 0]
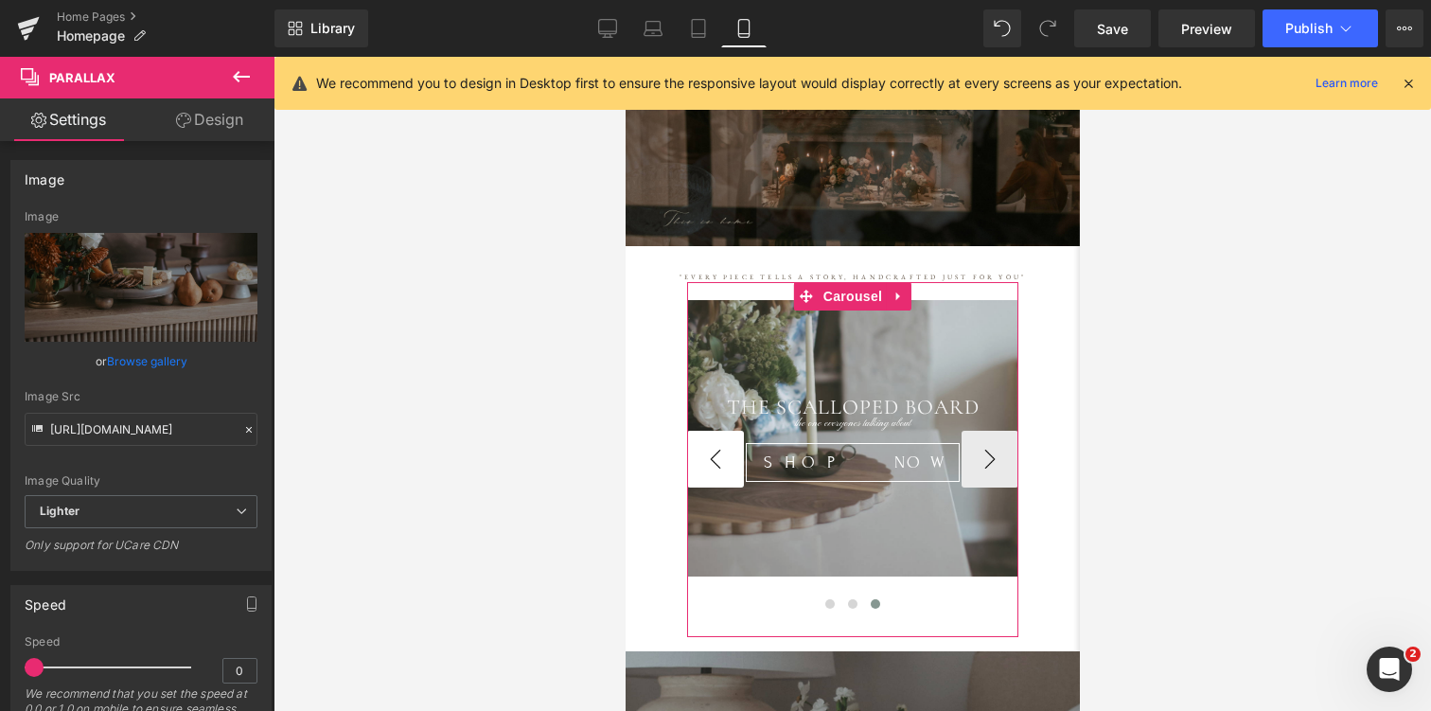
click at [706, 452] on button "‹" at bounding box center [714, 459] width 57 height 57
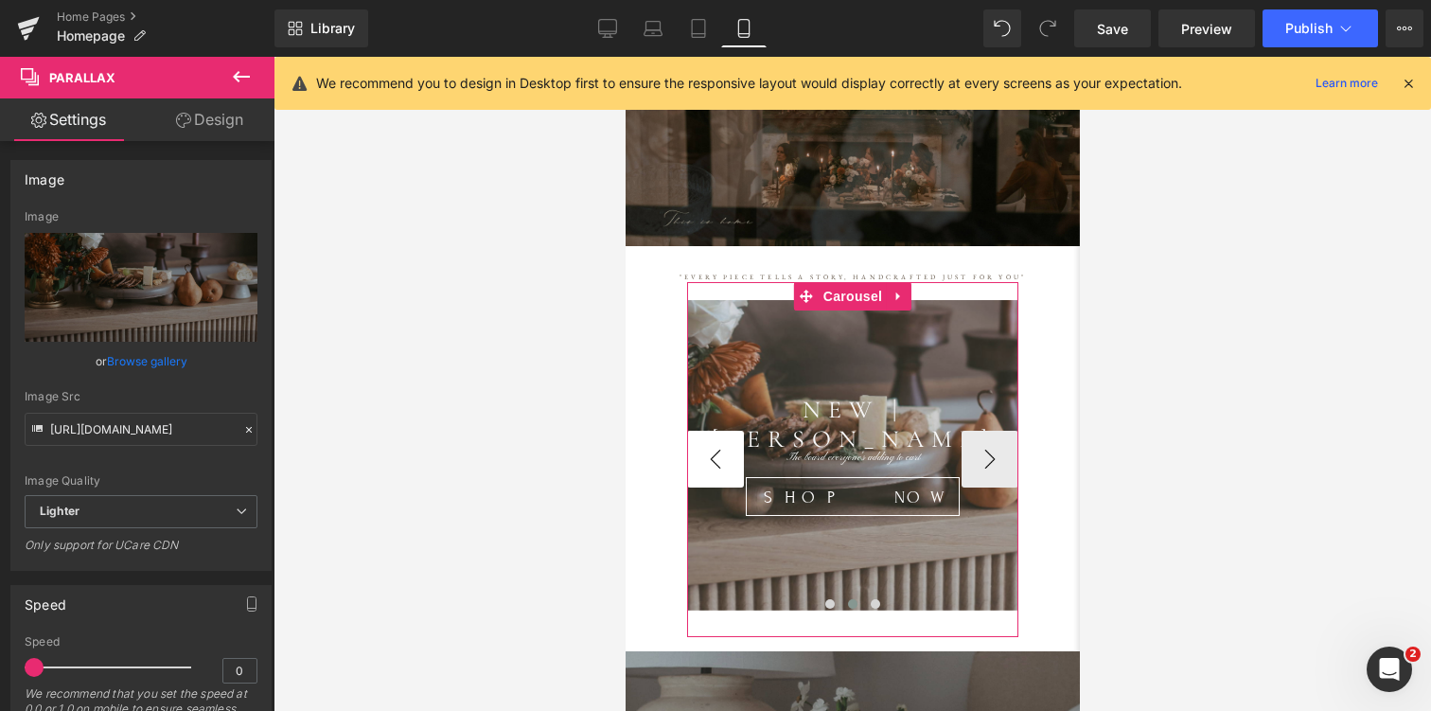
click at [706, 452] on button "‹" at bounding box center [714, 459] width 57 height 57
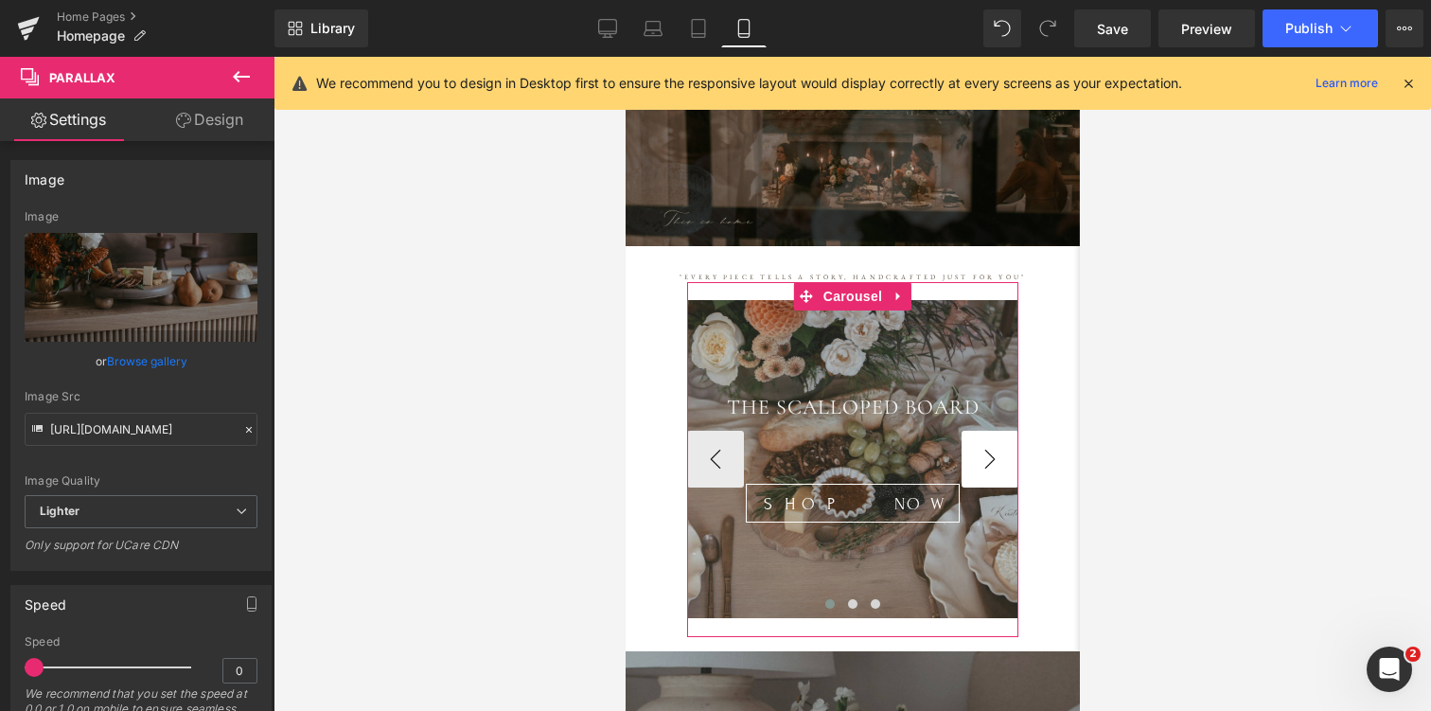
click at [994, 460] on button "›" at bounding box center [988, 459] width 57 height 57
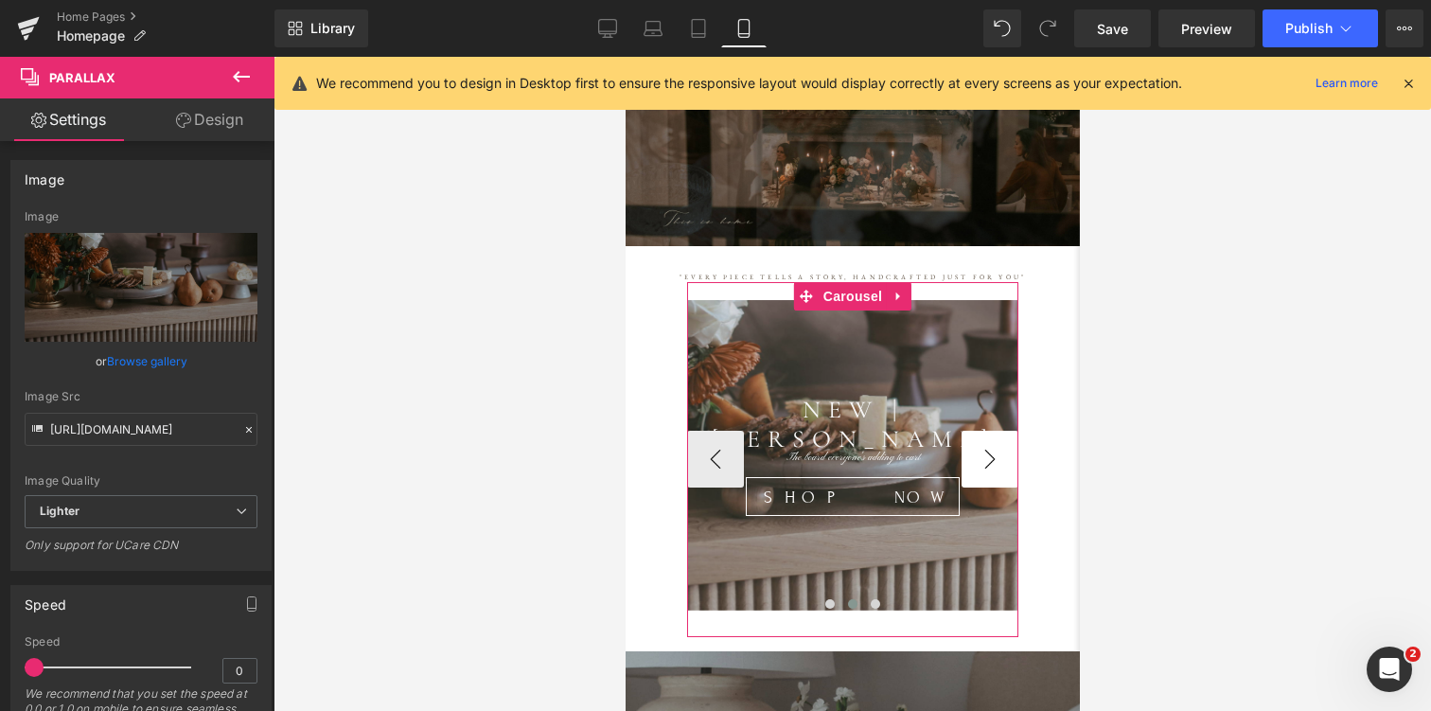
click at [994, 460] on button "›" at bounding box center [988, 459] width 57 height 57
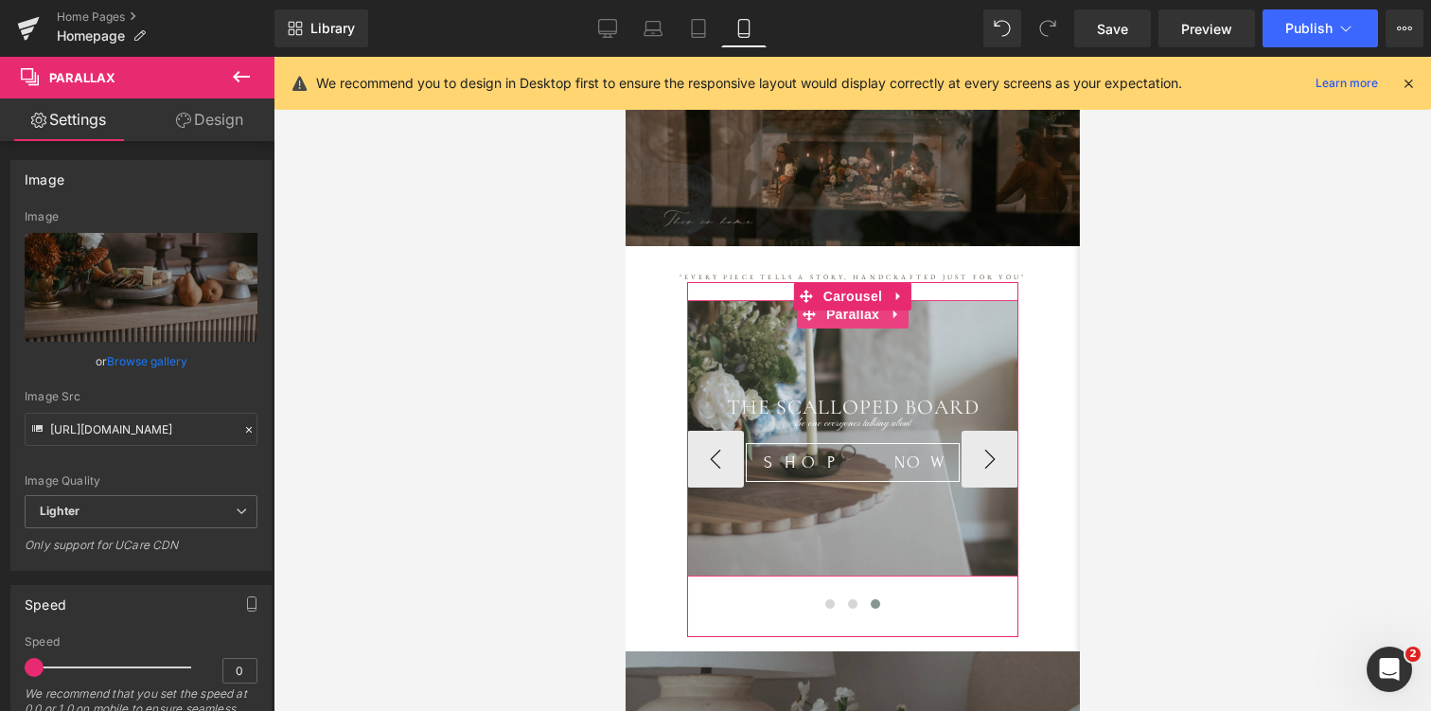
click at [964, 375] on div at bounding box center [851, 438] width 331 height 276
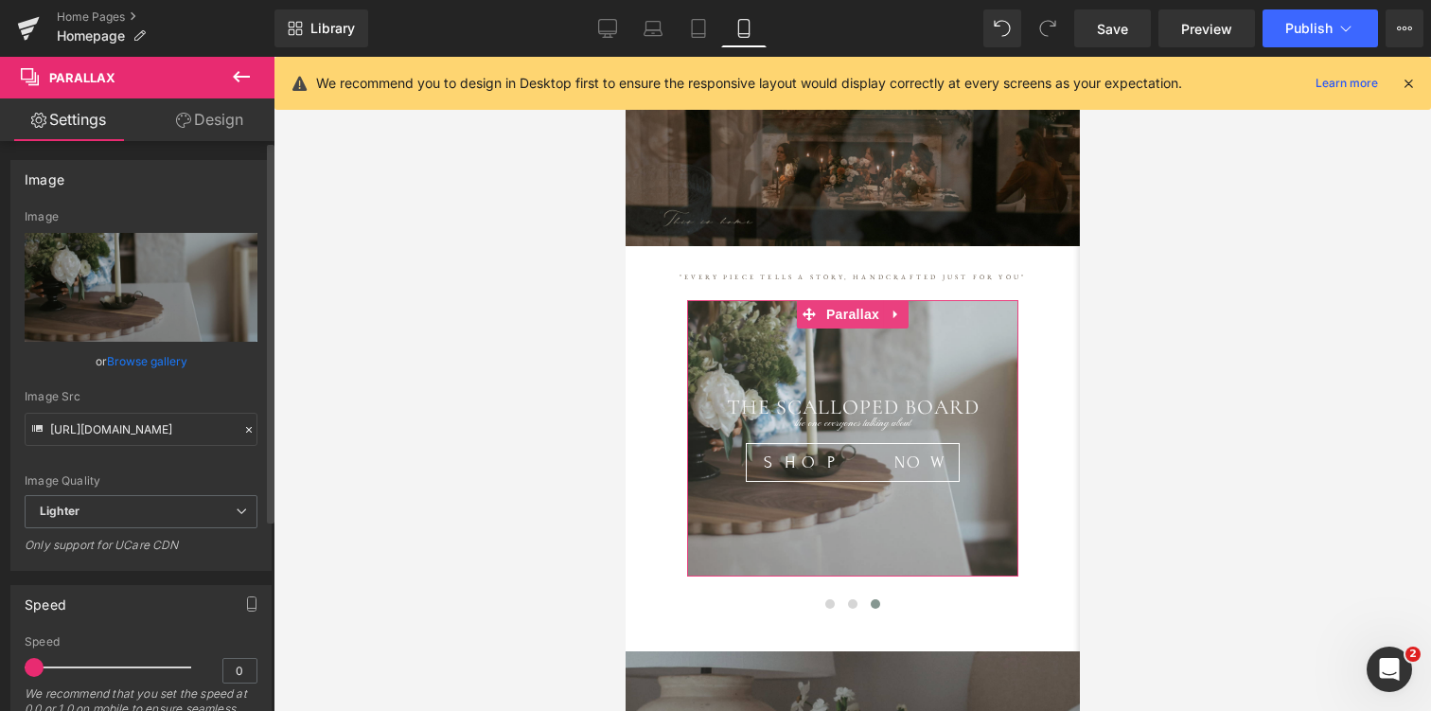
click at [160, 361] on link "Browse gallery" at bounding box center [147, 360] width 80 height 33
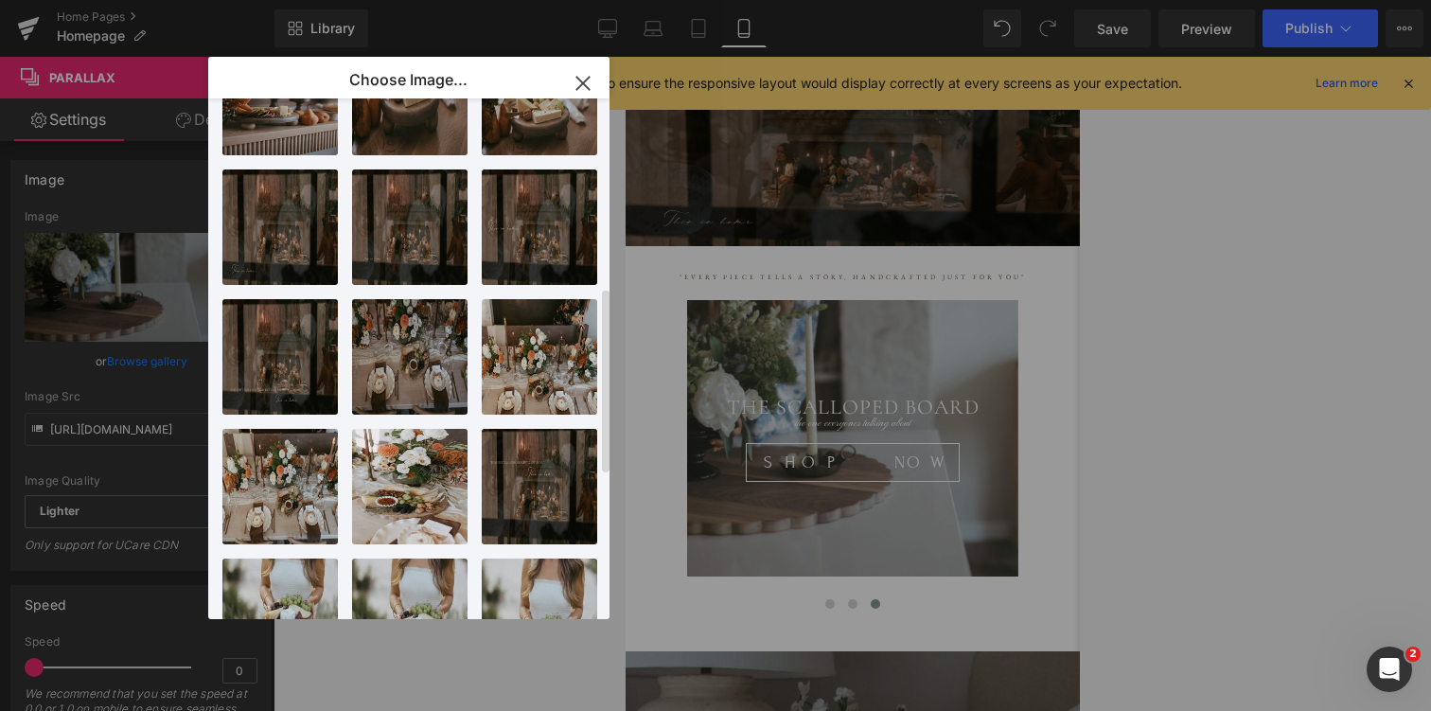
scroll to position [935, 0]
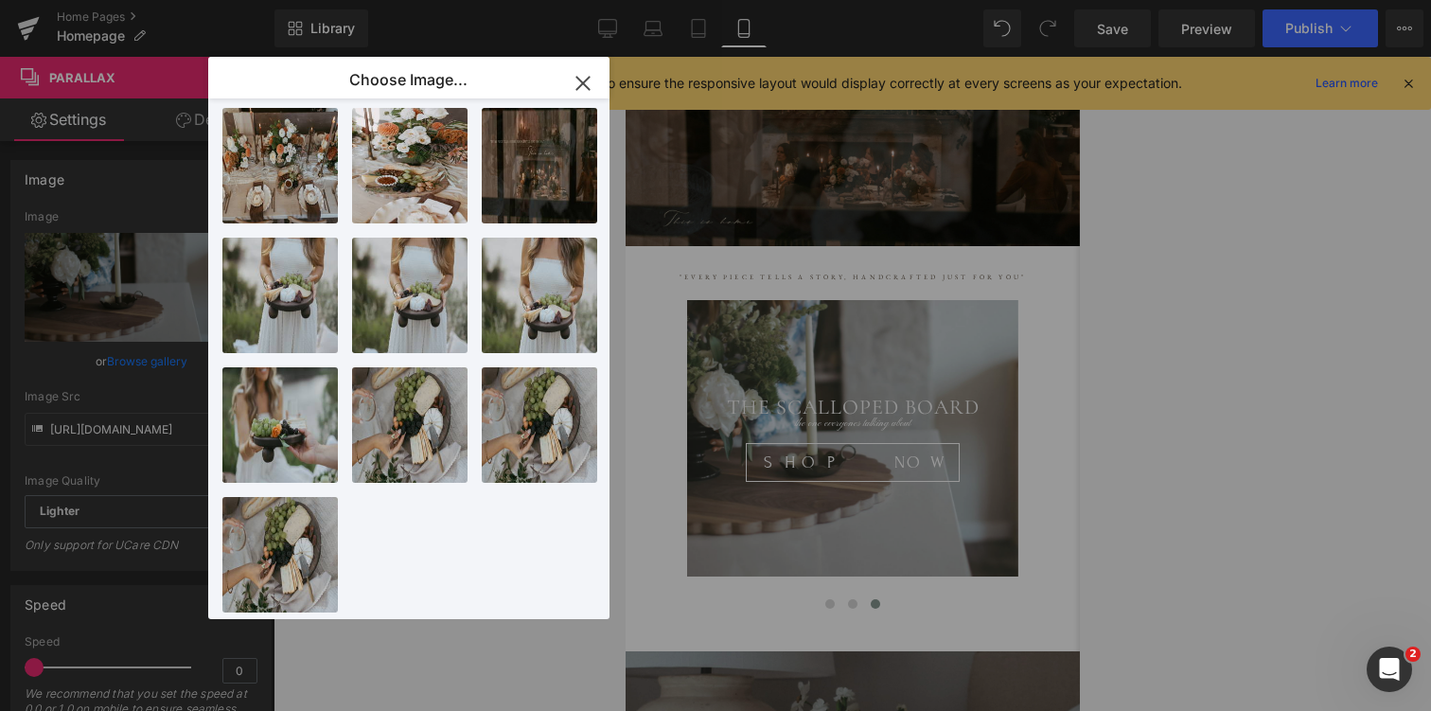
click at [580, 77] on icon "button" at bounding box center [583, 83] width 30 height 30
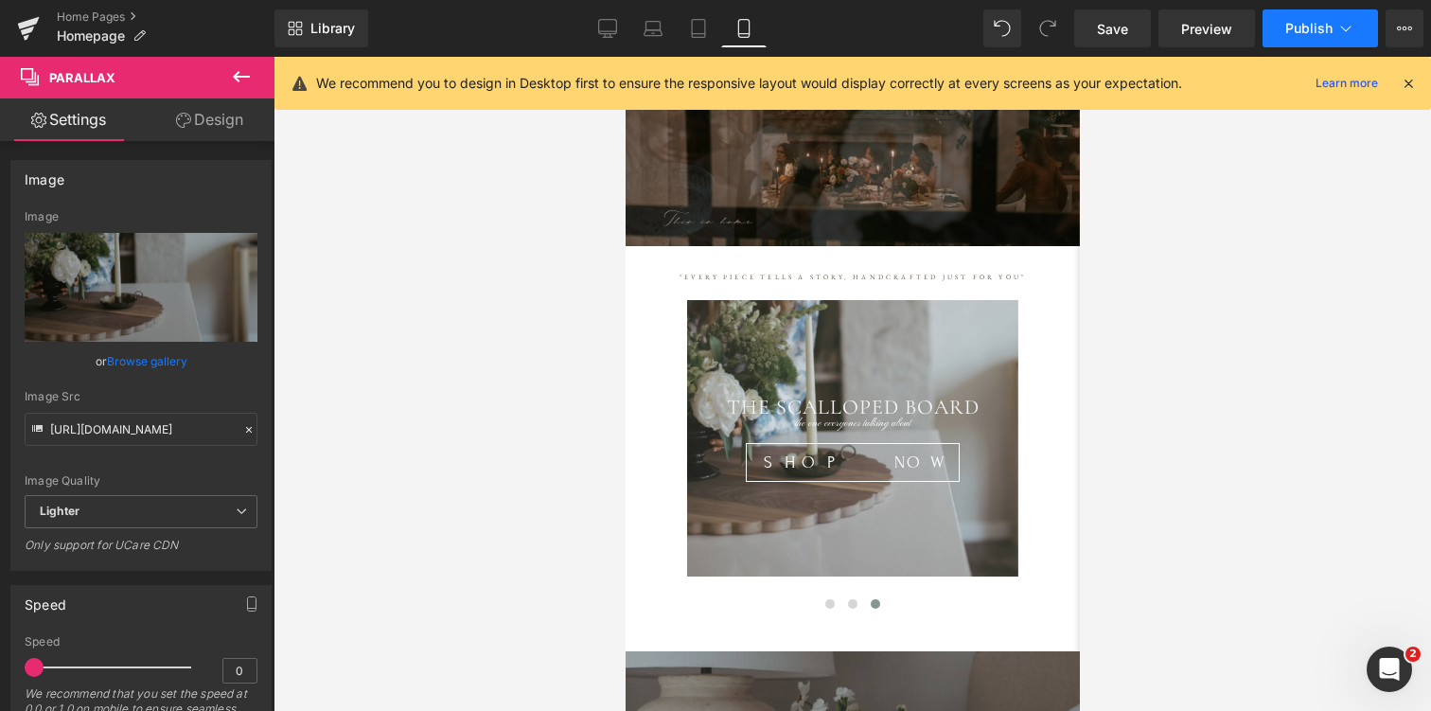
click at [1310, 23] on span "Publish" at bounding box center [1308, 28] width 47 height 15
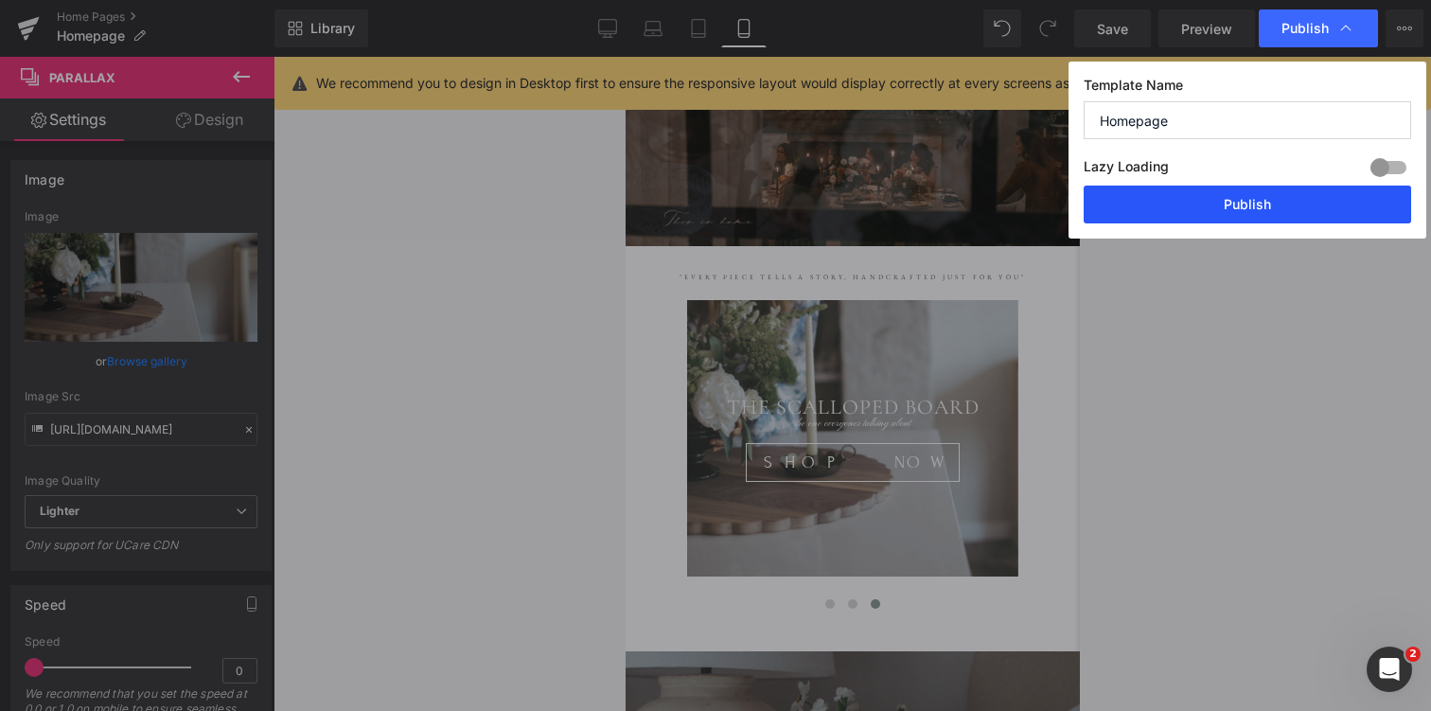
click at [1269, 204] on button "Publish" at bounding box center [1246, 204] width 327 height 38
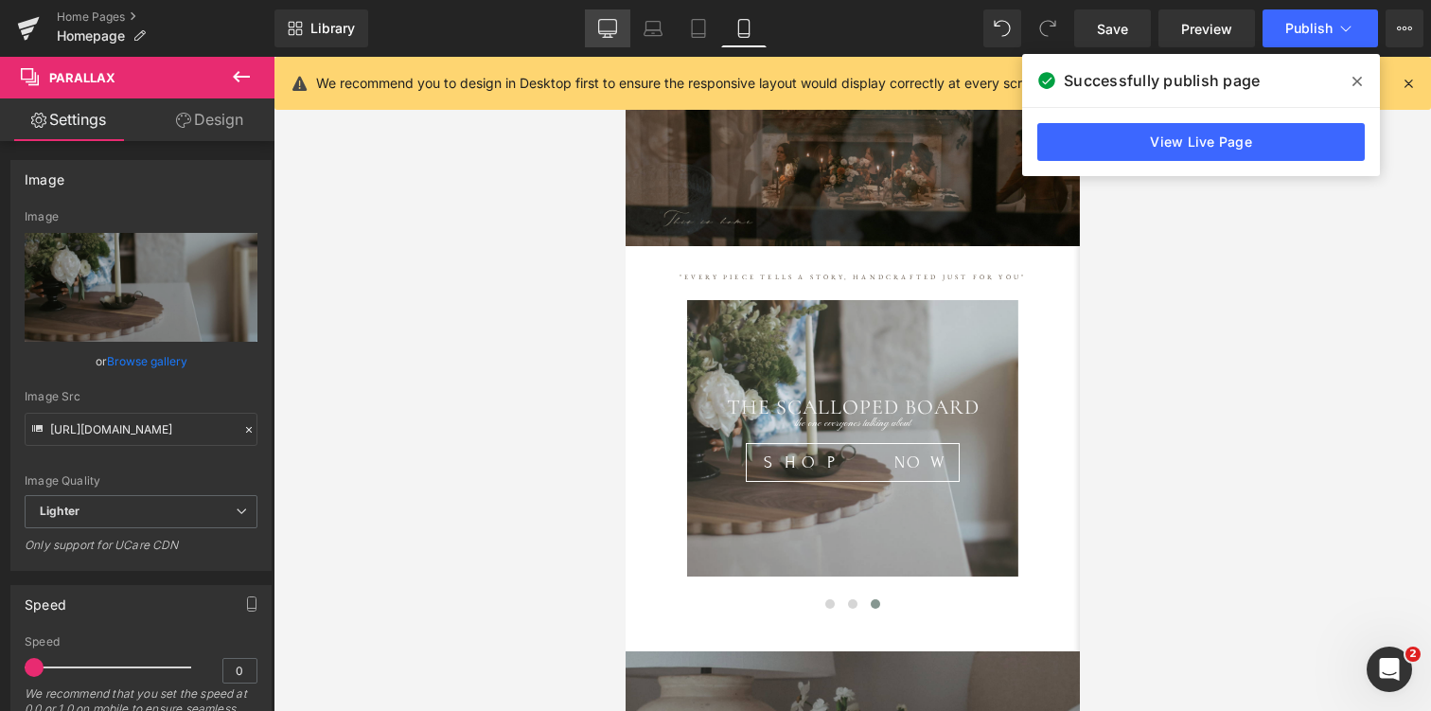
click at [602, 21] on icon at bounding box center [607, 28] width 19 height 19
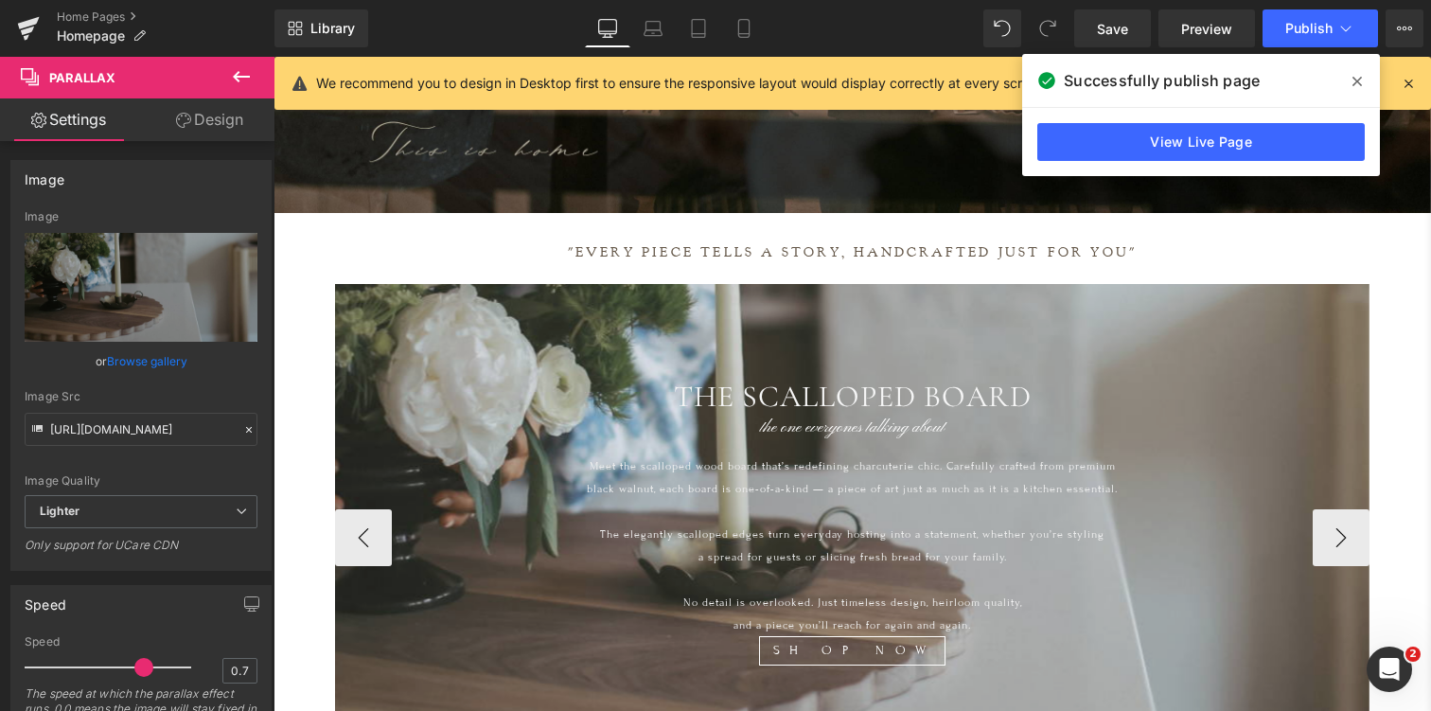
scroll to position [9388, 1157]
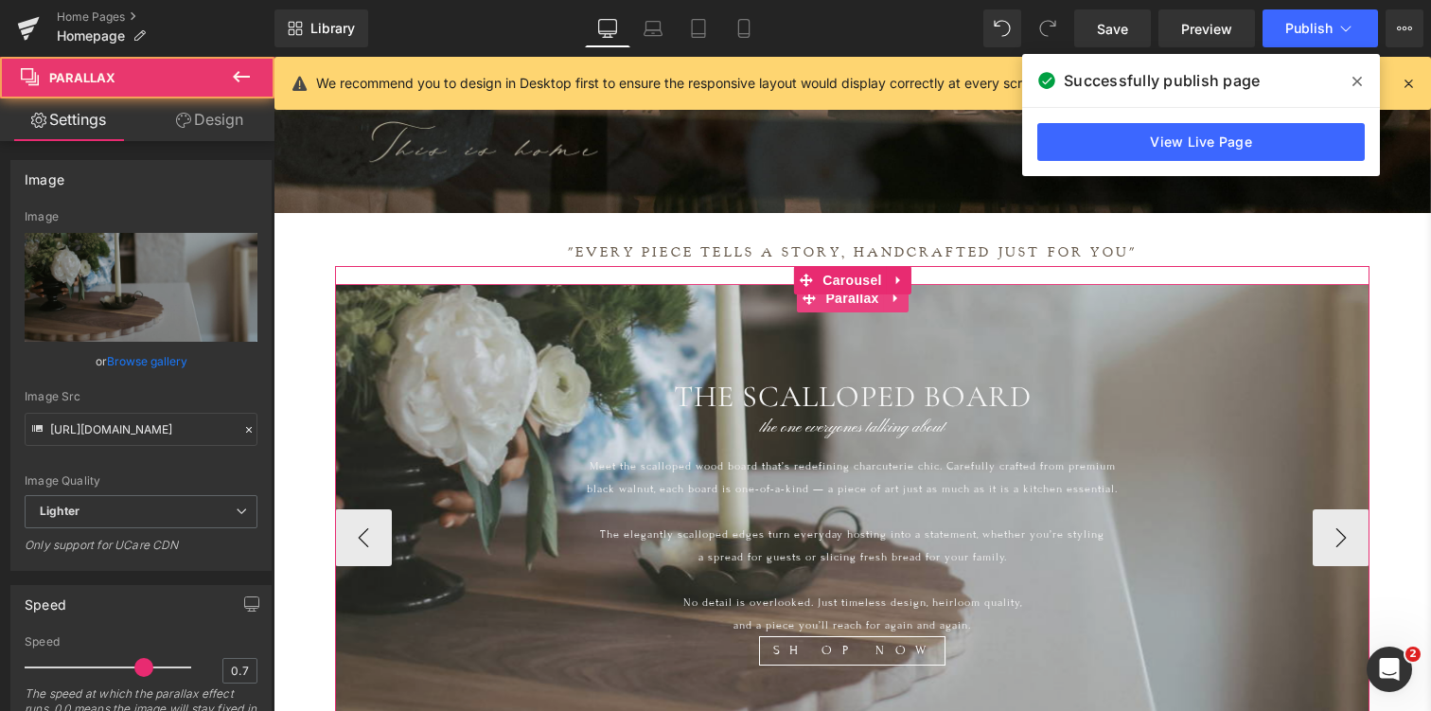
click at [1125, 357] on div at bounding box center [852, 488] width 1034 height 809
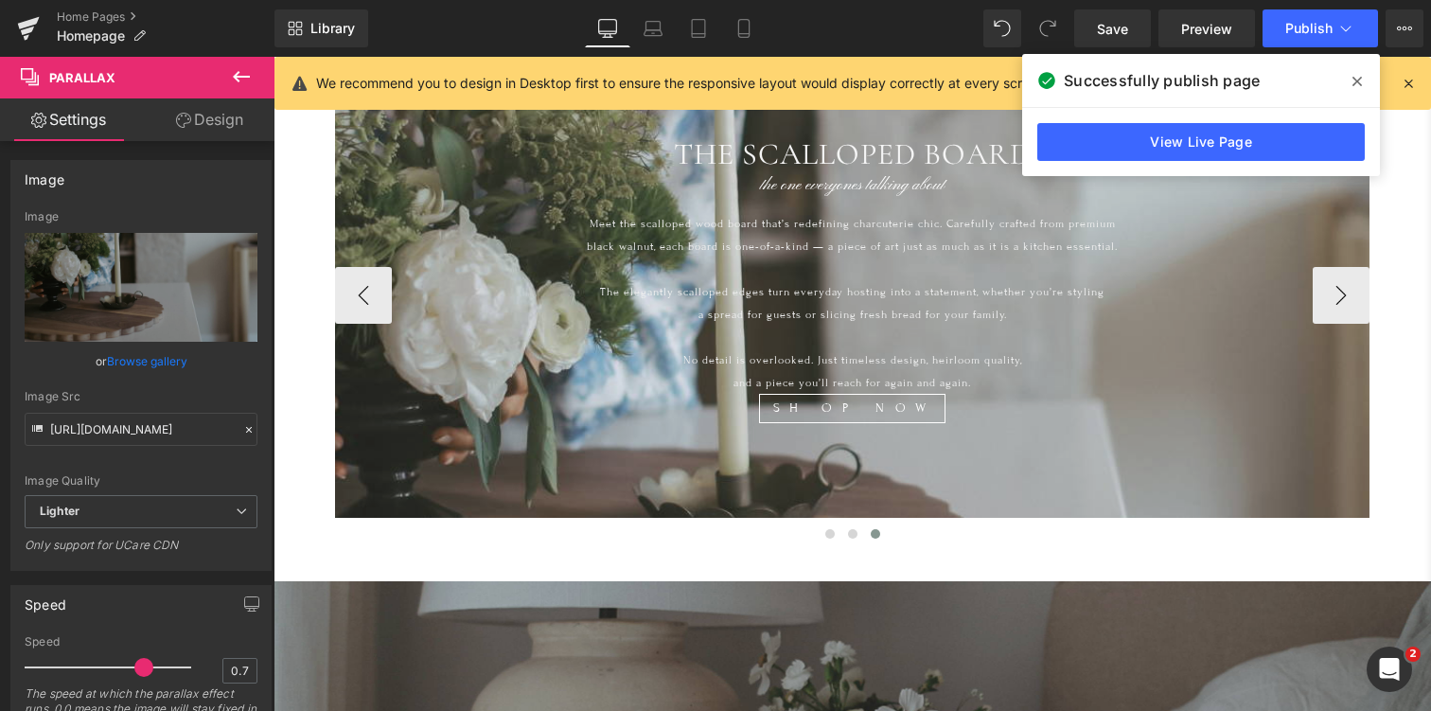
scroll to position [818, 0]
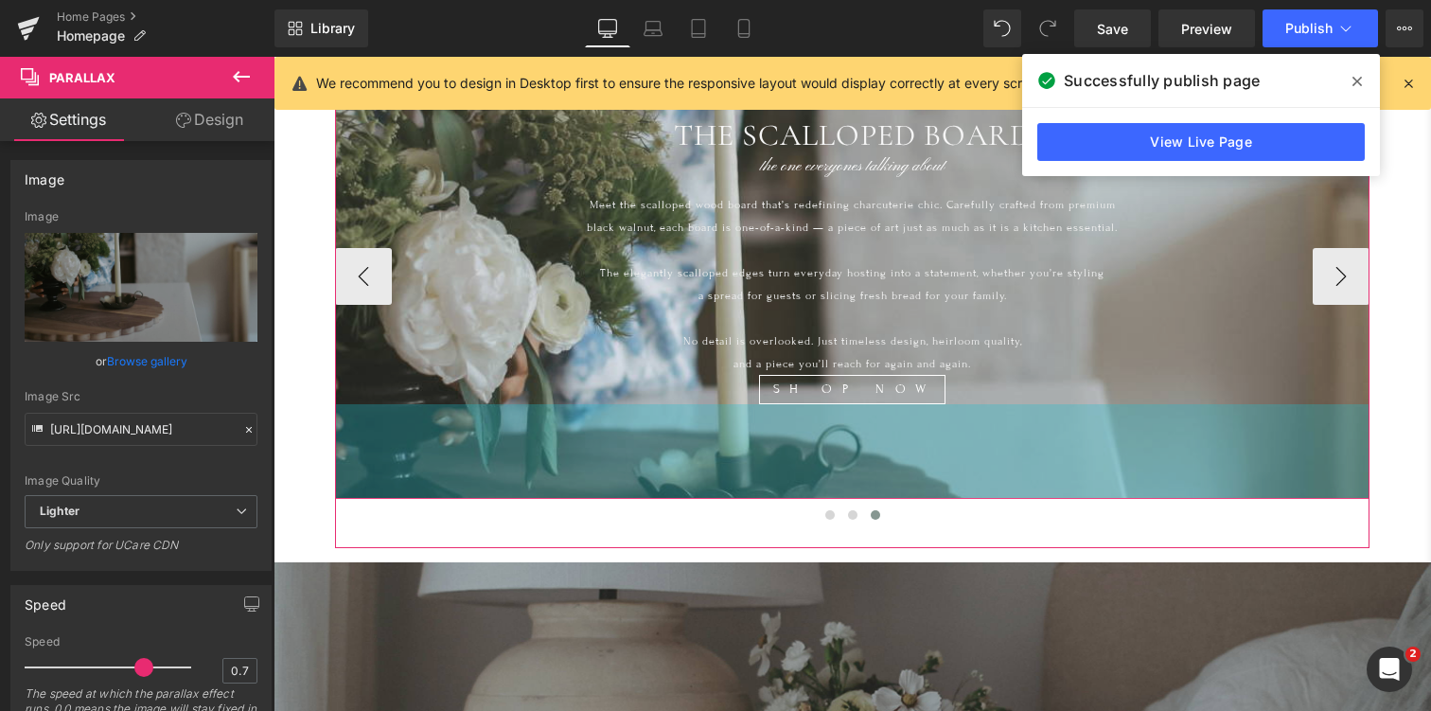
click at [477, 427] on div "THE SCALLOPED BOARD Heading the one everyones talking about Text Block Meet the…" at bounding box center [852, 261] width 1034 height 476
click at [401, 467] on div "100px" at bounding box center [852, 451] width 1034 height 95
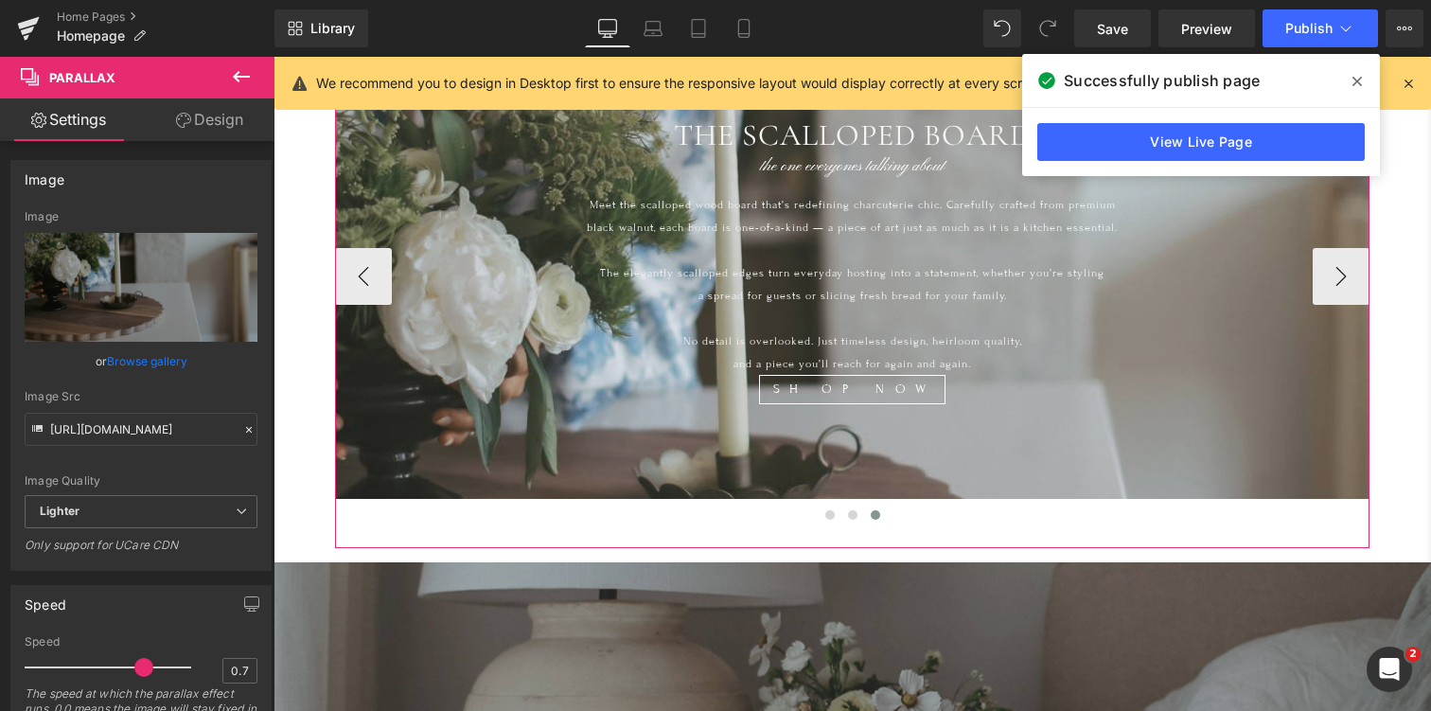
click at [273, 57] on div "100px" at bounding box center [273, 57] width 0 height 0
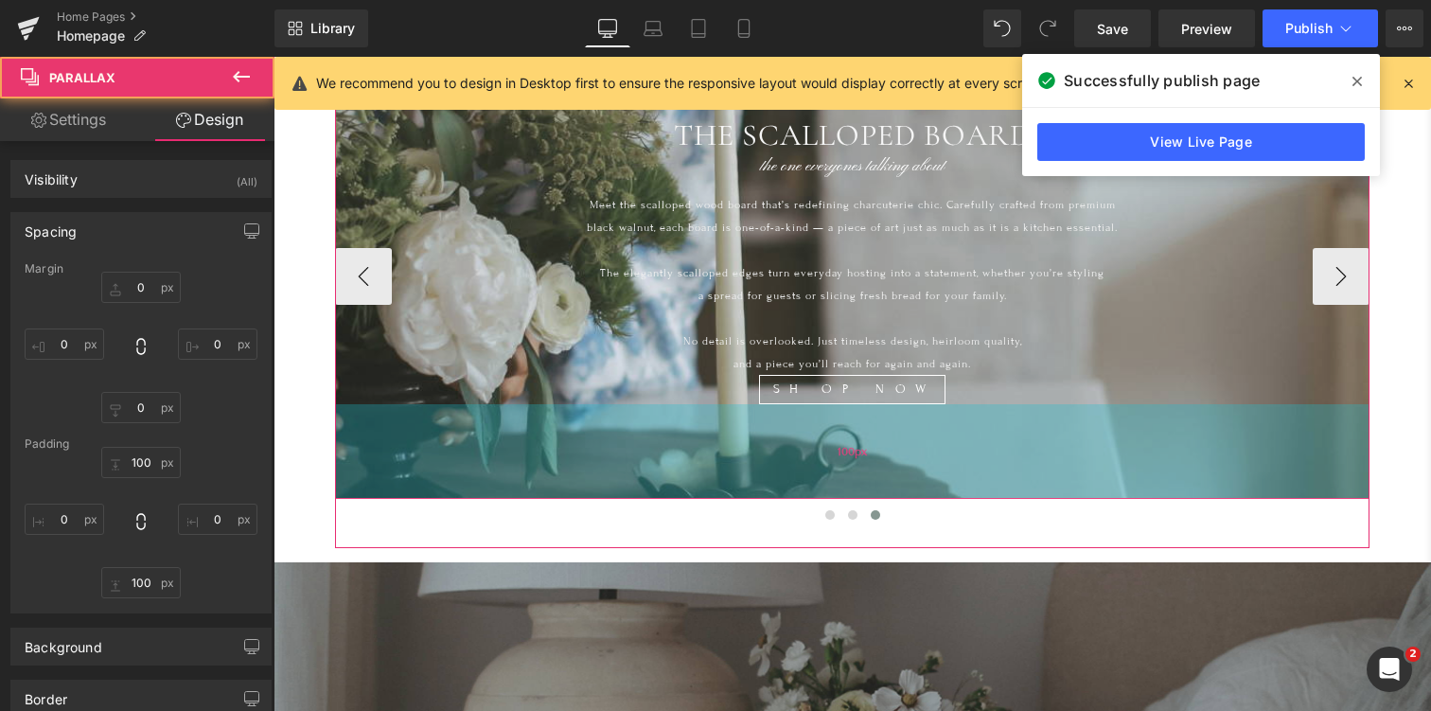
click at [450, 452] on div "100px" at bounding box center [852, 451] width 1034 height 95
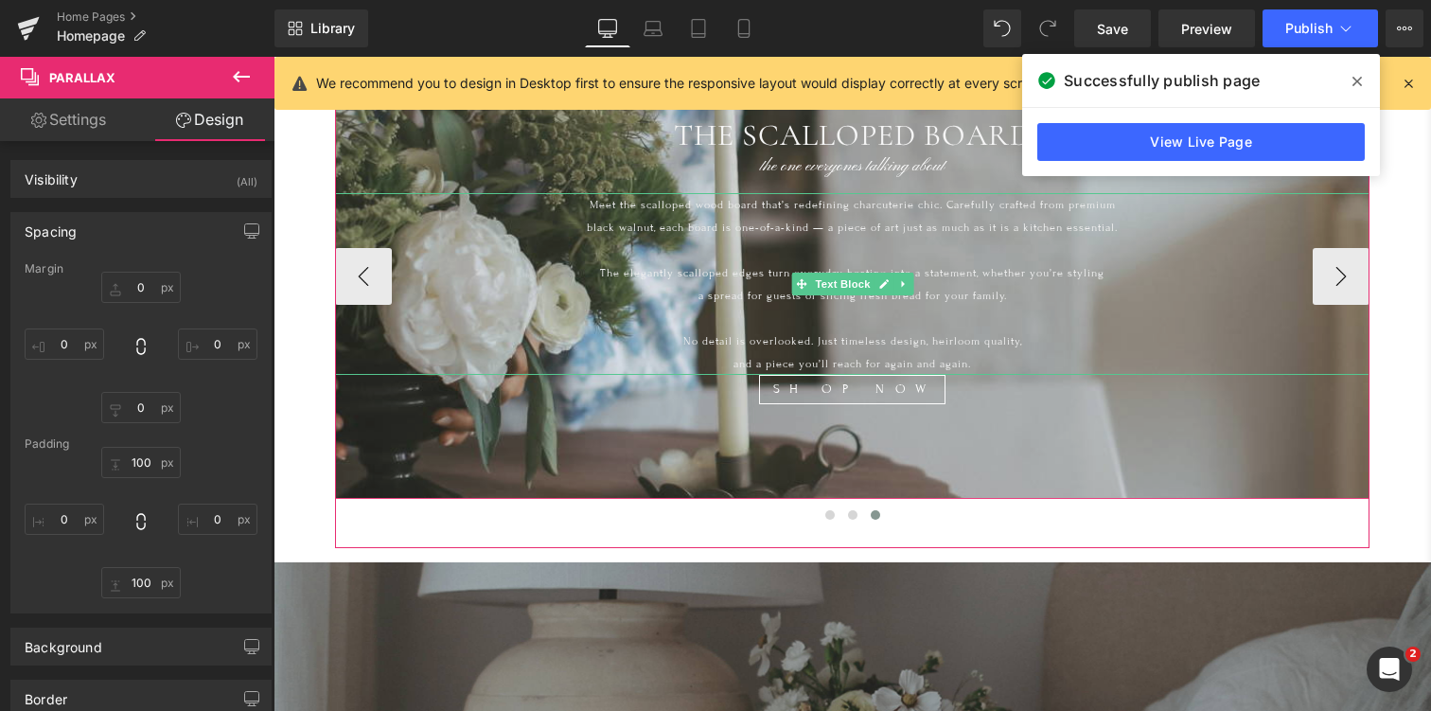
click at [524, 358] on p "and a piece you’ll reach for again and again." at bounding box center [852, 363] width 1034 height 23
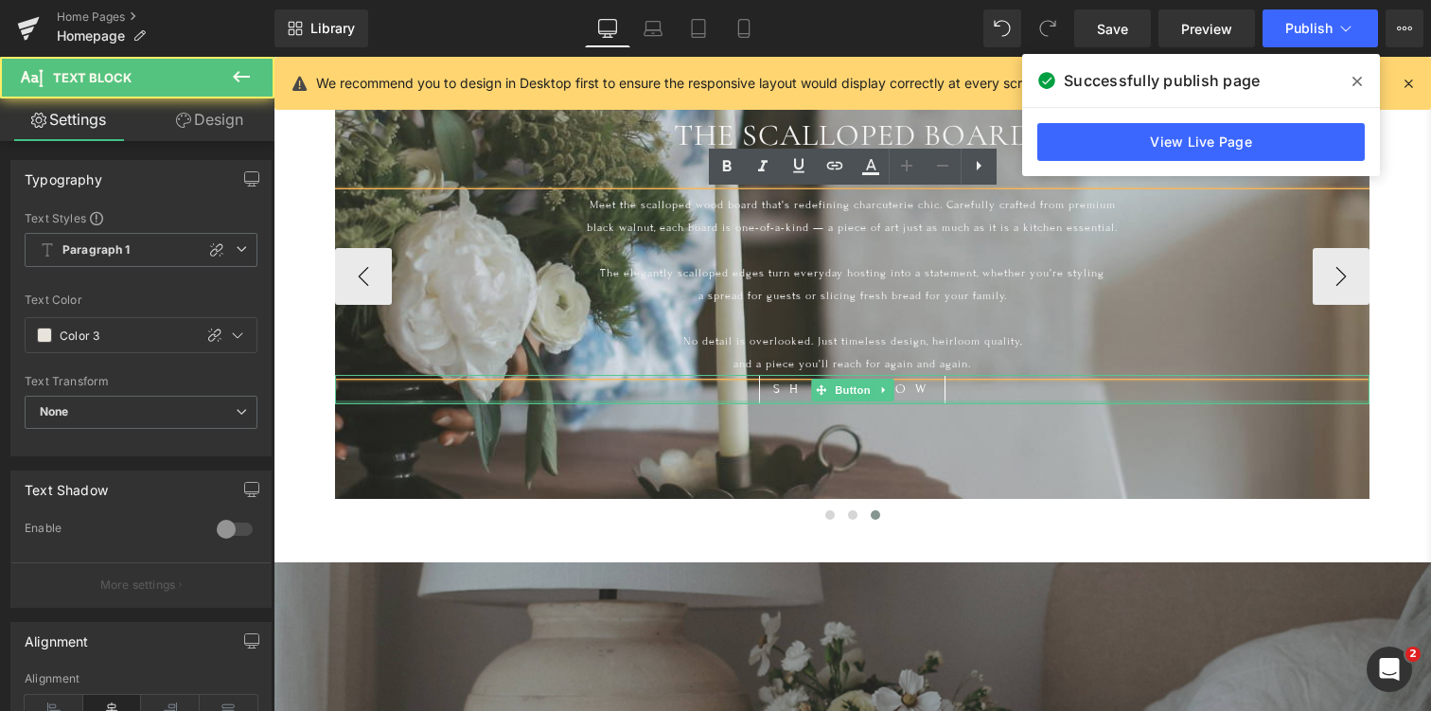
click at [589, 403] on div at bounding box center [852, 402] width 1034 height 4
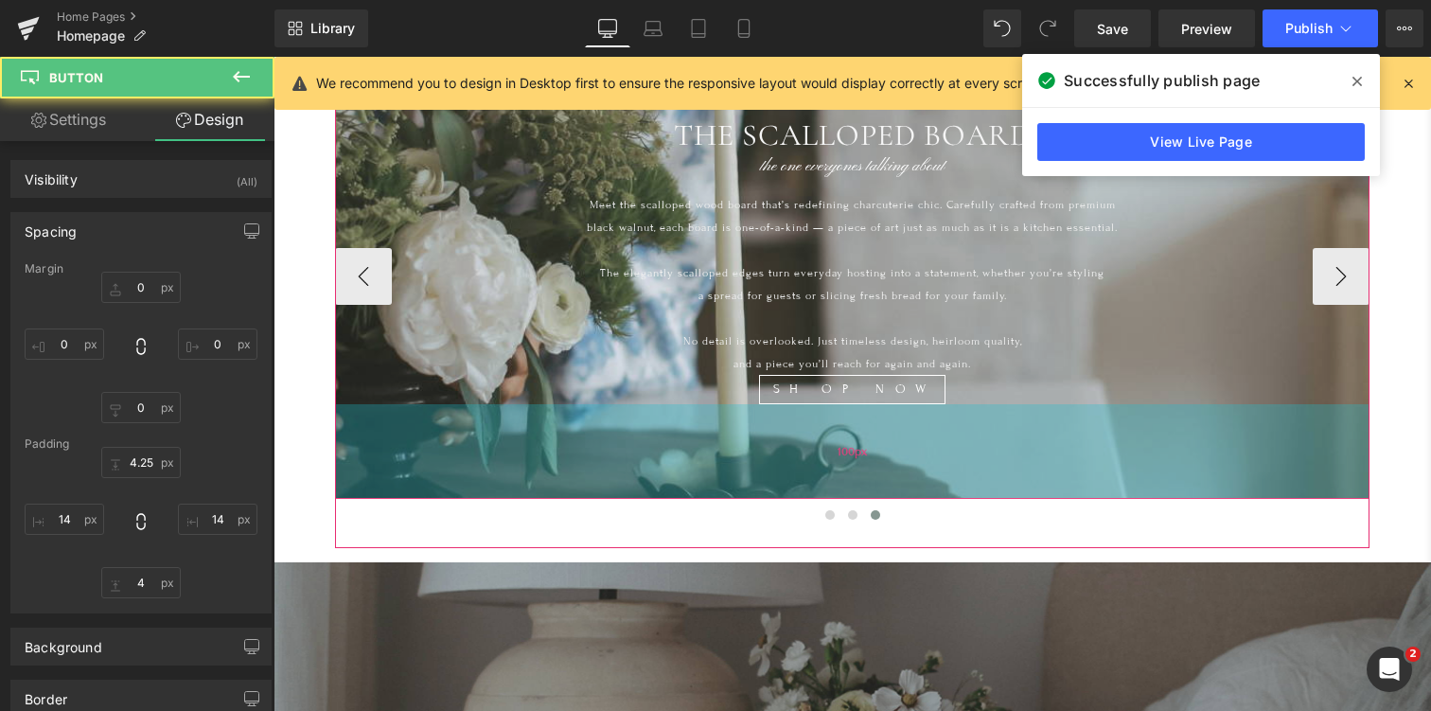
click at [594, 445] on div "100px" at bounding box center [852, 451] width 1034 height 95
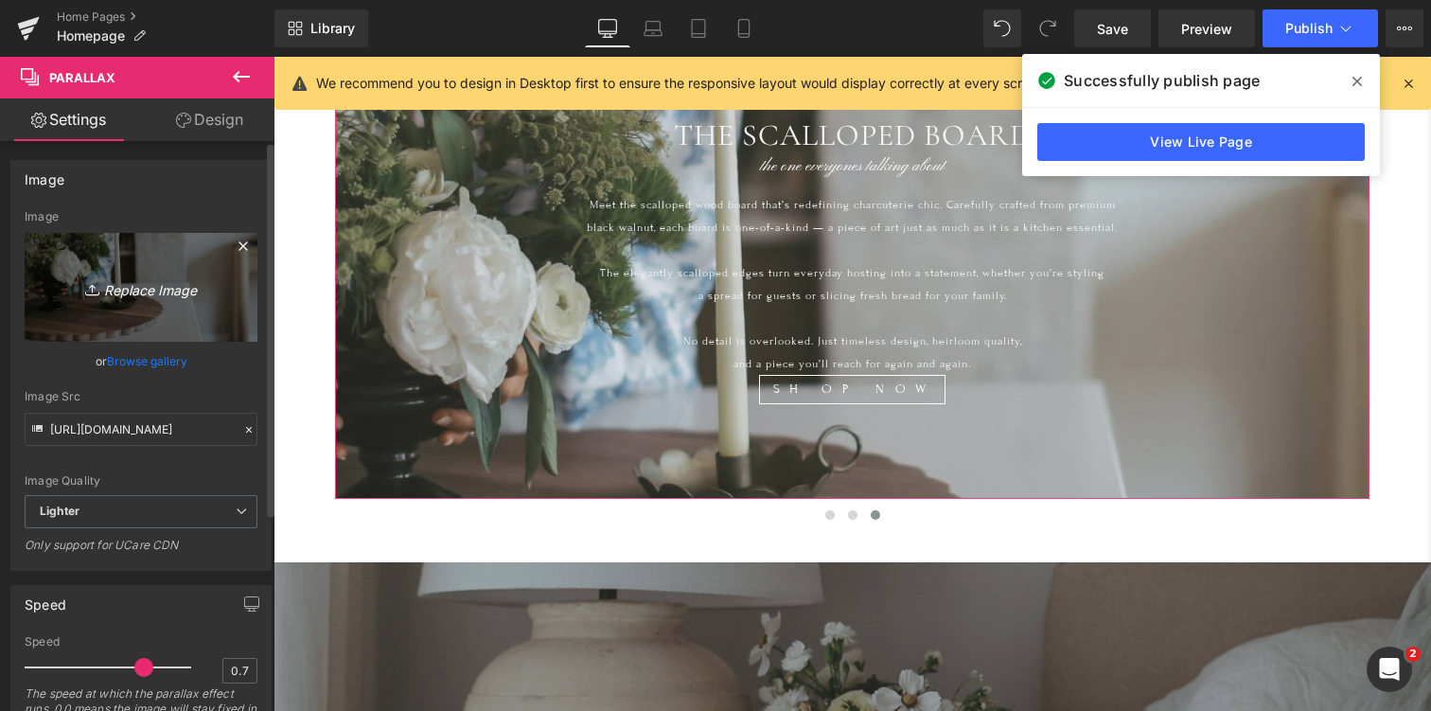
click at [144, 287] on icon "Replace Image" at bounding box center [140, 287] width 151 height 24
type input "C:\fakepath\scalloped.jpg"
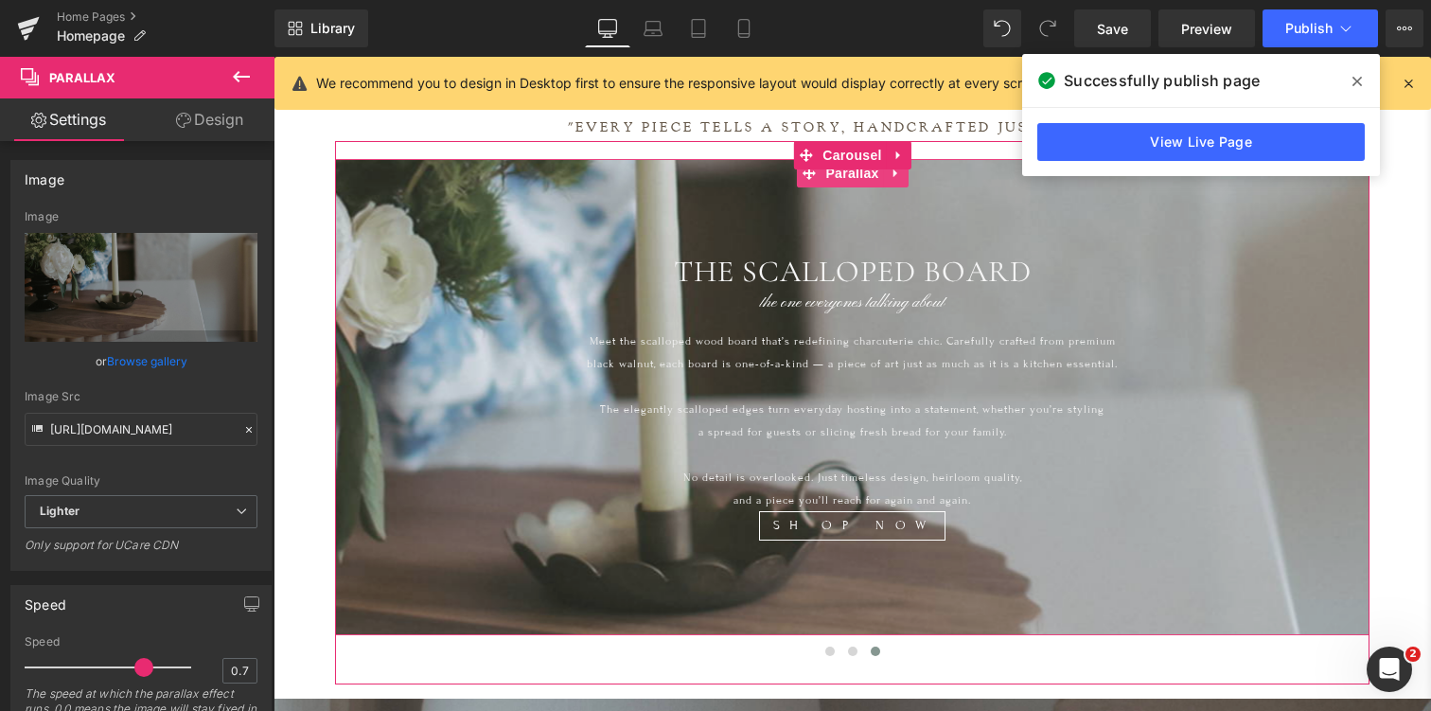
scroll to position [683, 0]
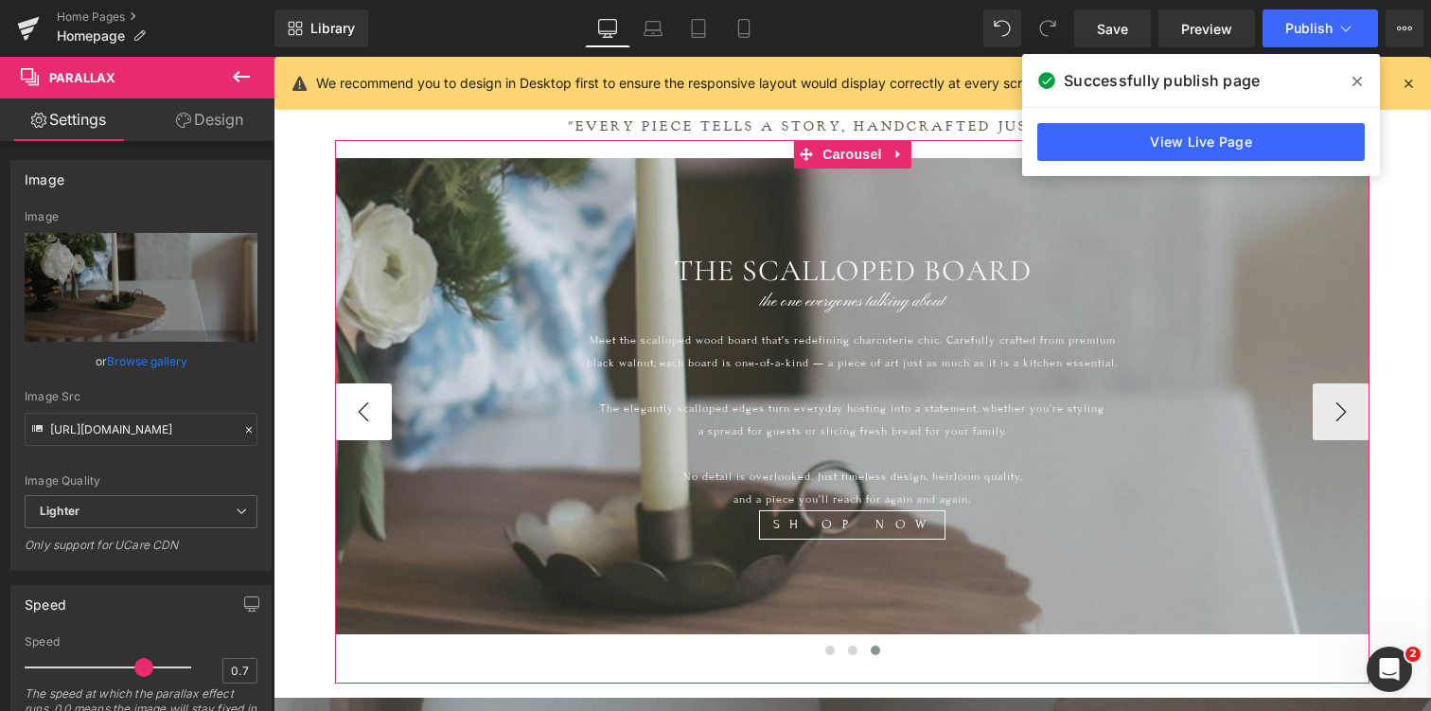
click at [367, 390] on button "‹" at bounding box center [363, 411] width 57 height 57
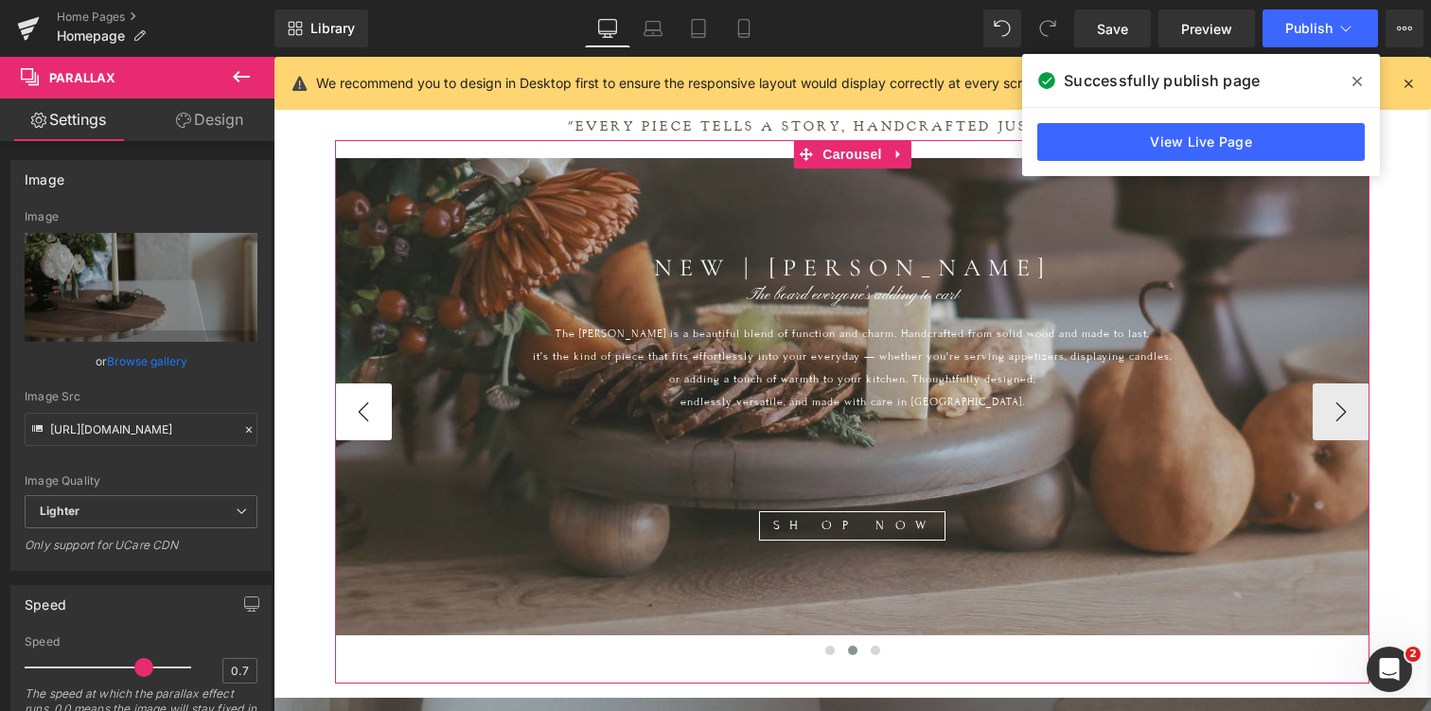
click at [367, 390] on button "‹" at bounding box center [363, 411] width 57 height 57
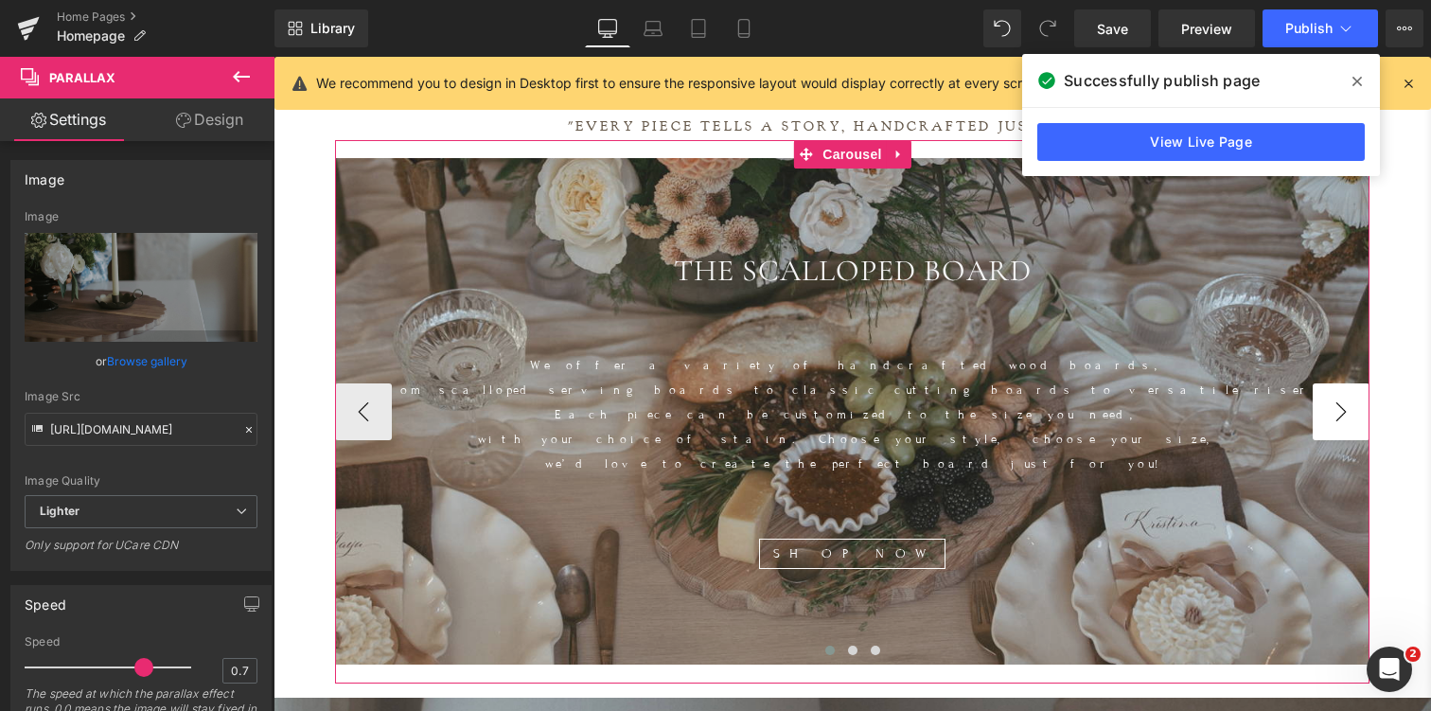
click at [1337, 394] on button "›" at bounding box center [1340, 411] width 57 height 57
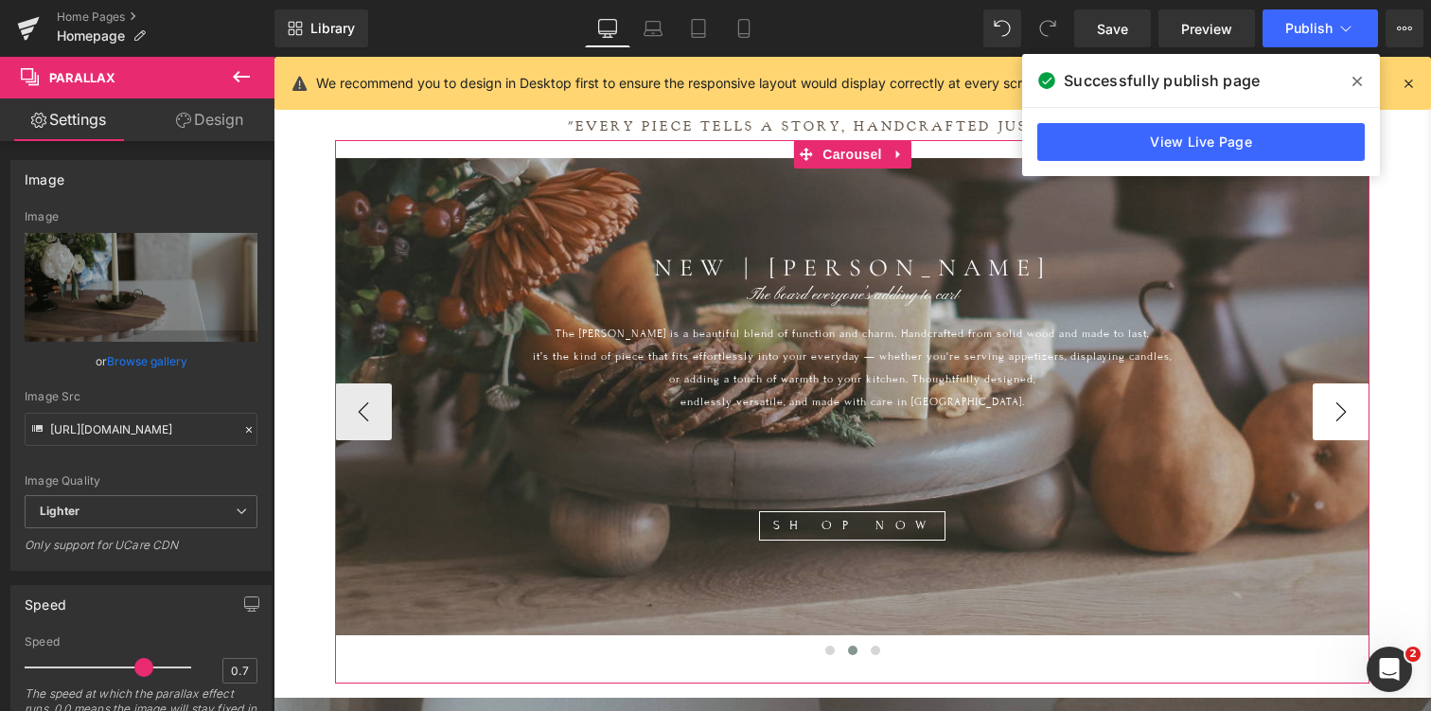
click at [1337, 396] on button "›" at bounding box center [1340, 411] width 57 height 57
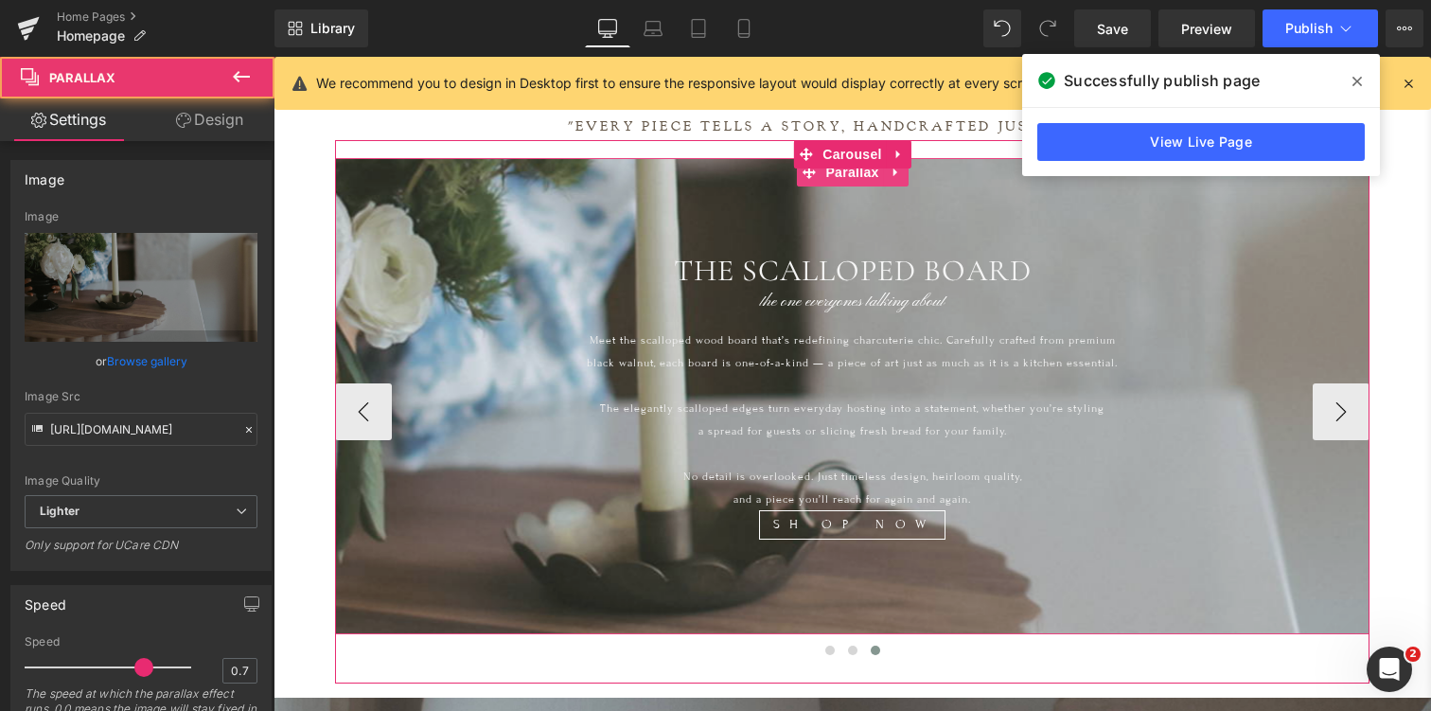
click at [1128, 230] on div at bounding box center [852, 448] width 1034 height 809
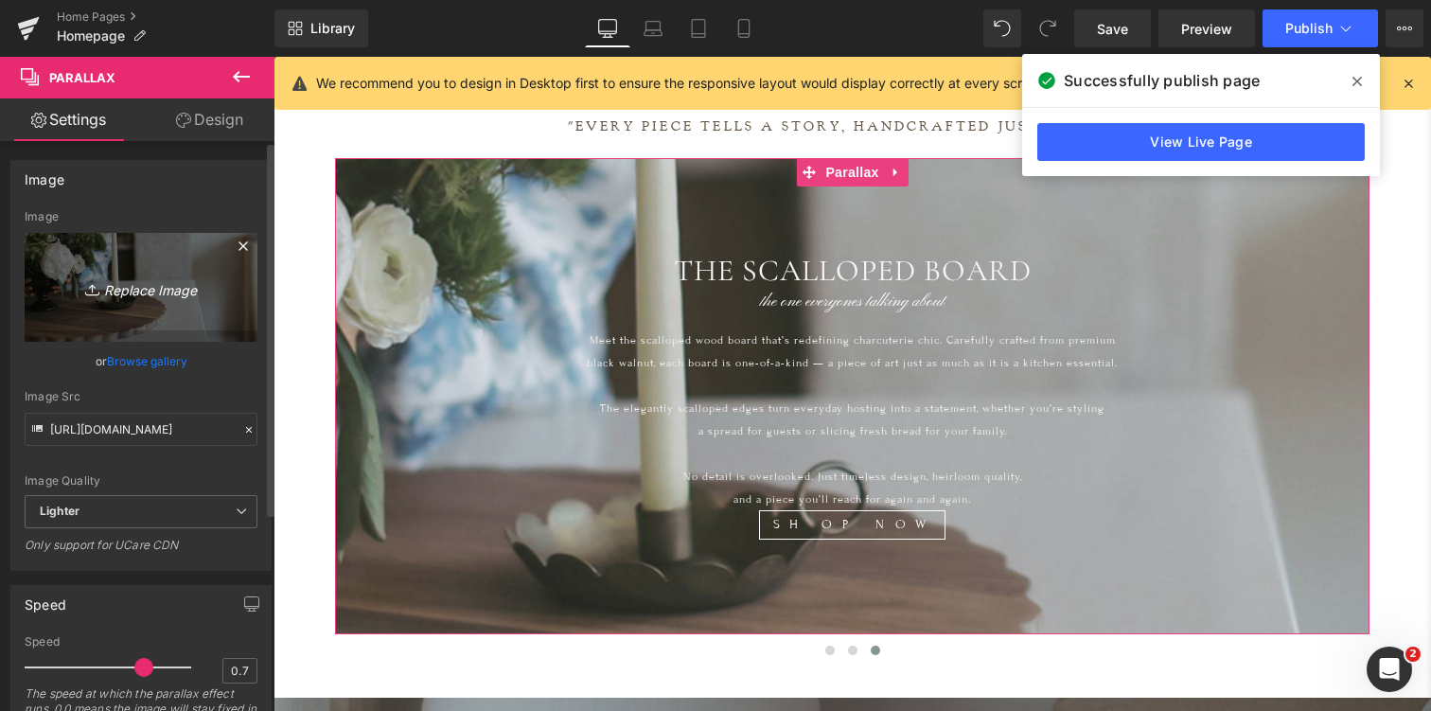
click at [132, 283] on icon "Replace Image" at bounding box center [140, 287] width 151 height 24
type input "C:\fakepath\scalloped.jpg"
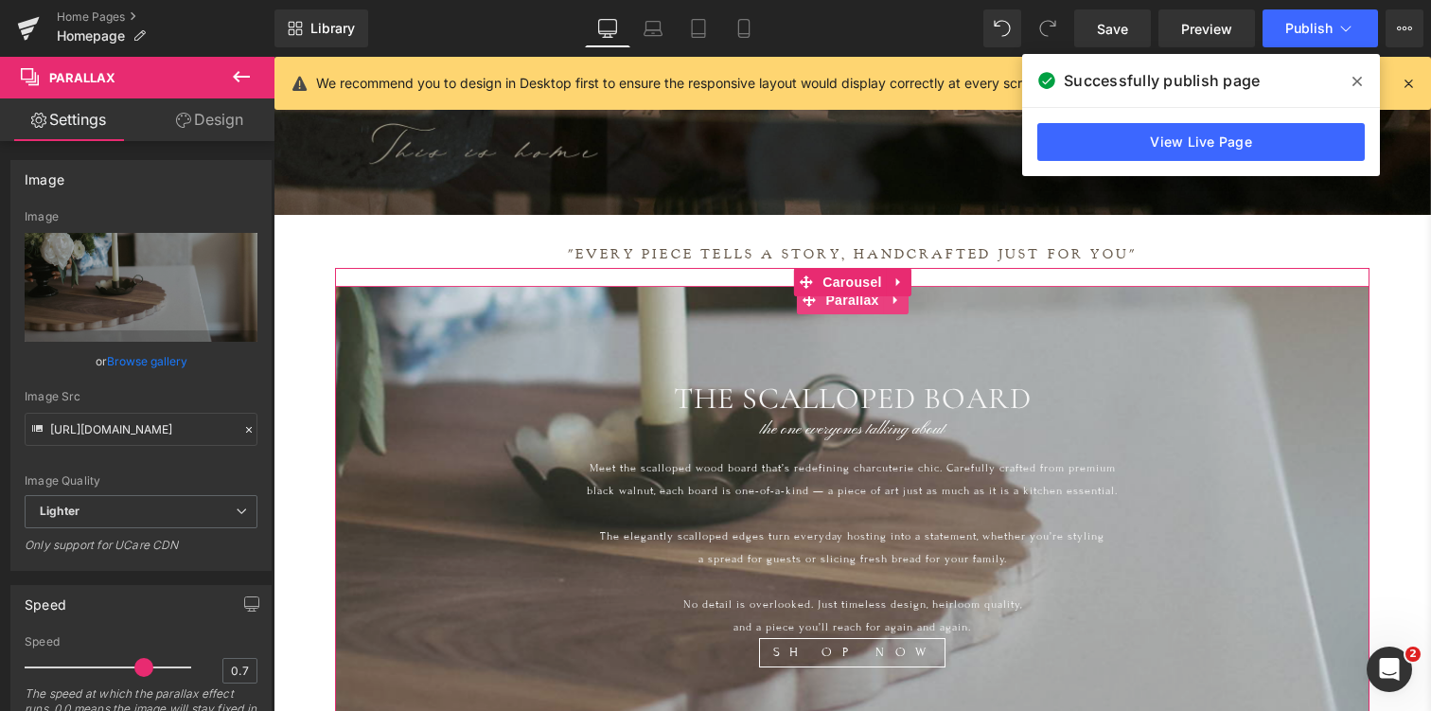
scroll to position [572, 0]
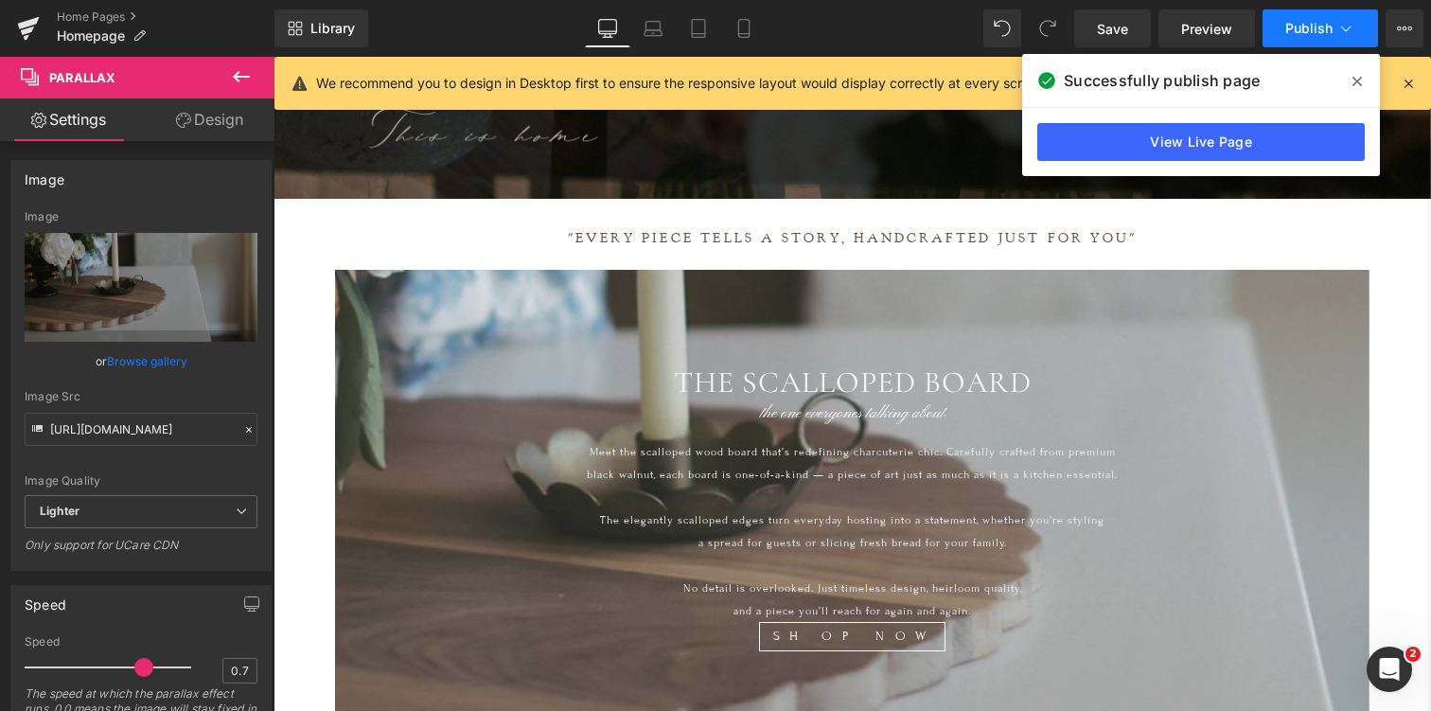
click at [1303, 26] on span "Publish" at bounding box center [1308, 28] width 47 height 15
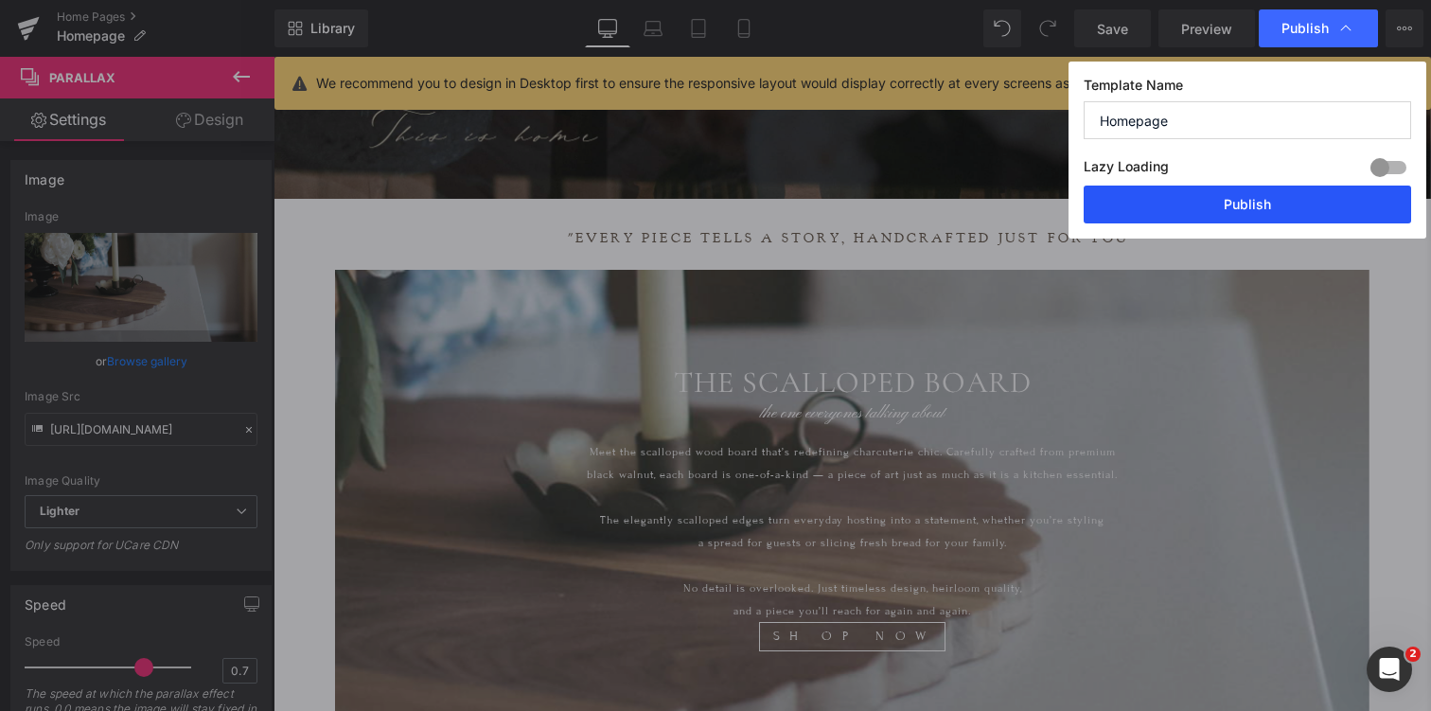
drag, startPoint x: 1200, startPoint y: 197, endPoint x: 498, endPoint y: 129, distance: 705.4
click at [1200, 197] on button "Publish" at bounding box center [1246, 204] width 327 height 38
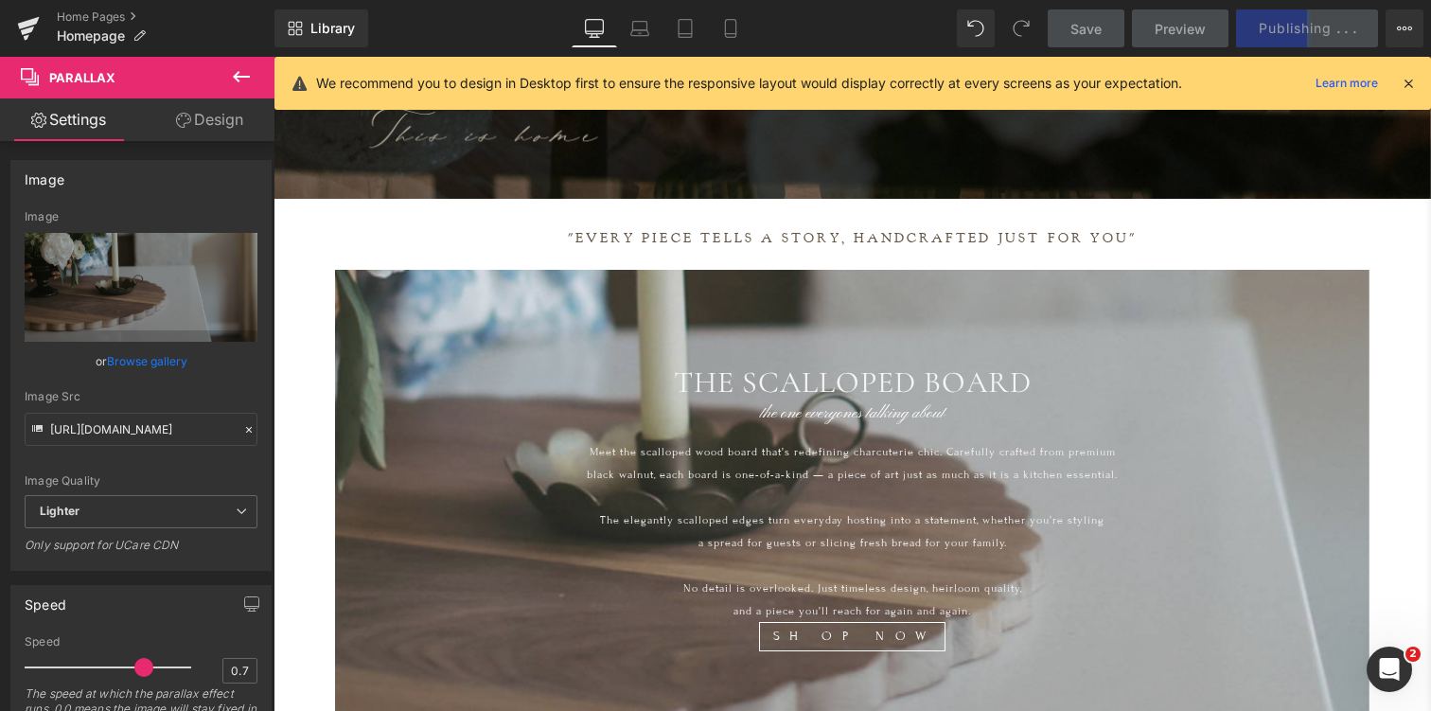
click at [1409, 83] on icon at bounding box center [1407, 83] width 17 height 17
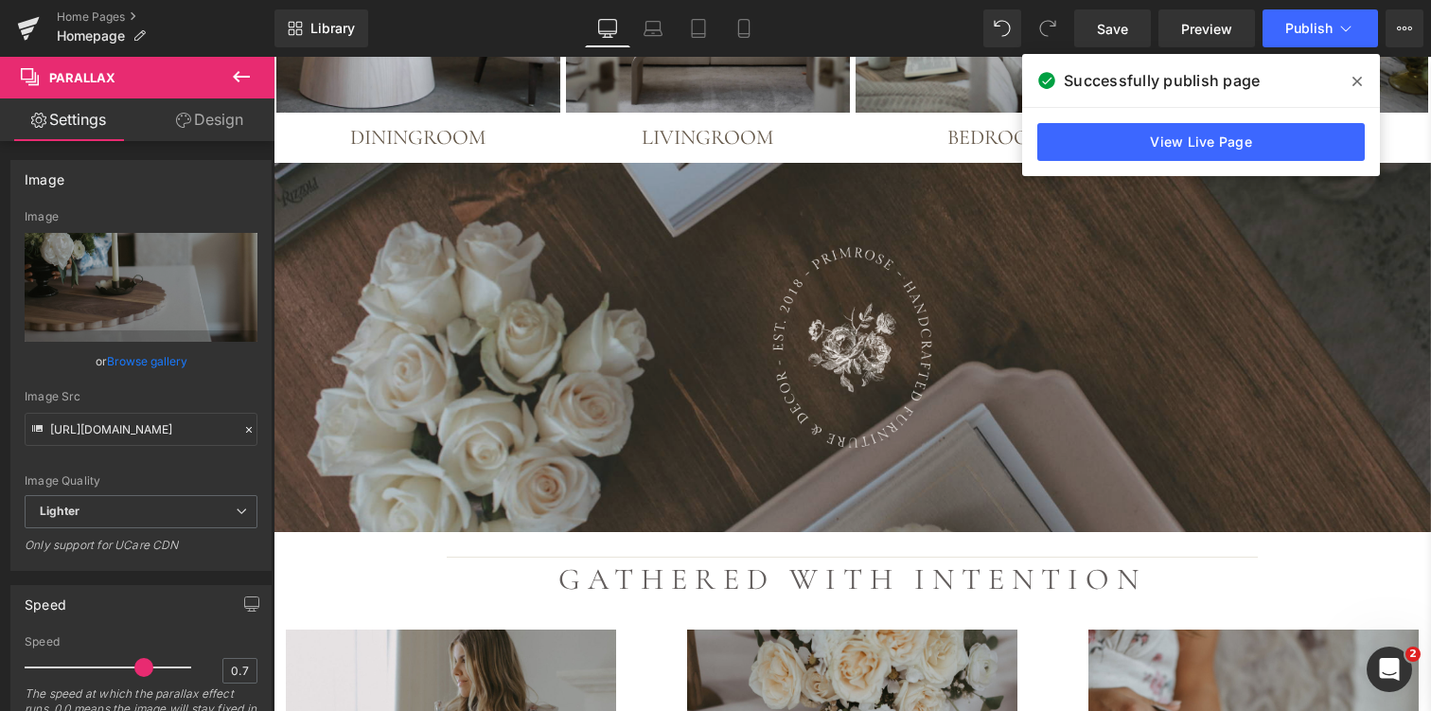
scroll to position [2184, 0]
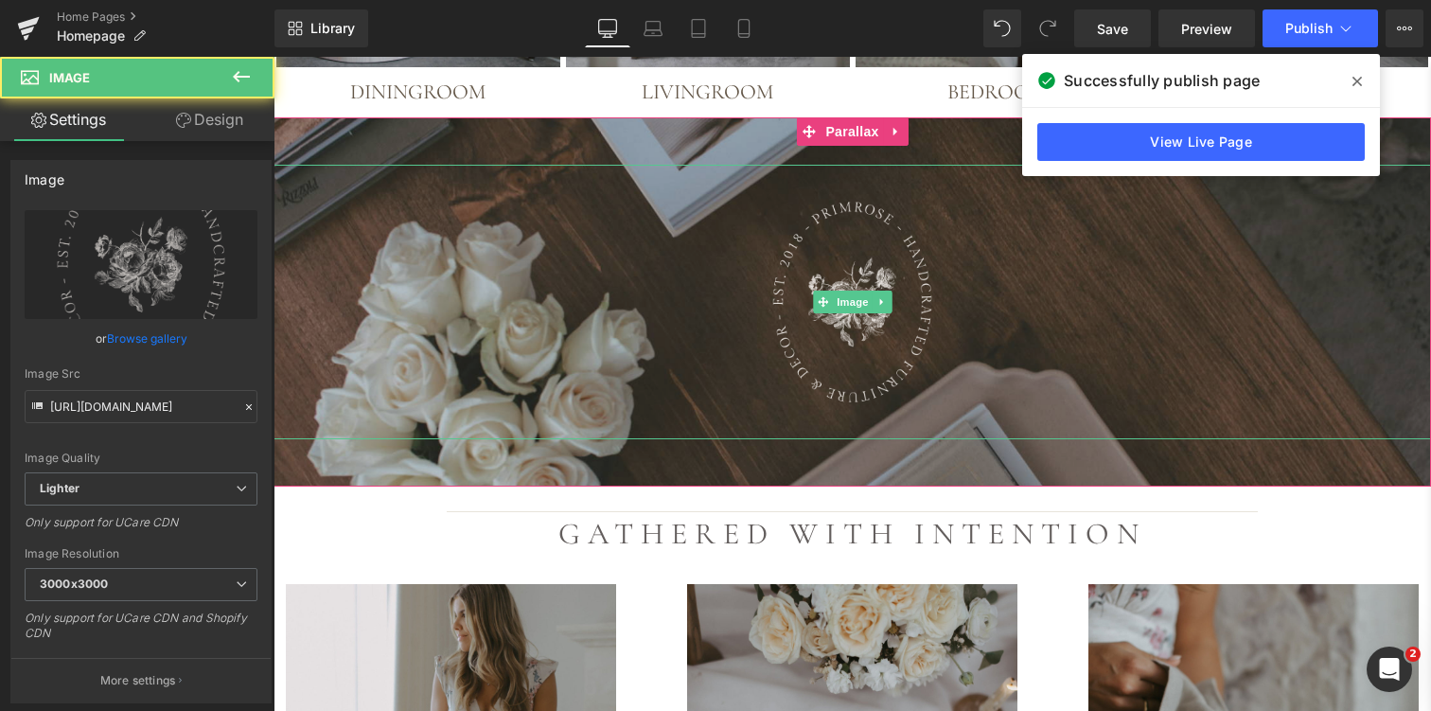
click at [512, 312] on div at bounding box center [851, 302] width 1157 height 274
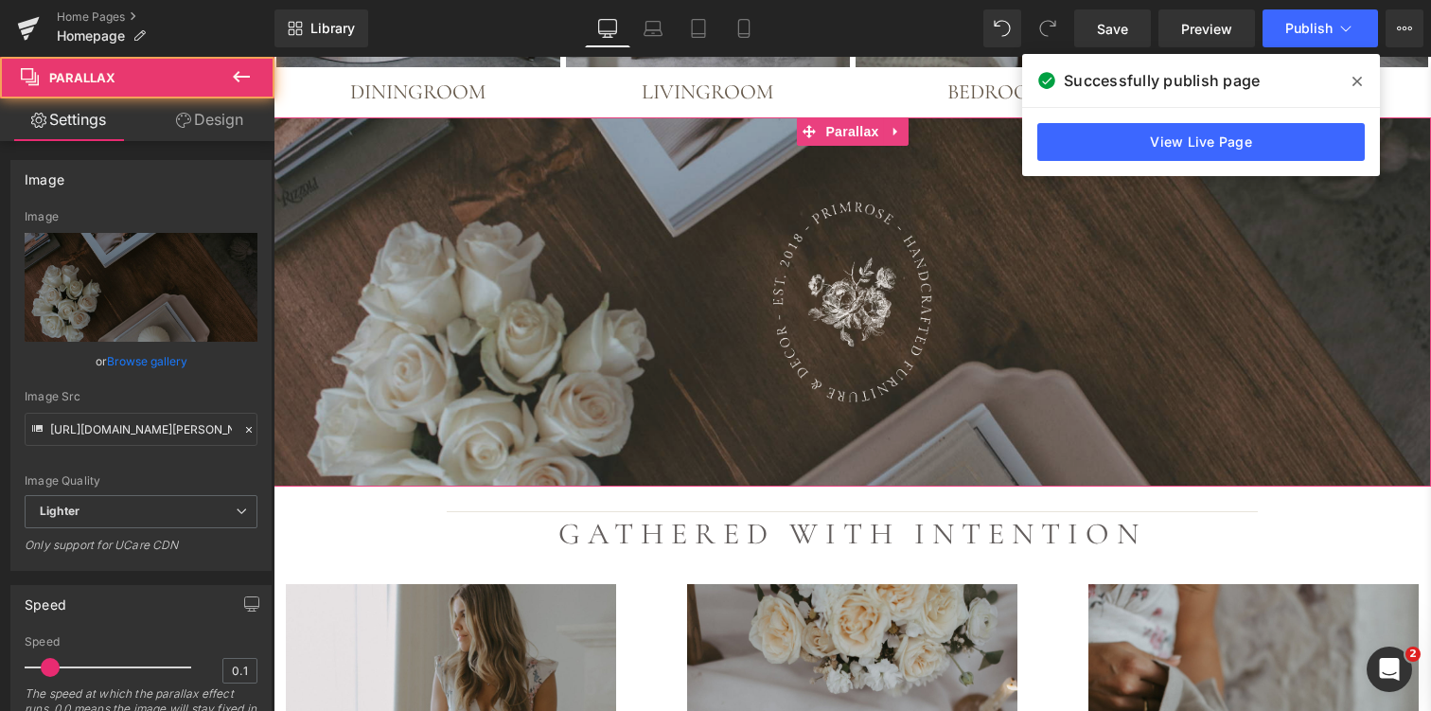
click at [467, 431] on div at bounding box center [851, 333] width 1157 height 517
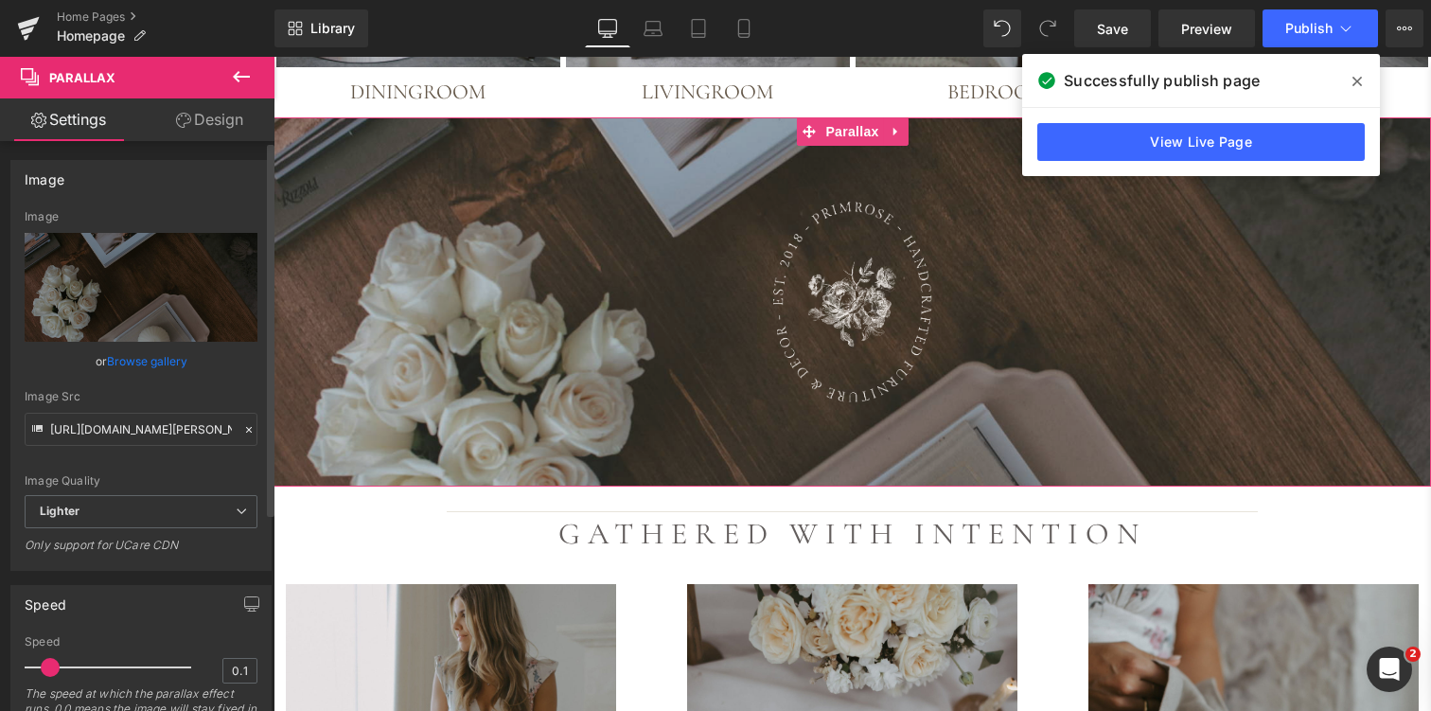
click at [144, 361] on link "Browse gallery" at bounding box center [147, 360] width 80 height 33
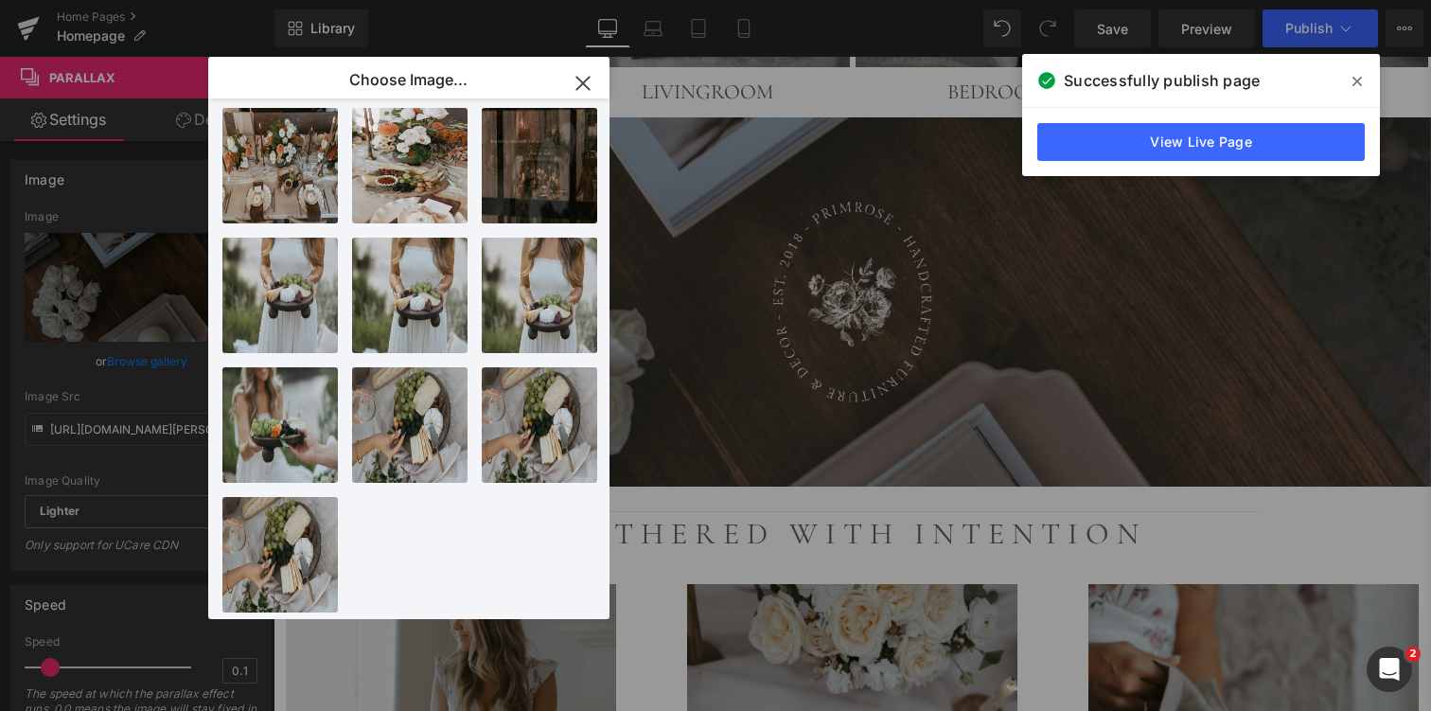
drag, startPoint x: 587, startPoint y: 79, endPoint x: 13, endPoint y: 172, distance: 581.0
click at [587, 79] on icon "button" at bounding box center [582, 83] width 12 height 12
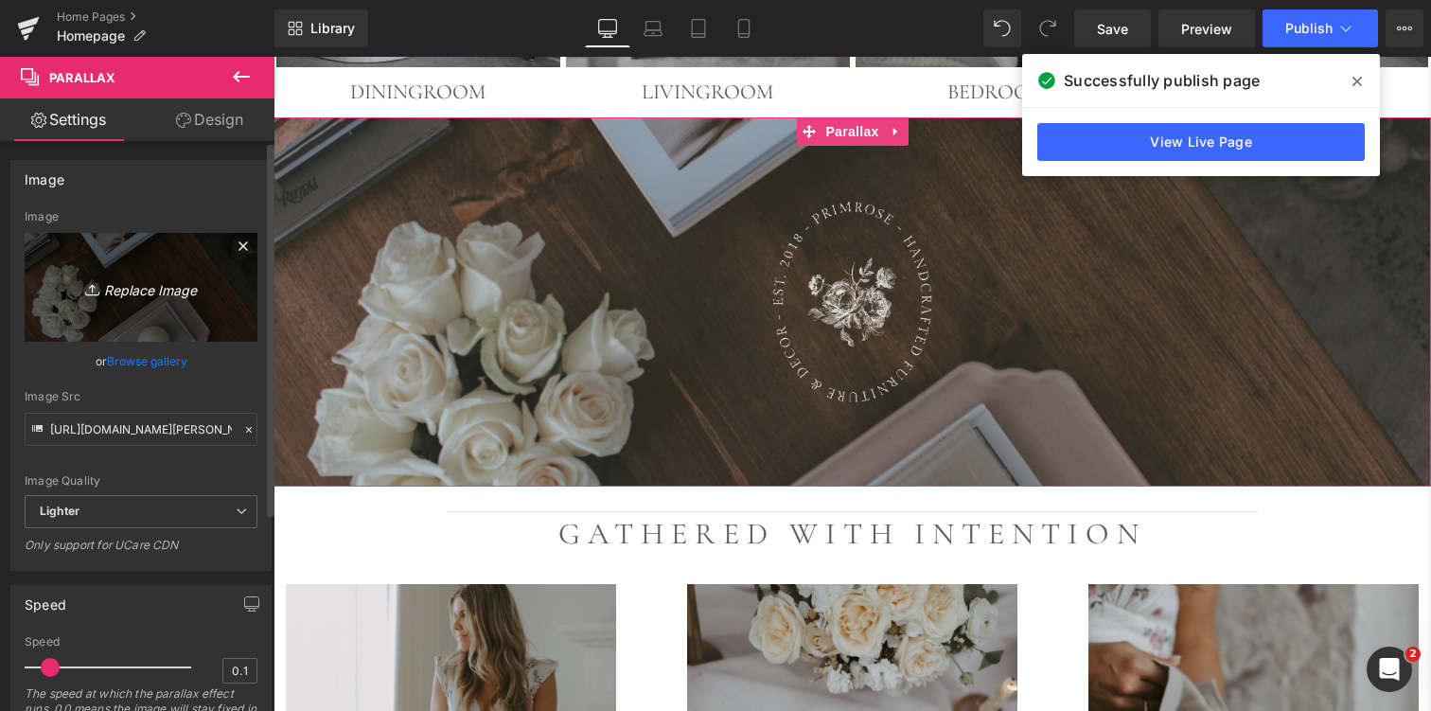
click at [139, 289] on icon "Replace Image" at bounding box center [140, 287] width 151 height 24
type input "C:\fakepath\3U3A1086.jpg"
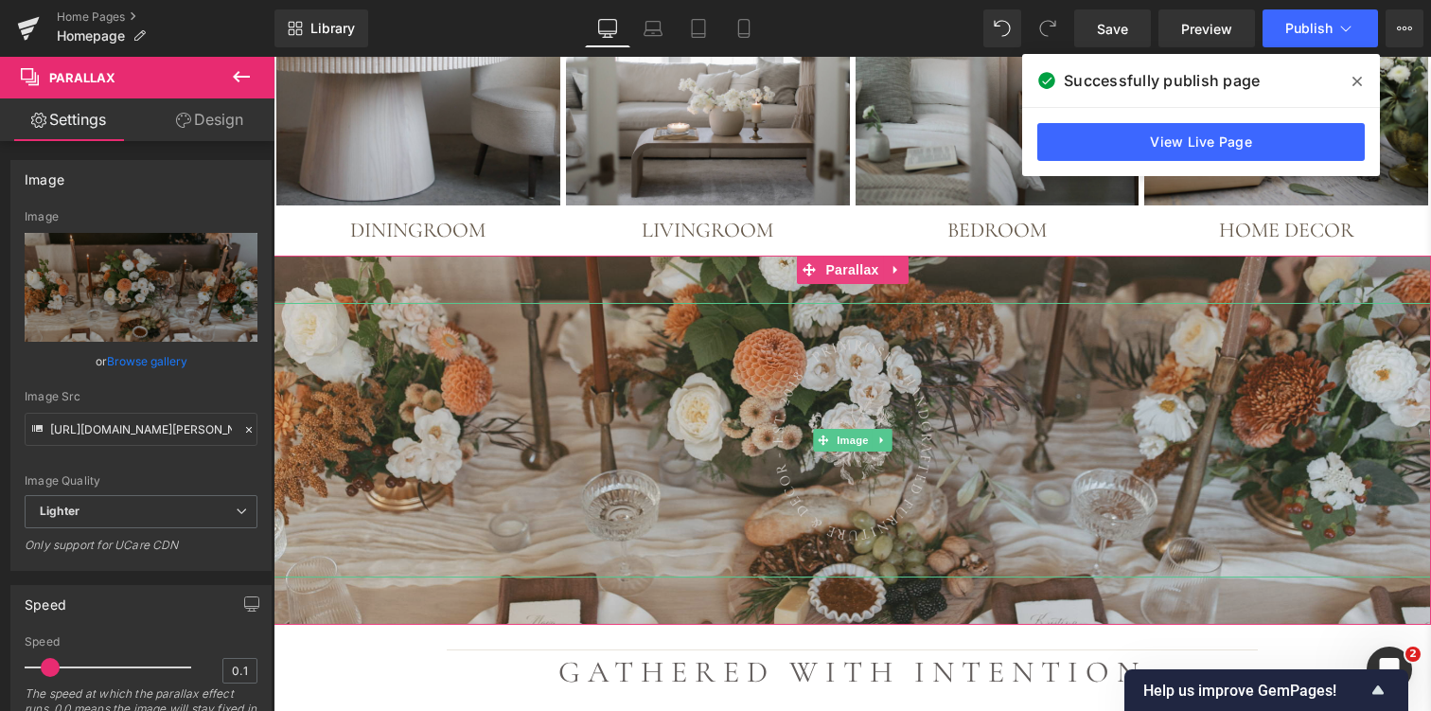
scroll to position [2029, 0]
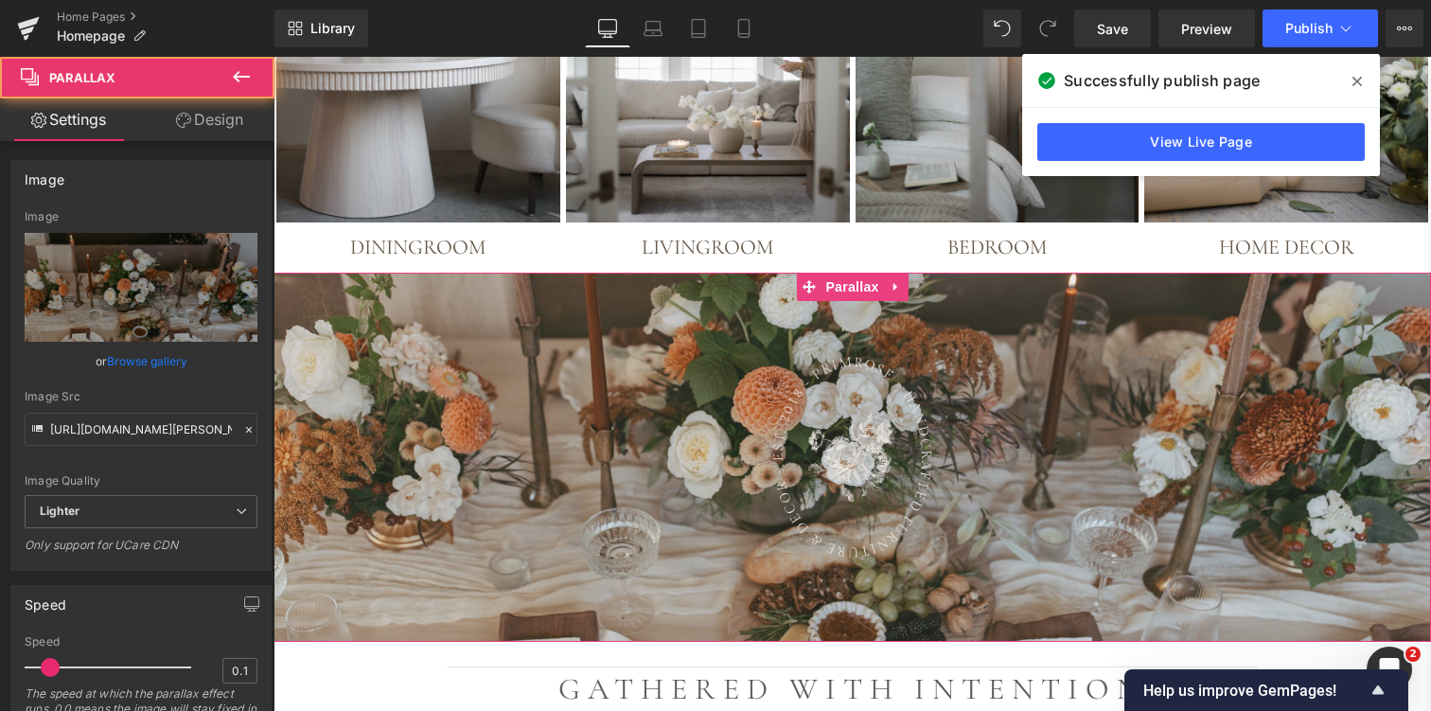
click at [1115, 268] on div at bounding box center [851, 410] width 1157 height 517
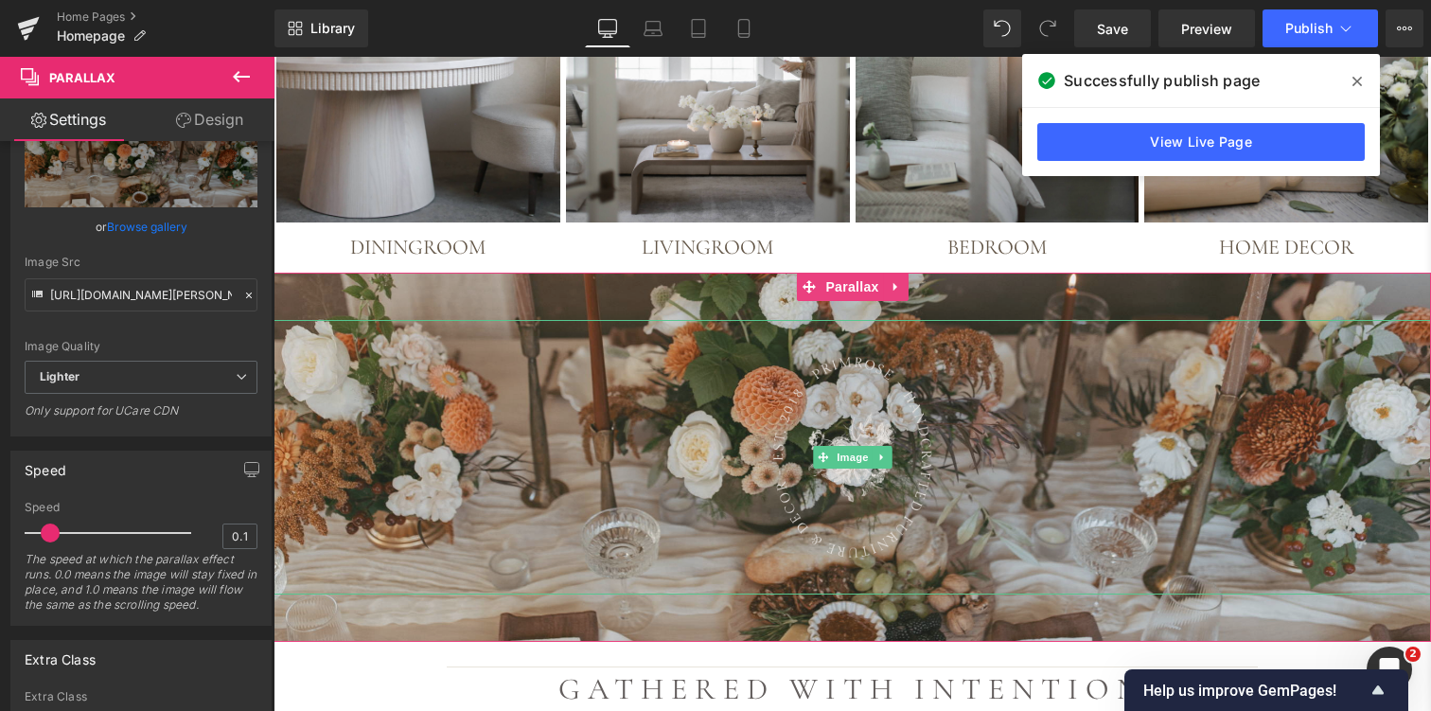
scroll to position [2019, 0]
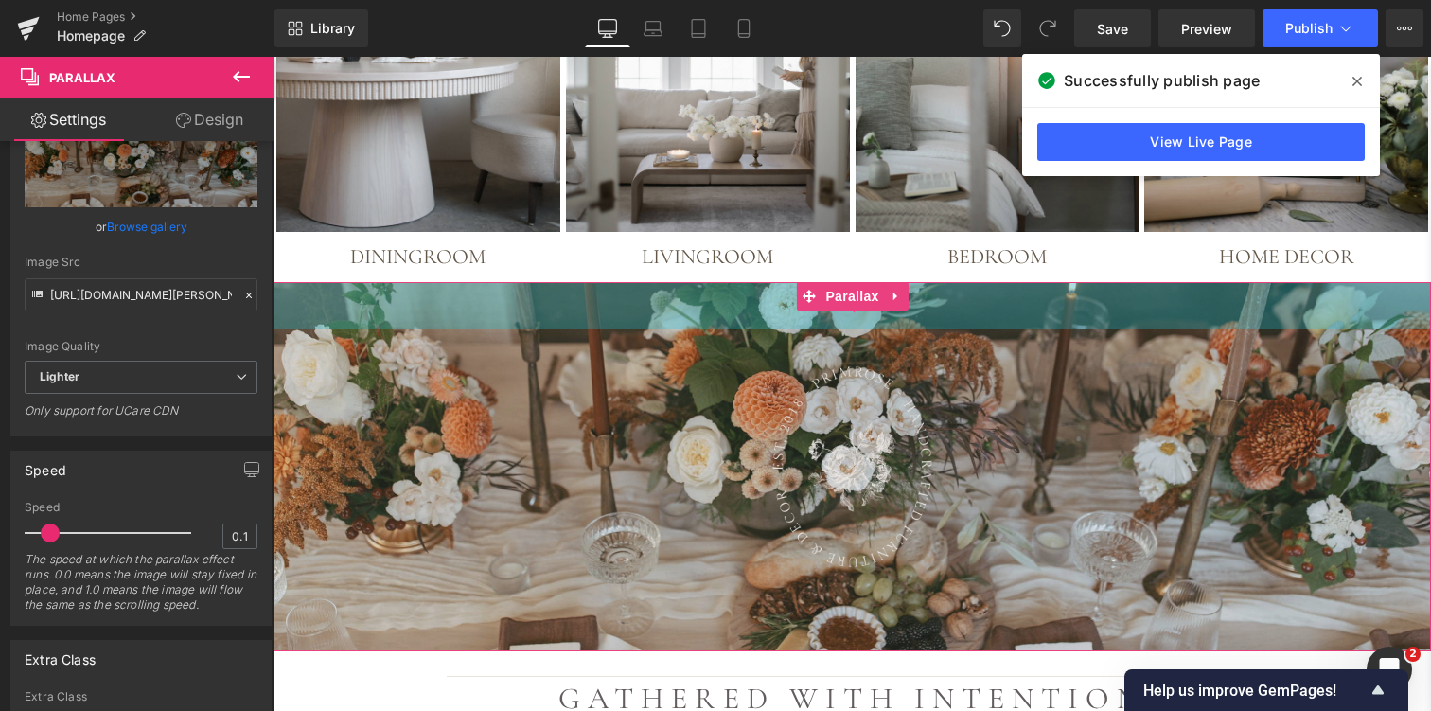
click at [536, 290] on div "50px" at bounding box center [851, 305] width 1157 height 47
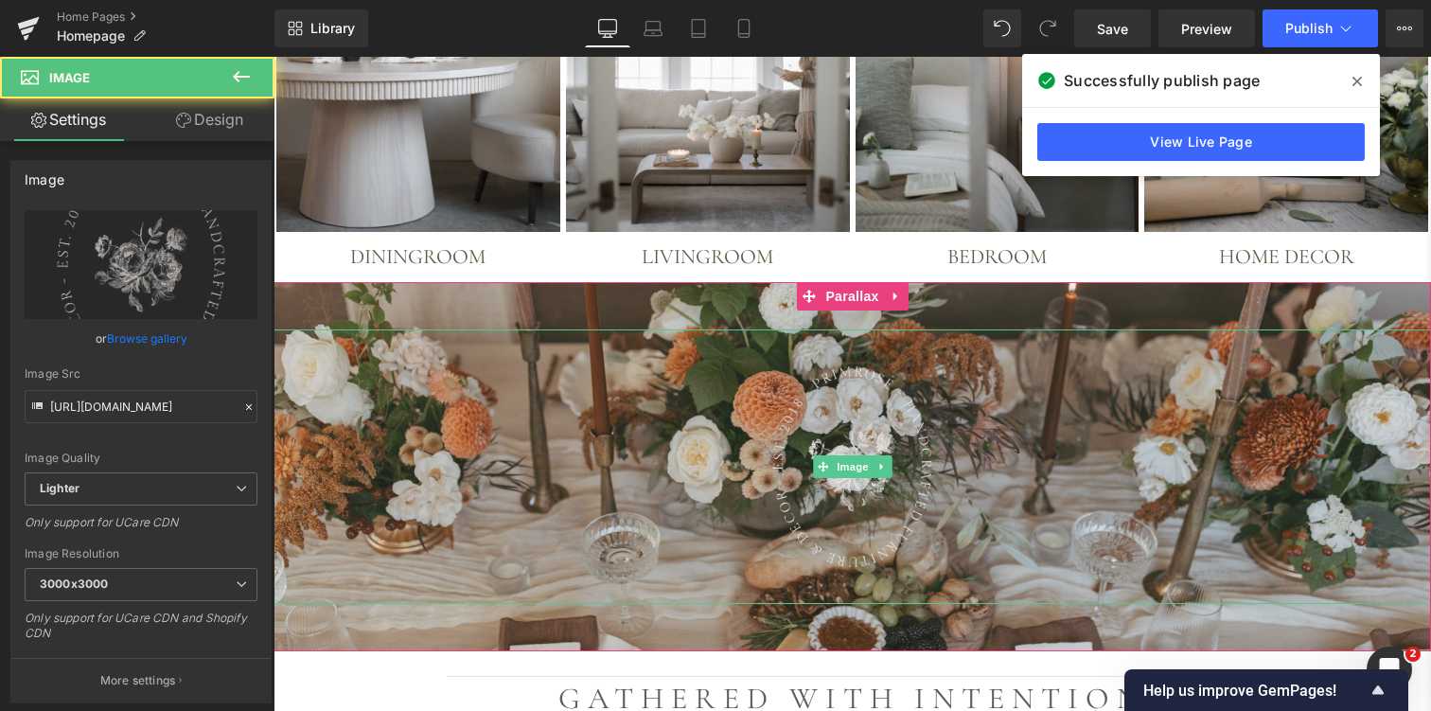
click at [474, 370] on div at bounding box center [851, 466] width 1157 height 274
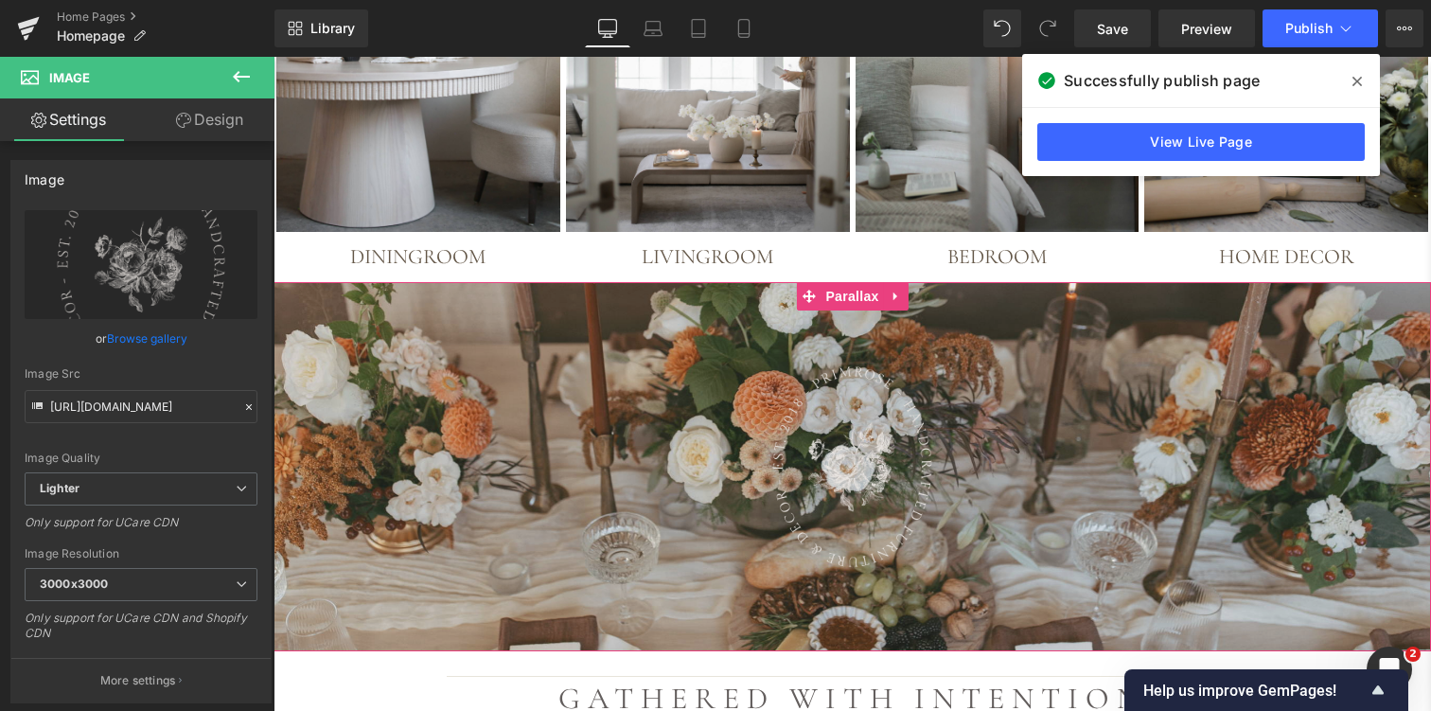
click at [400, 596] on div at bounding box center [851, 415] width 1157 height 517
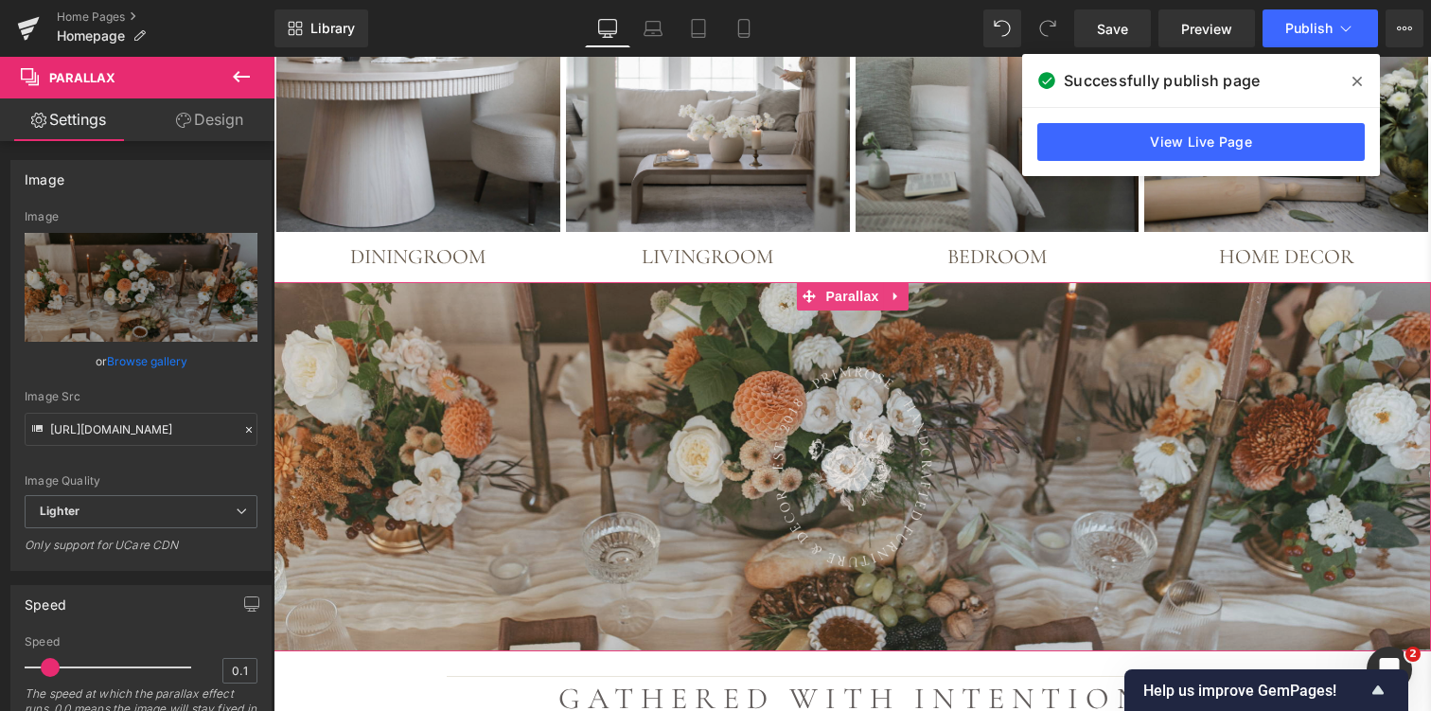
click at [213, 119] on link "Design" at bounding box center [209, 119] width 137 height 43
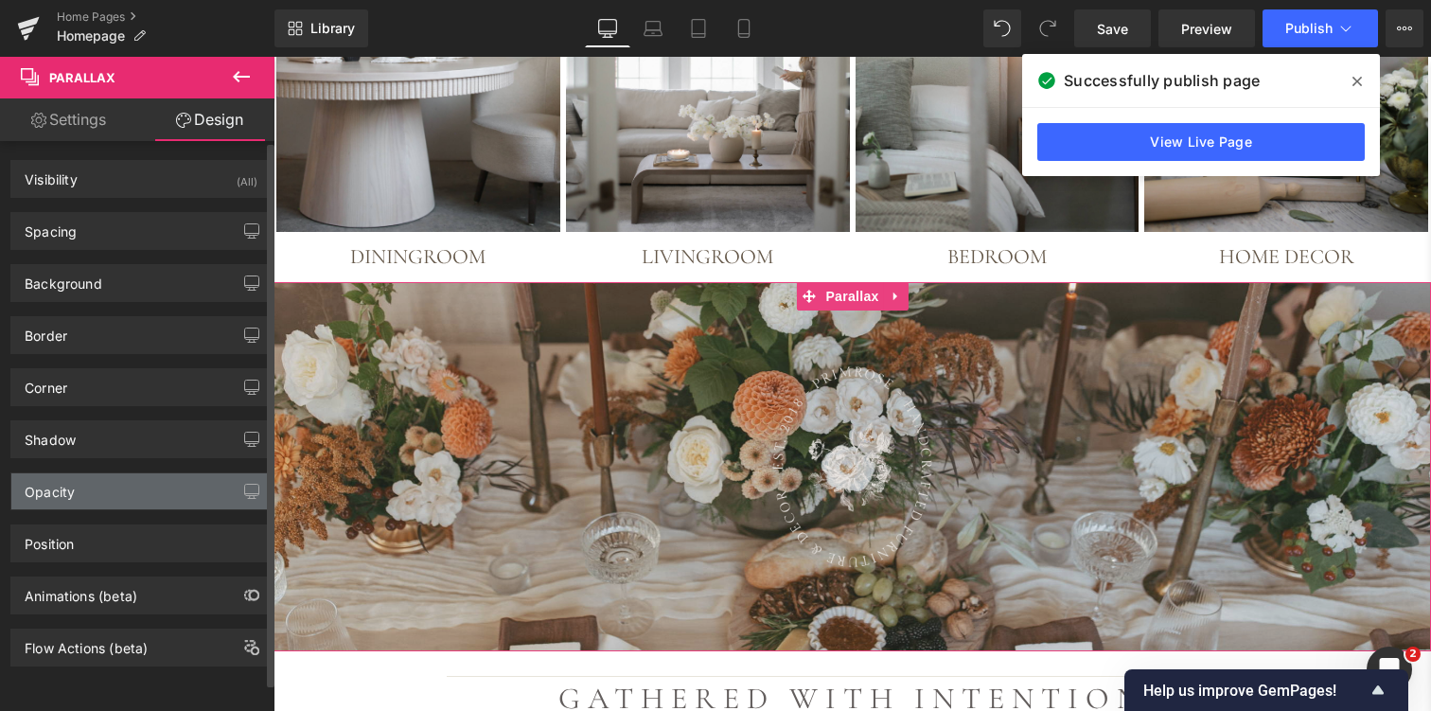
click at [108, 481] on div "Opacity" at bounding box center [140, 491] width 259 height 36
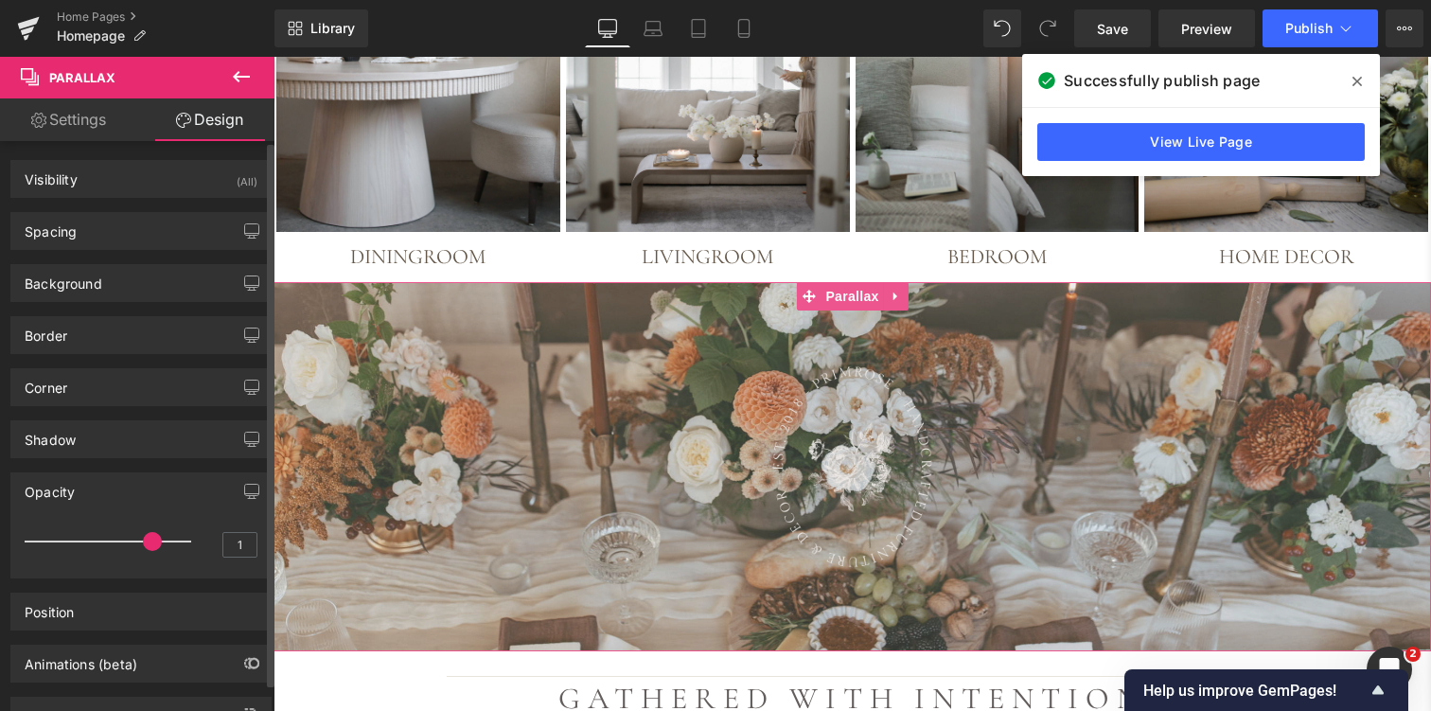
drag, startPoint x: 162, startPoint y: 540, endPoint x: 136, endPoint y: 542, distance: 25.6
click at [143, 542] on span at bounding box center [152, 541] width 19 height 19
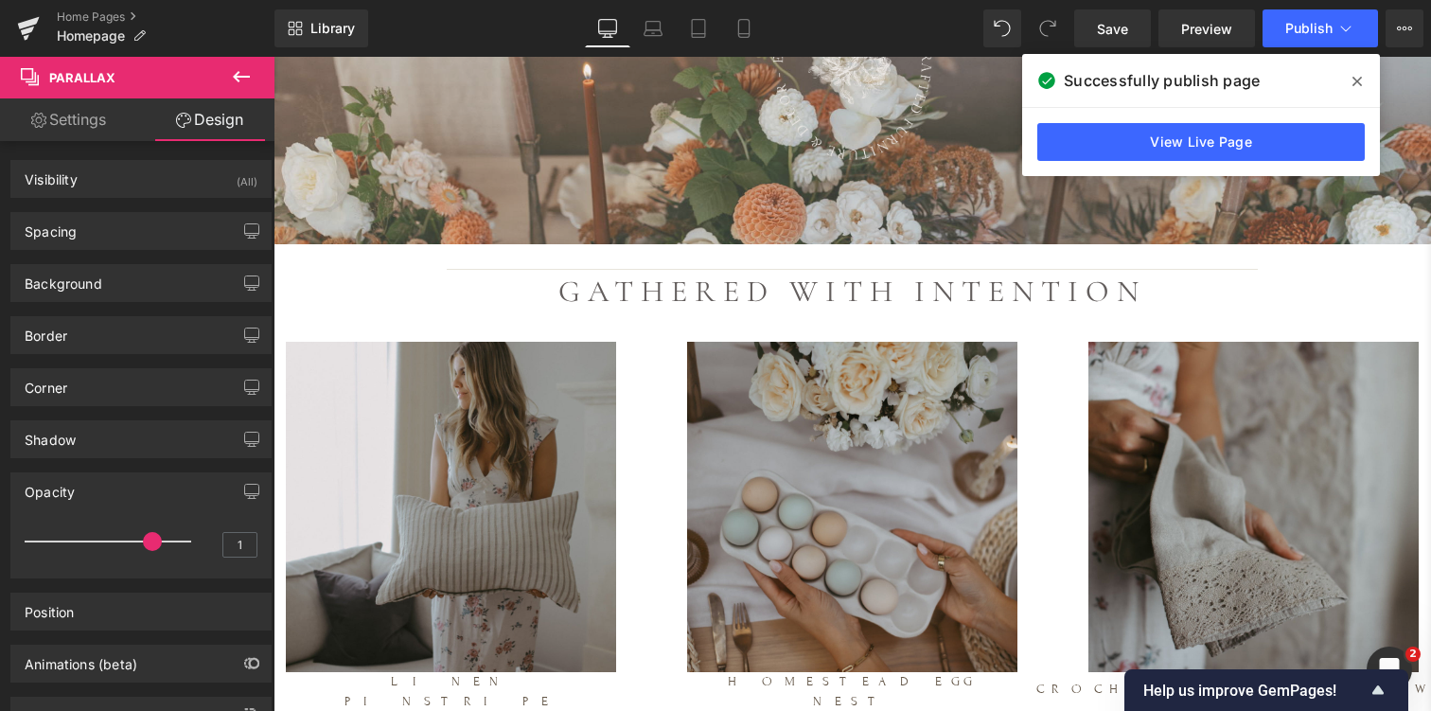
scroll to position [2430, 0]
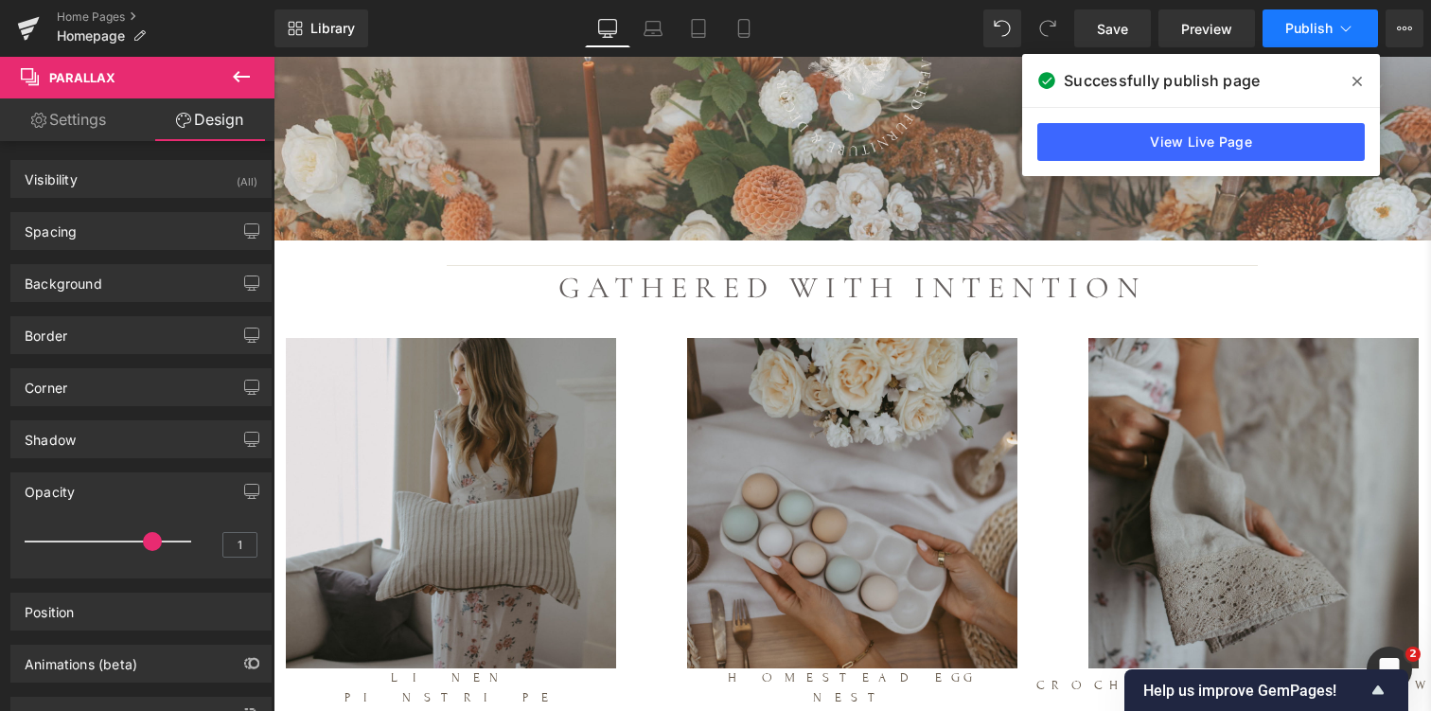
click at [1304, 26] on span "Publish" at bounding box center [1308, 28] width 47 height 15
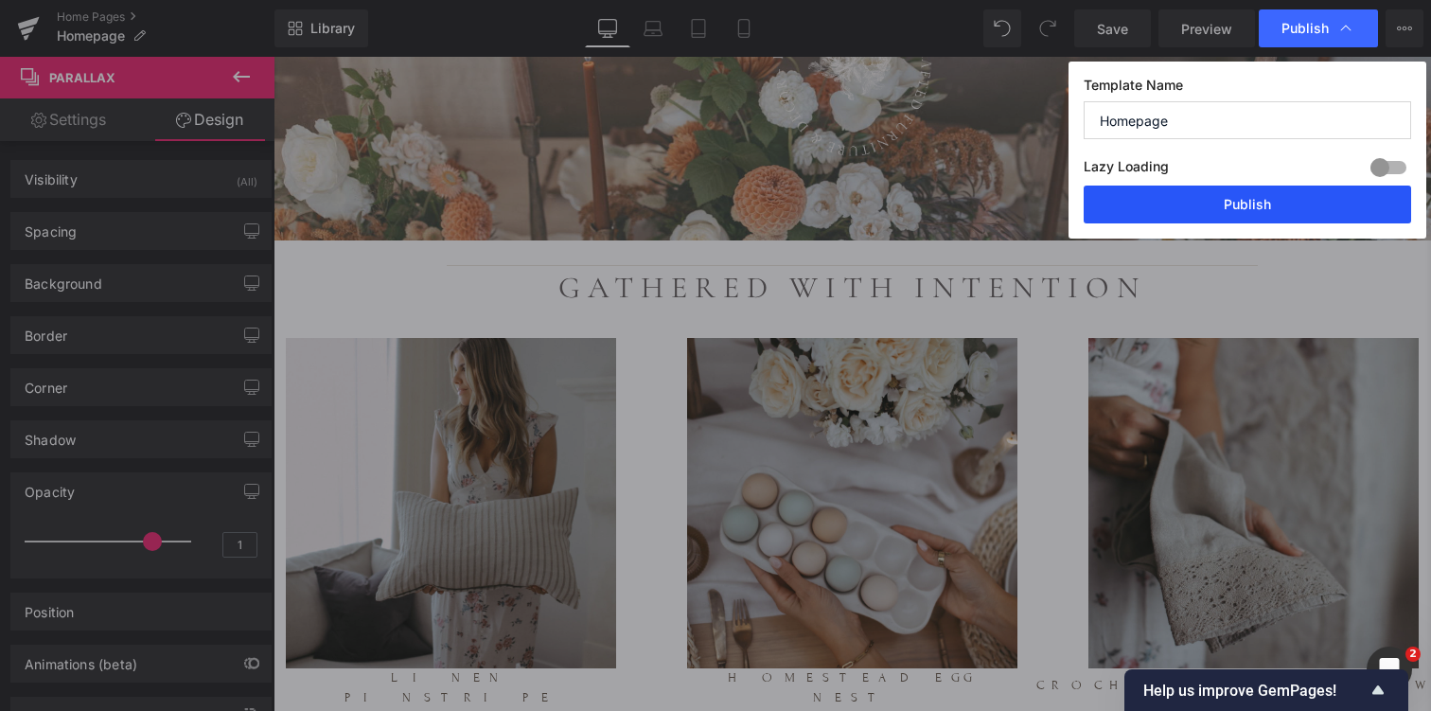
drag, startPoint x: 1238, startPoint y: 208, endPoint x: 583, endPoint y: 193, distance: 655.0
click at [1238, 208] on button "Publish" at bounding box center [1246, 204] width 327 height 38
